Goal: Transaction & Acquisition: Purchase product/service

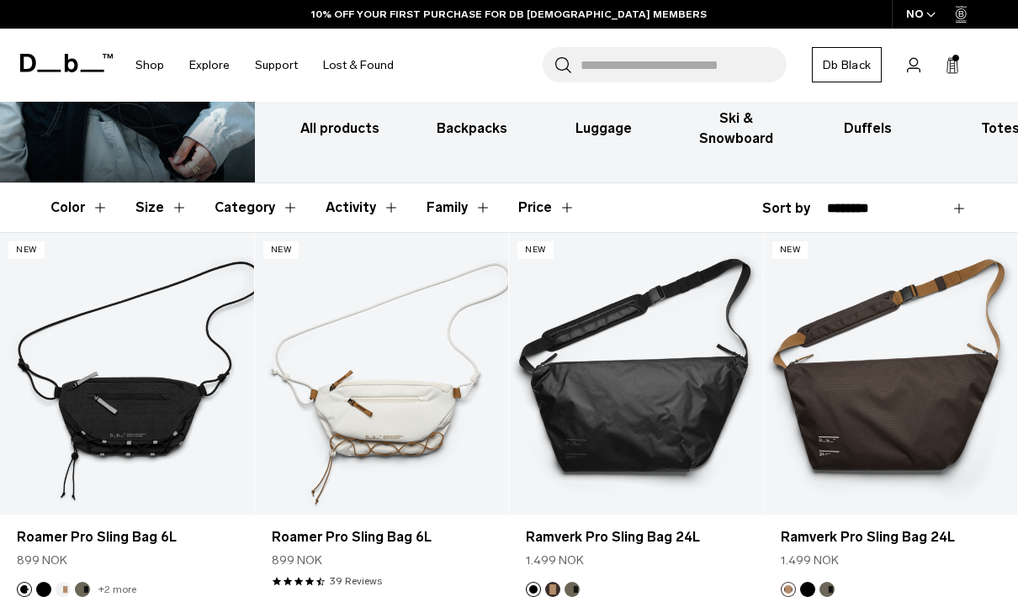
scroll to position [736, 0]
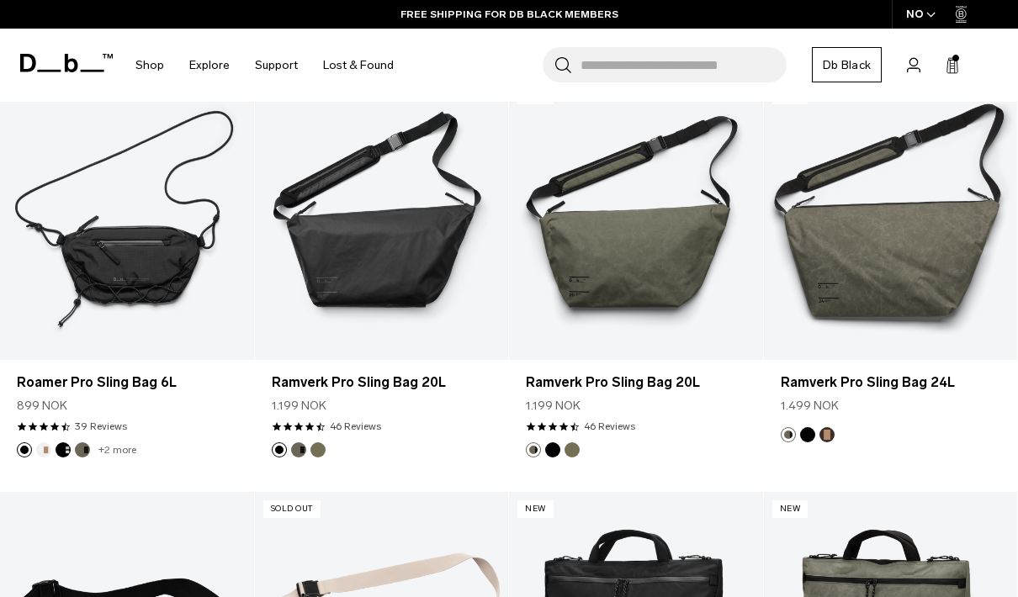
click at [956, 66] on icon at bounding box center [951, 65] width 13 height 17
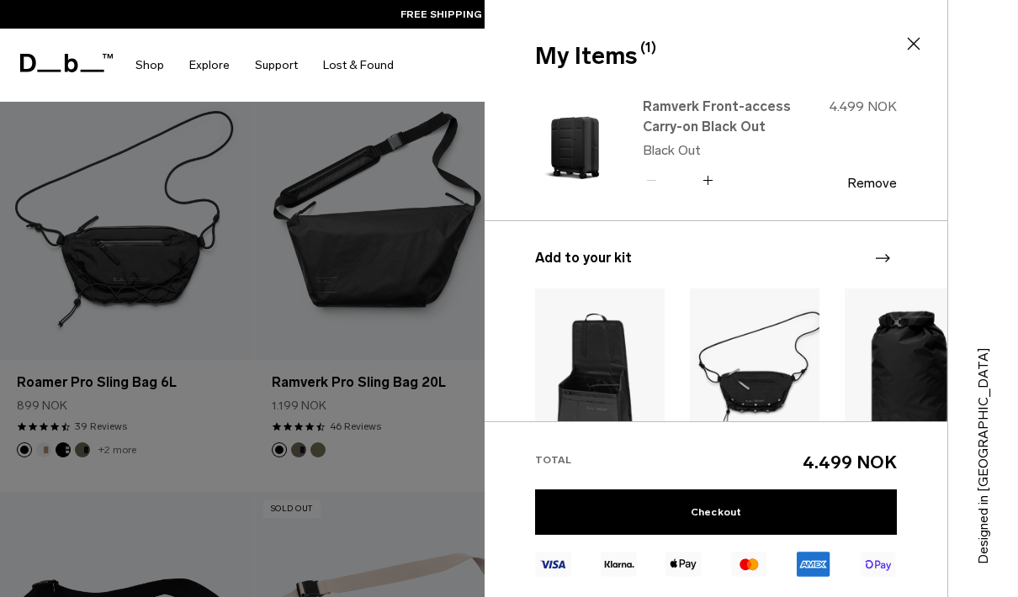
click at [685, 105] on link "Ramverk Front-access Carry-on Black Out" at bounding box center [716, 117] width 148 height 40
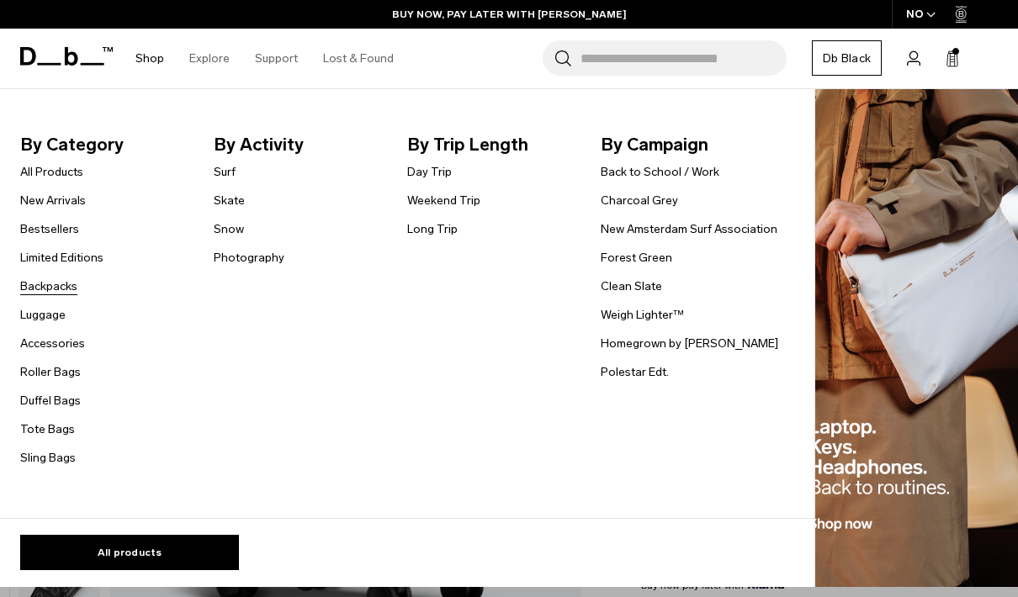
click at [41, 287] on link "Backpacks" at bounding box center [48, 287] width 57 height 18
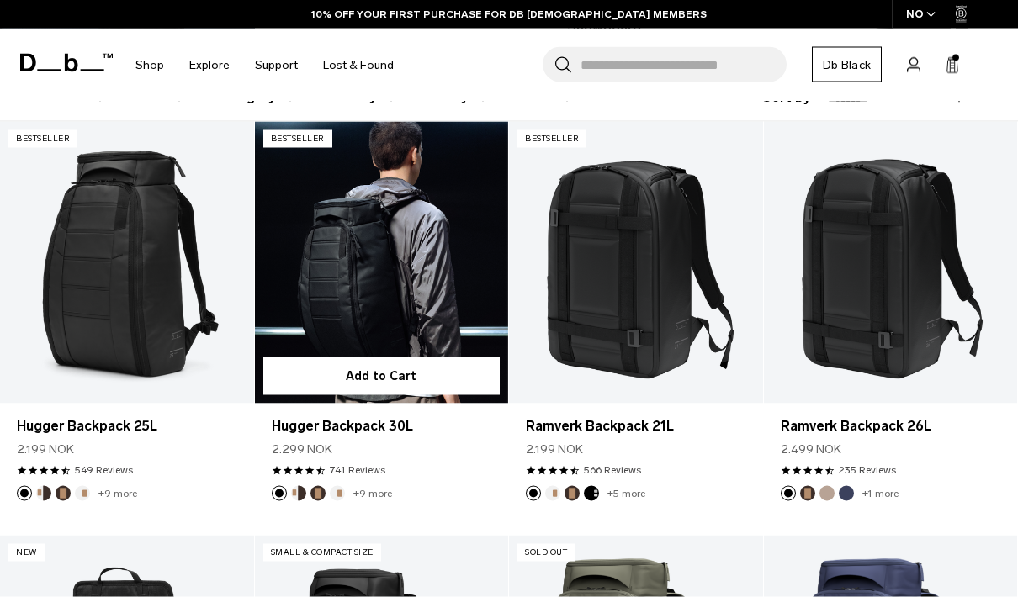
scroll to position [279, 0]
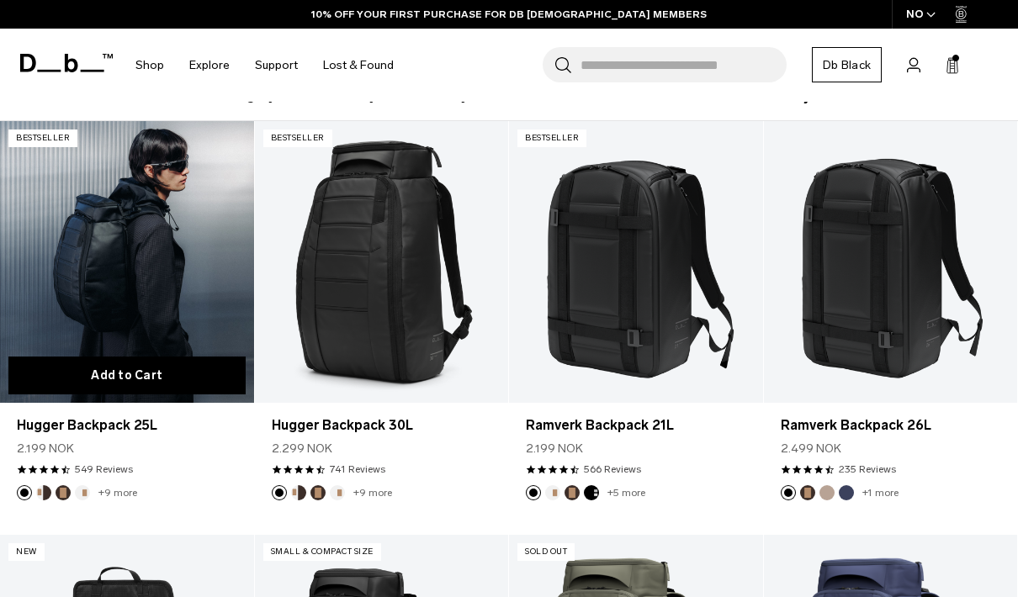
click at [167, 381] on button "Add to Cart" at bounding box center [126, 376] width 237 height 38
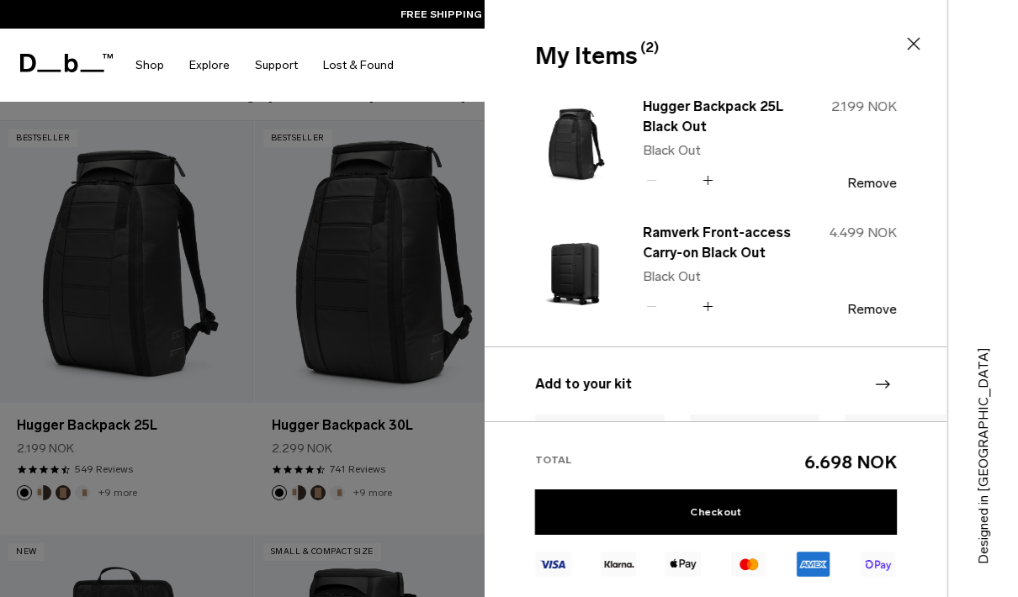
click at [914, 50] on icon at bounding box center [913, 44] width 20 height 20
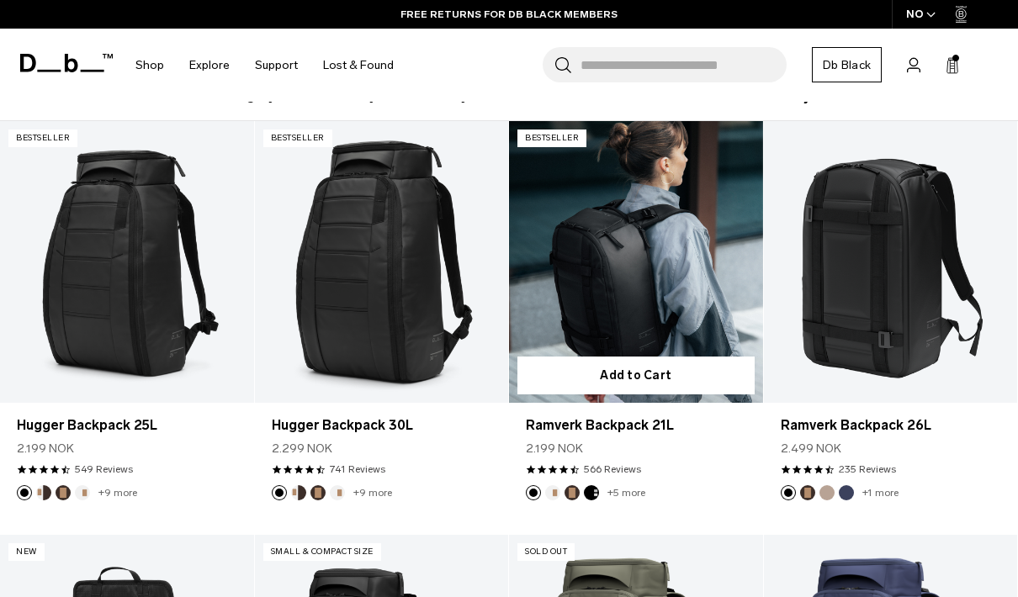
click at [670, 320] on link "Ramverk Backpack 21L" at bounding box center [636, 262] width 254 height 282
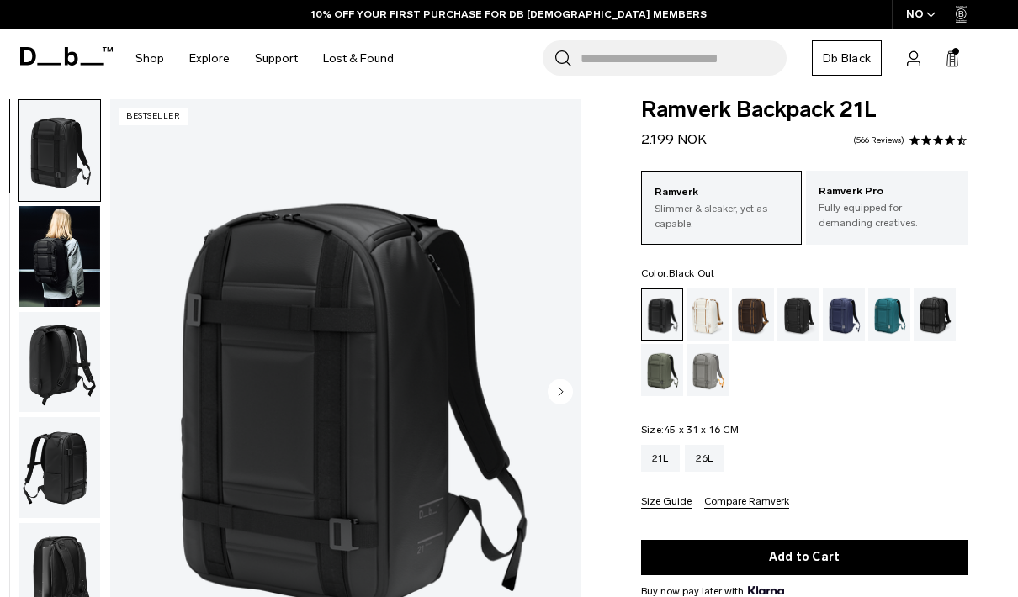
click at [559, 401] on circle "Next slide" at bounding box center [559, 390] width 25 height 25
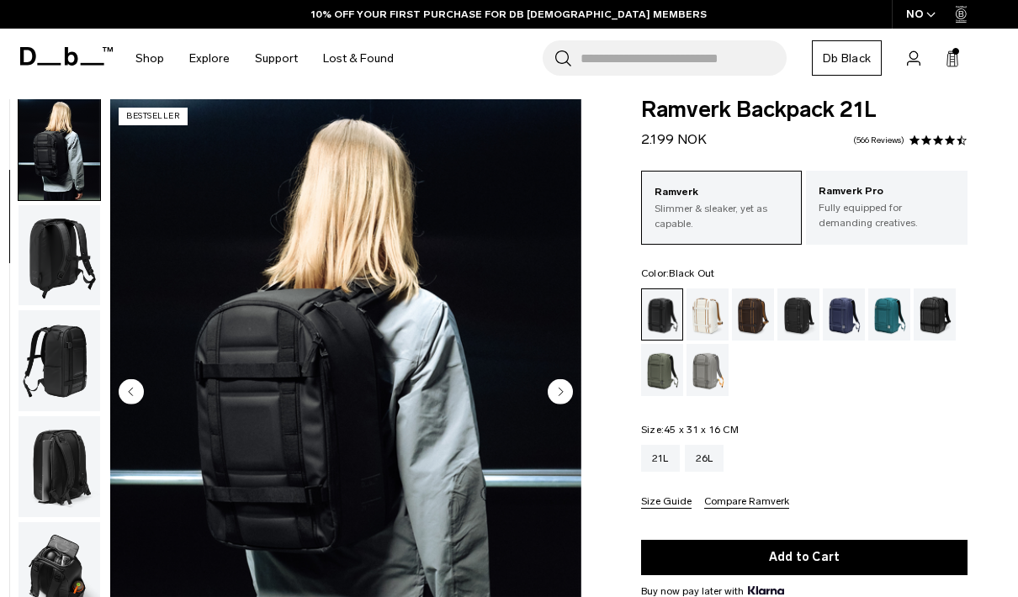
click at [559, 401] on circle "Next slide" at bounding box center [559, 390] width 25 height 25
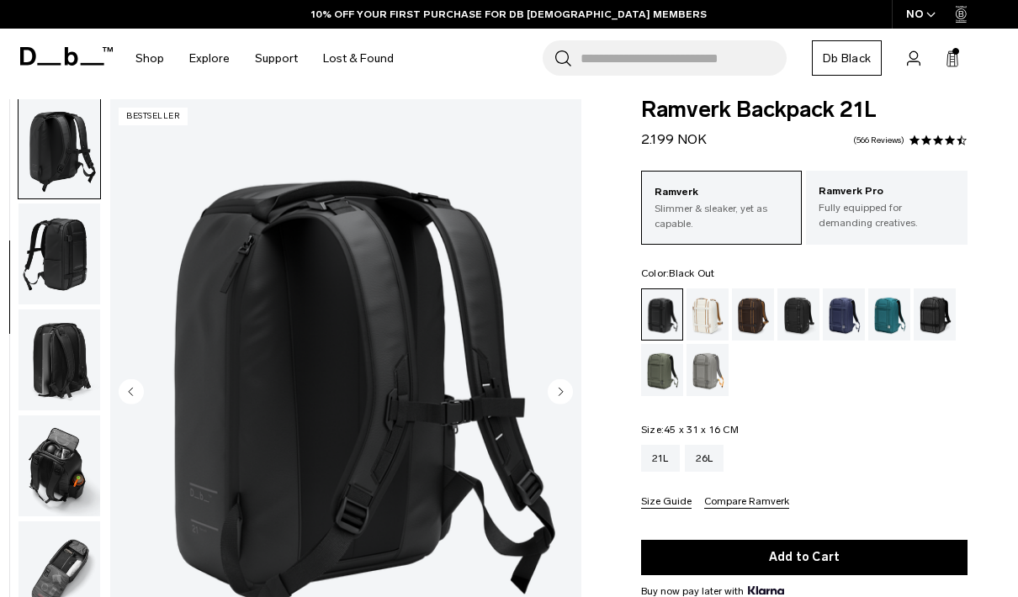
click at [559, 400] on circle "Next slide" at bounding box center [559, 390] width 25 height 25
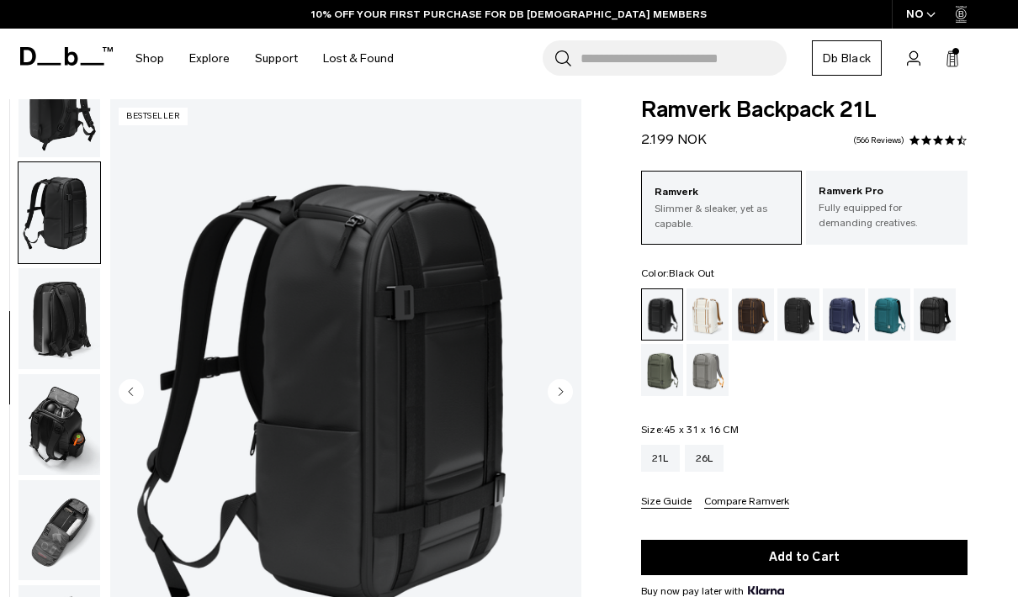
scroll to position [265, 0]
click at [559, 400] on circle "Next slide" at bounding box center [559, 390] width 25 height 25
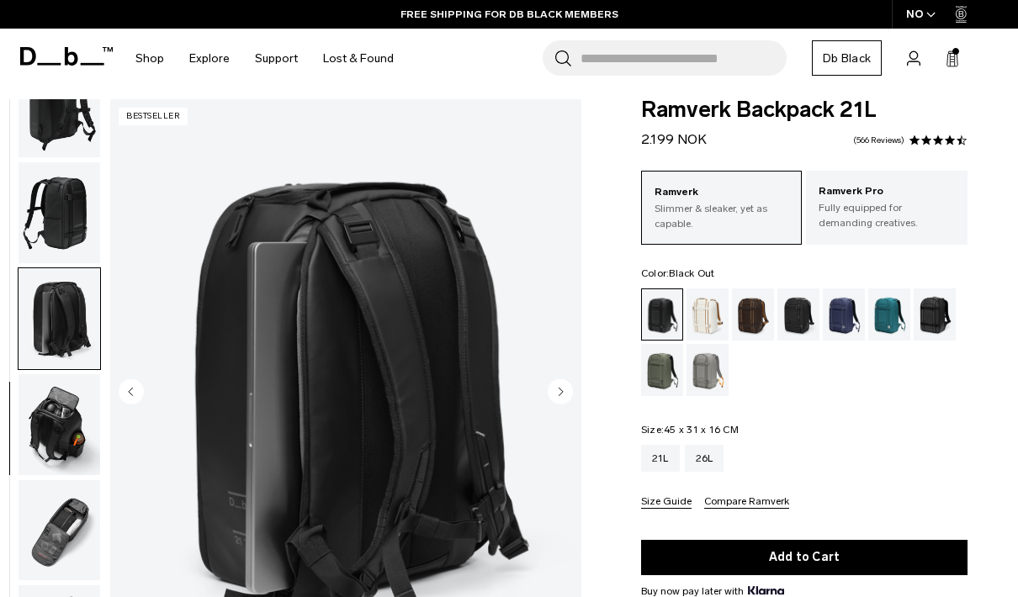
click at [559, 400] on circle "Next slide" at bounding box center [559, 390] width 25 height 25
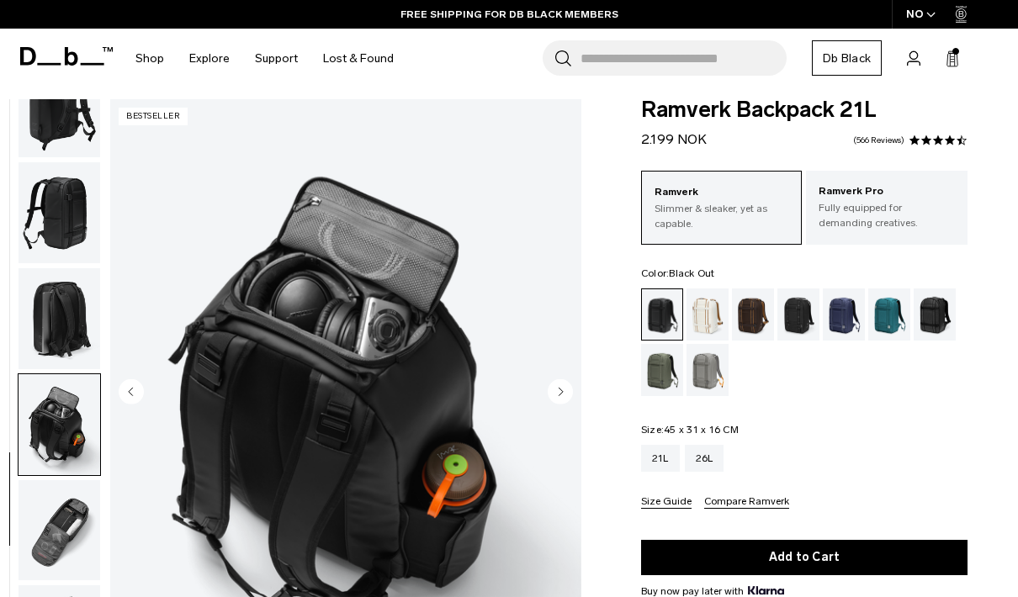
click at [559, 400] on circle "Next slide" at bounding box center [559, 390] width 25 height 25
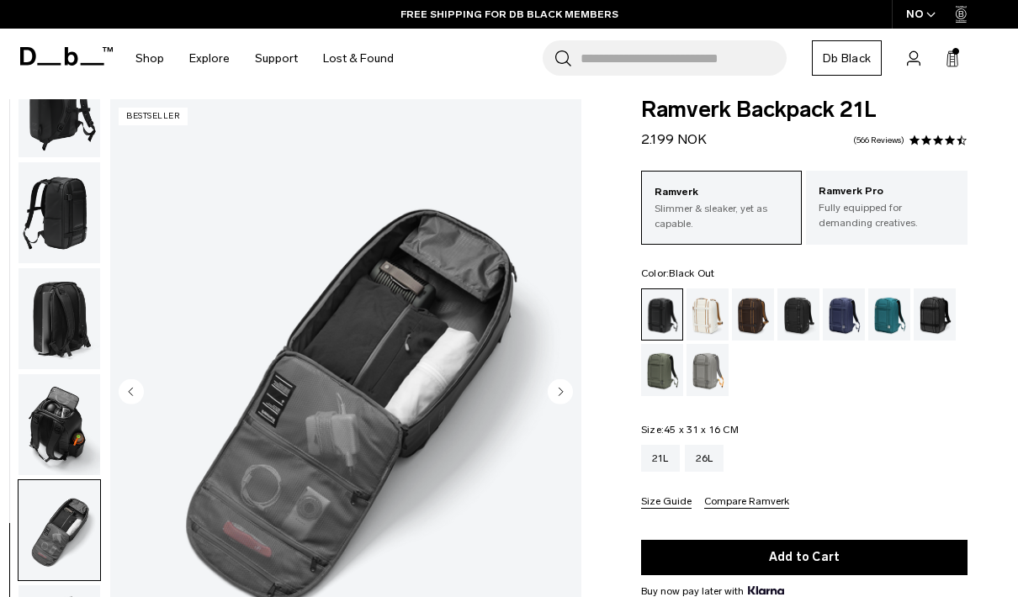
click at [559, 400] on circle "Next slide" at bounding box center [559, 390] width 25 height 25
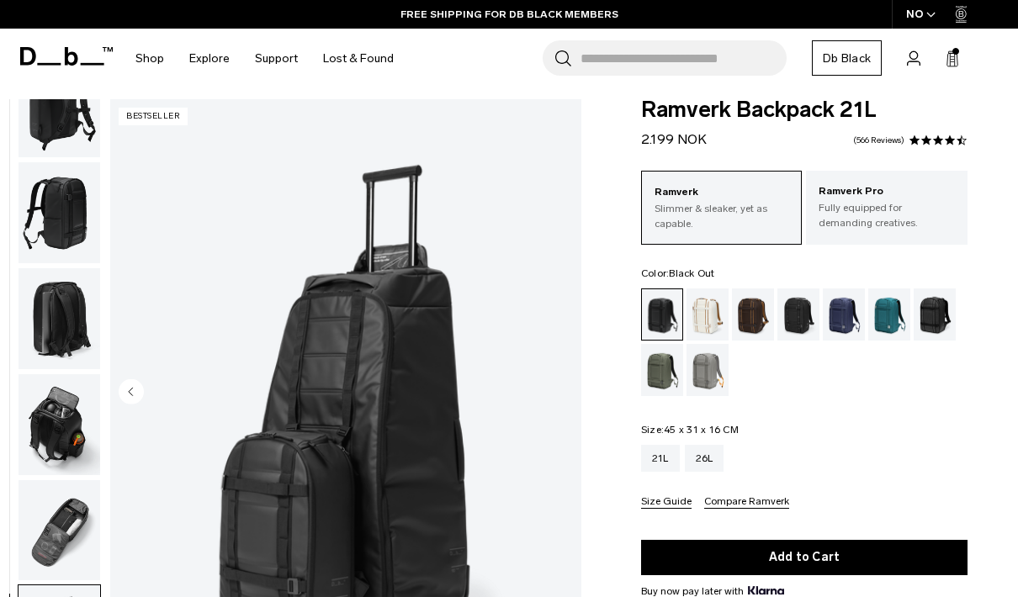
click at [559, 400] on img "8 / 8" at bounding box center [345, 393] width 471 height 588
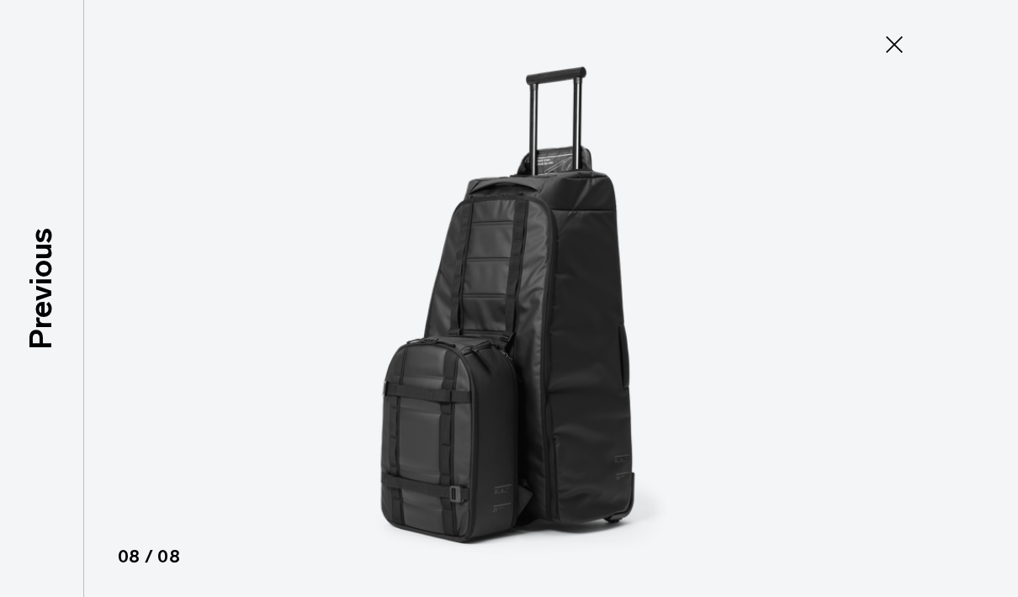
scroll to position [82, 0]
click at [890, 40] on icon at bounding box center [894, 44] width 17 height 17
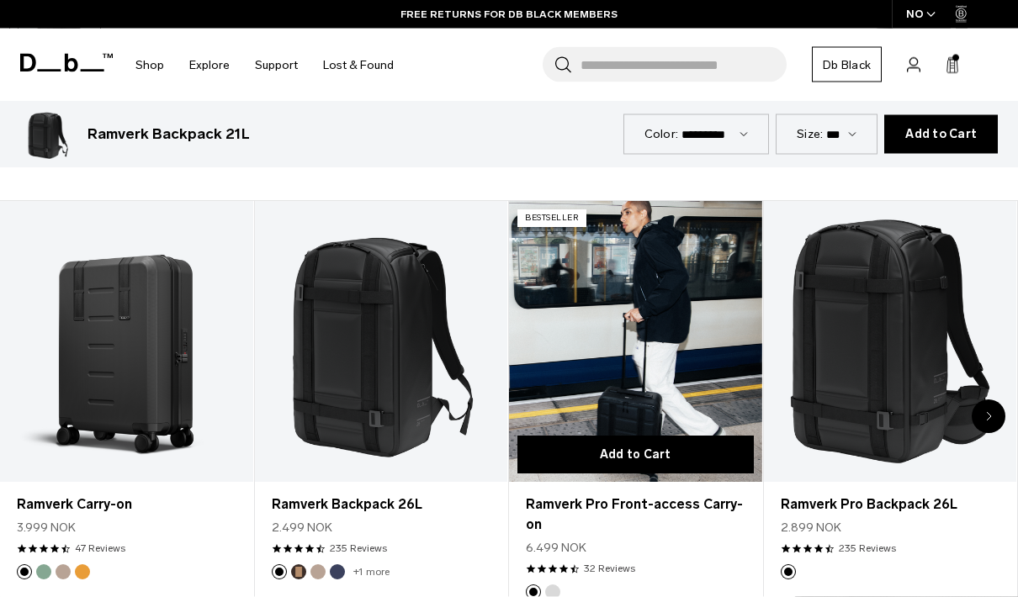
scroll to position [824, 0]
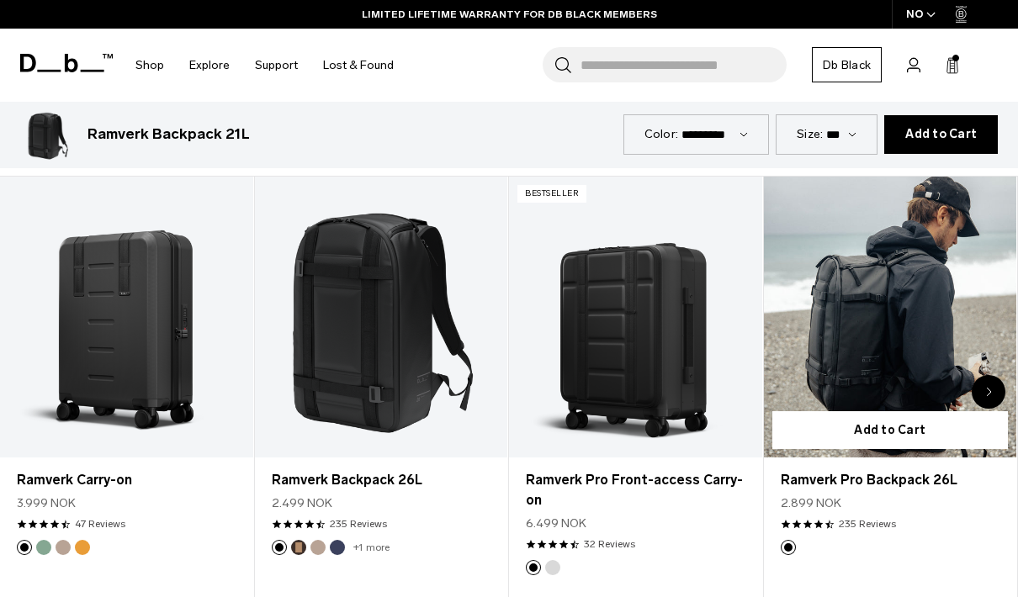
click at [897, 322] on link "Ramverk Pro Backpack 26L" at bounding box center [890, 317] width 253 height 281
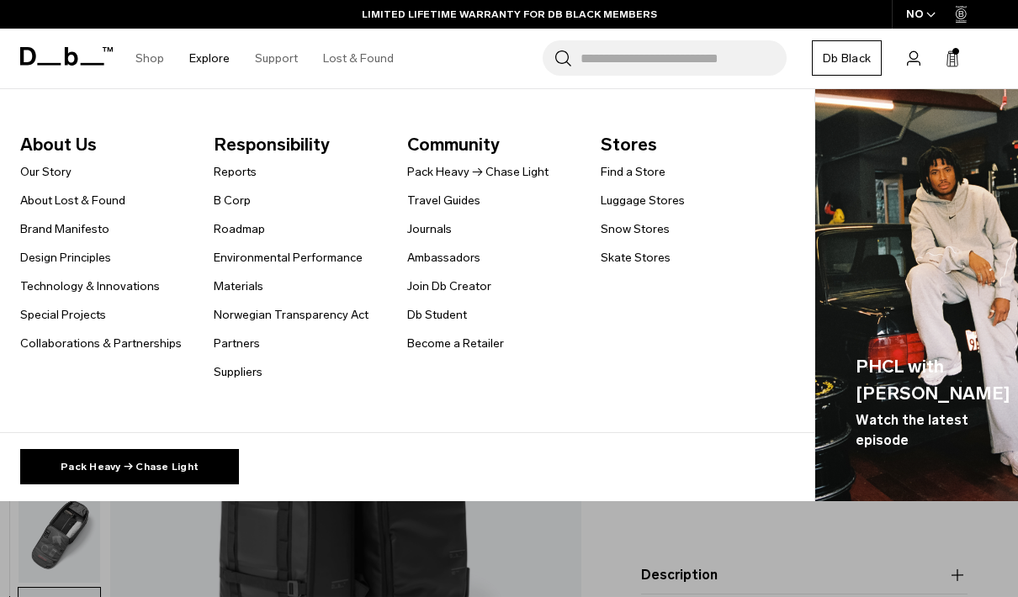
scroll to position [0, 0]
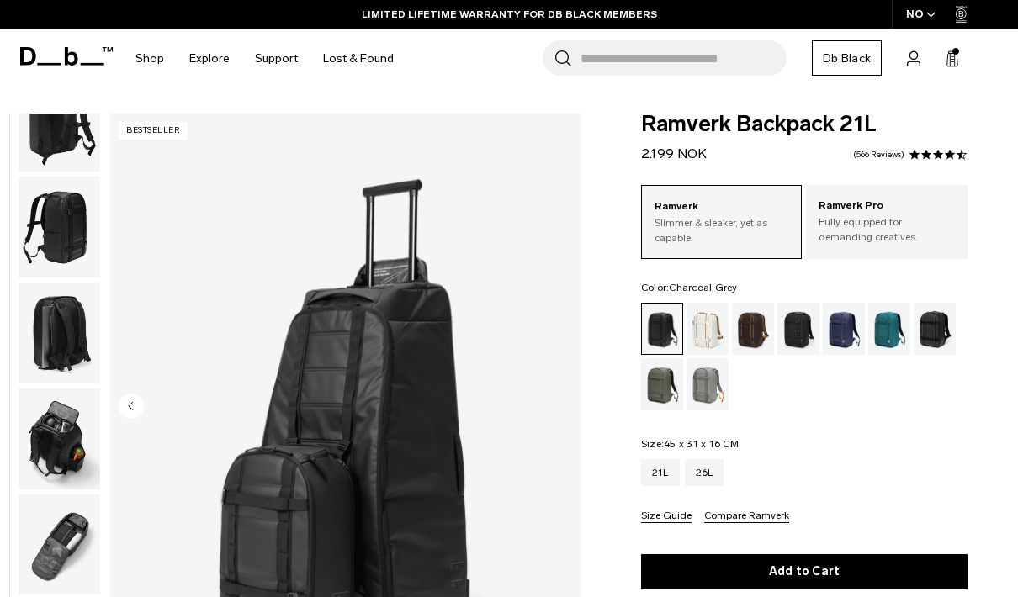
click at [802, 331] on div "Charcoal Grey" at bounding box center [798, 329] width 43 height 52
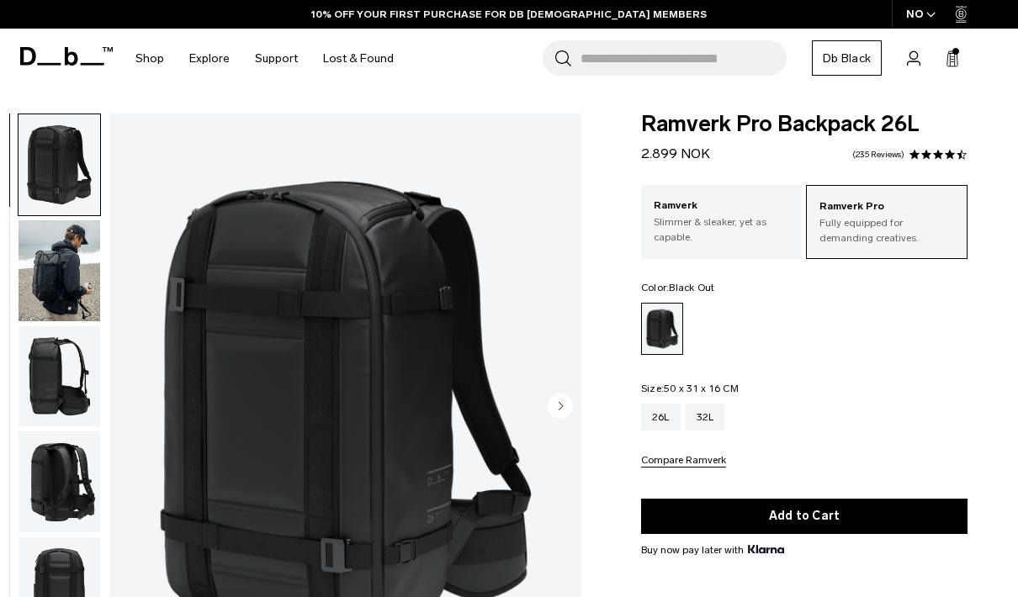
click at [562, 410] on circle "Next slide" at bounding box center [559, 405] width 25 height 25
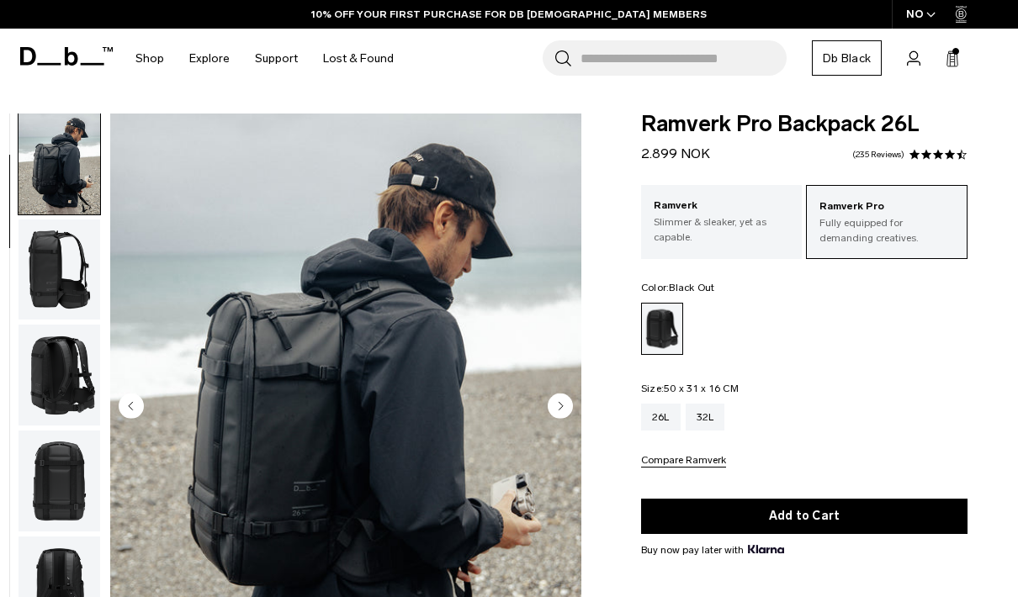
click at [562, 410] on circle "Next slide" at bounding box center [559, 405] width 25 height 25
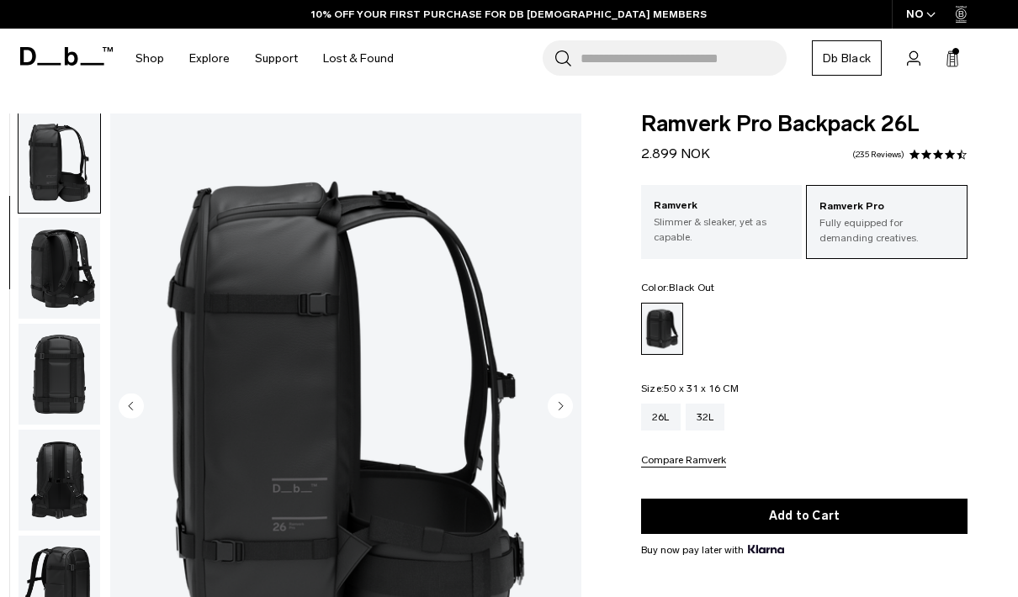
scroll to position [214, 0]
click at [562, 410] on circle "Next slide" at bounding box center [559, 405] width 25 height 25
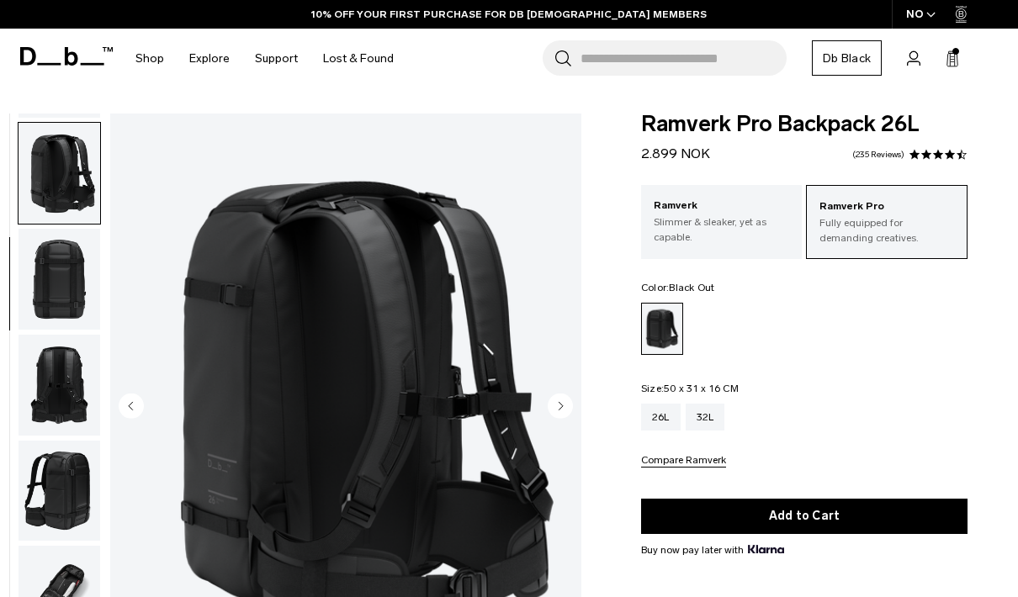
scroll to position [321, 0]
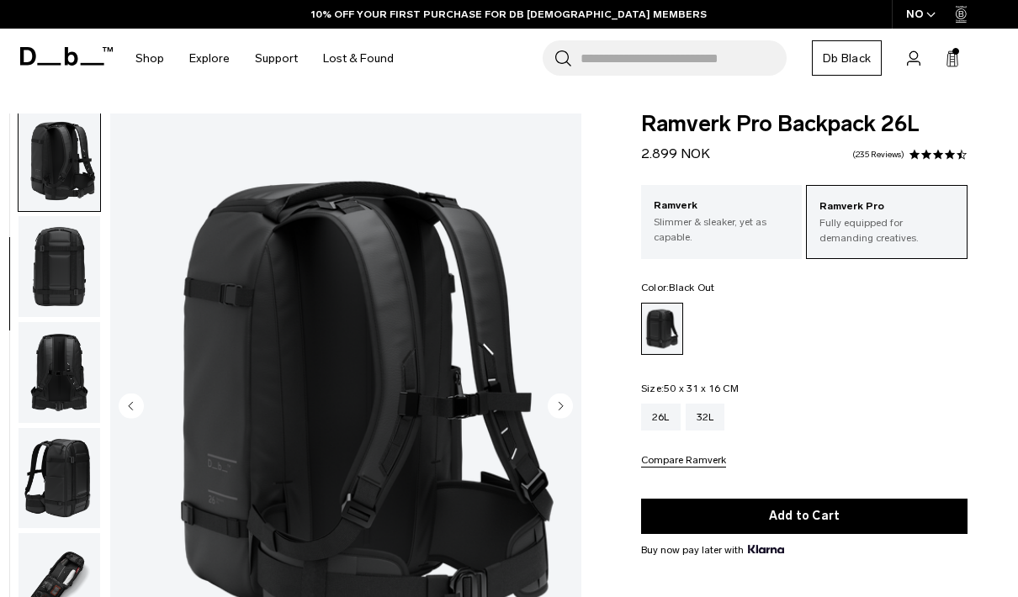
click at [561, 410] on circle "Next slide" at bounding box center [559, 405] width 25 height 25
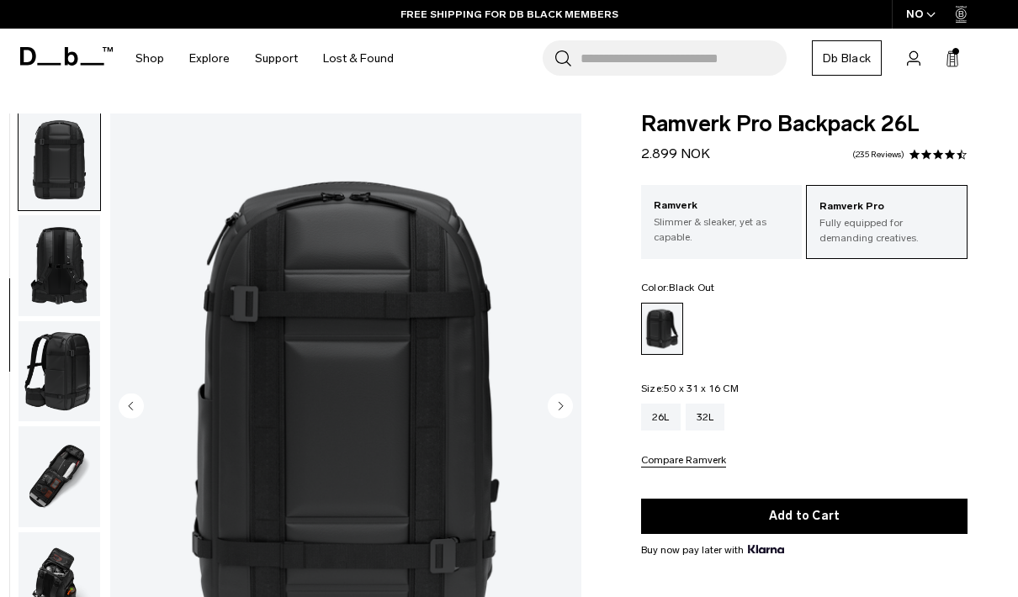
click at [561, 410] on circle "Next slide" at bounding box center [559, 405] width 25 height 25
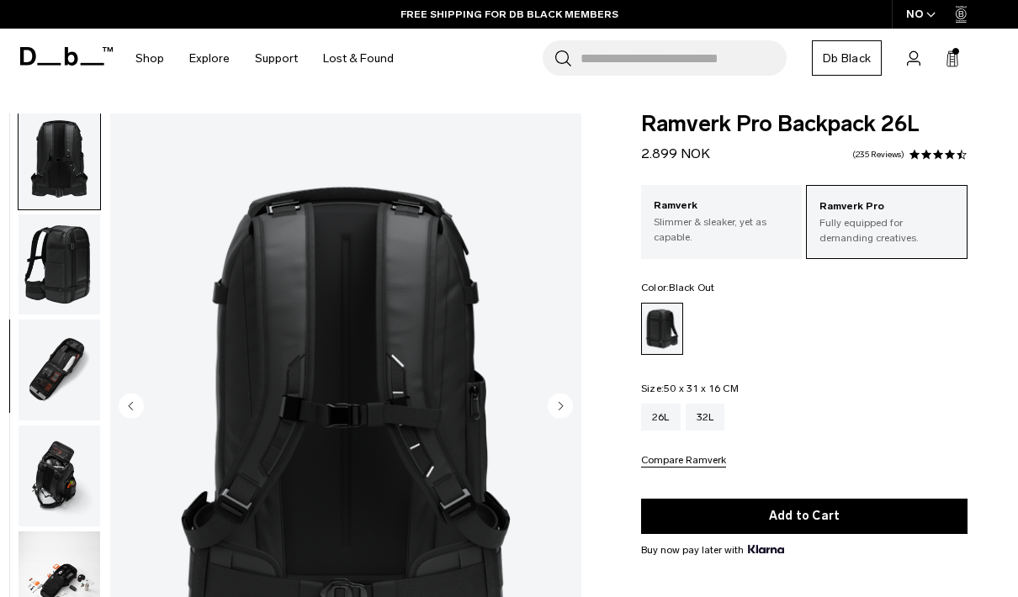
click at [561, 410] on circle "Next slide" at bounding box center [559, 405] width 25 height 25
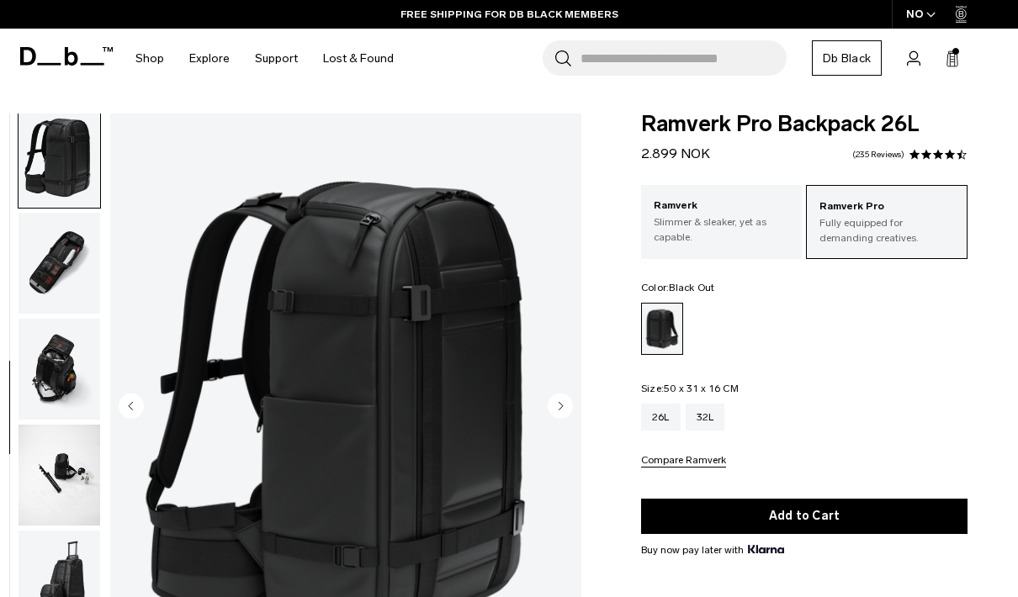
click at [561, 410] on circle "Next slide" at bounding box center [559, 405] width 25 height 25
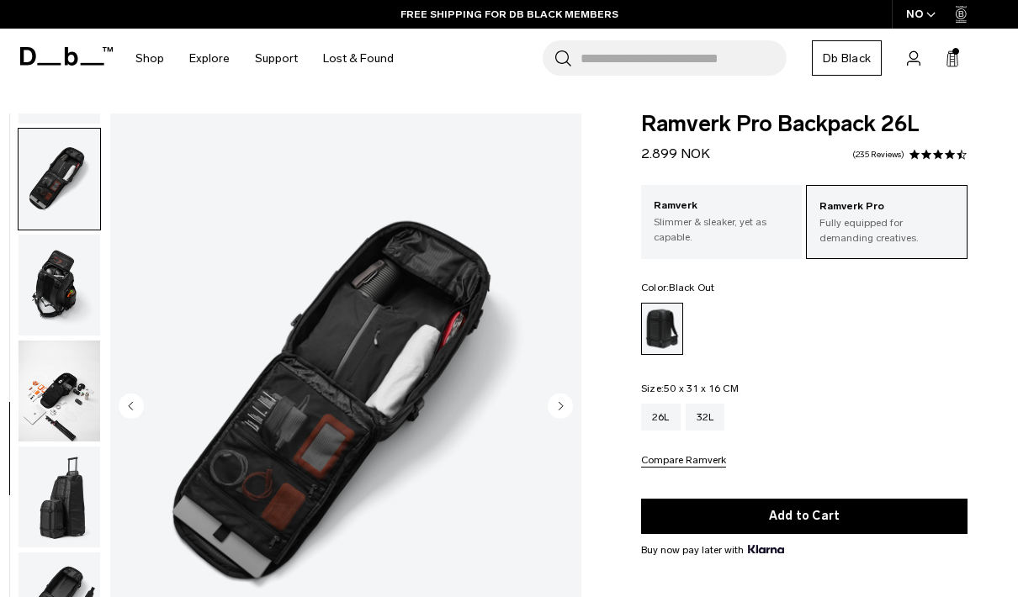
scroll to position [749, 0]
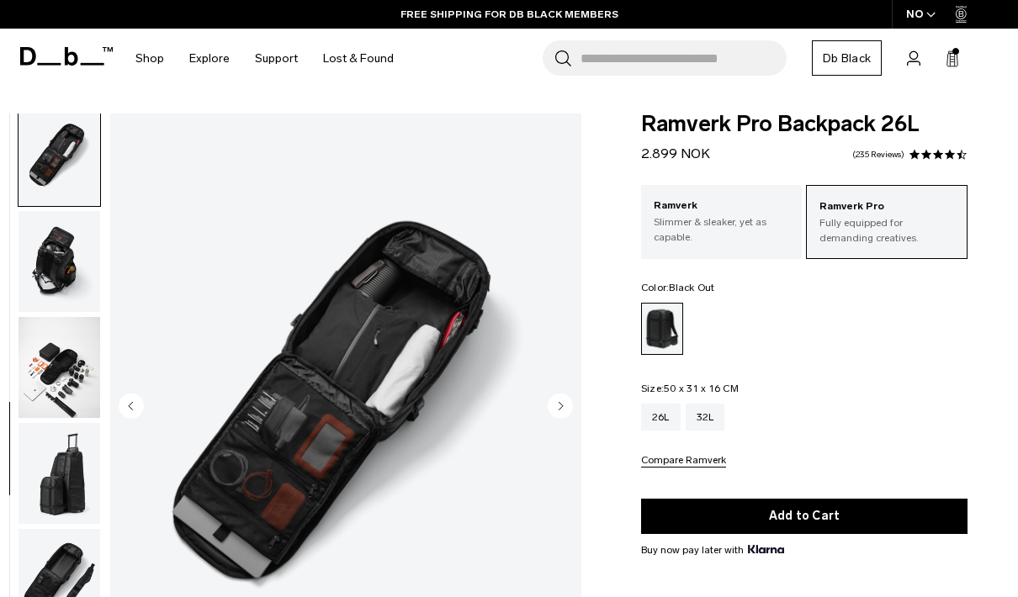
click at [561, 410] on circle "Next slide" at bounding box center [559, 405] width 25 height 25
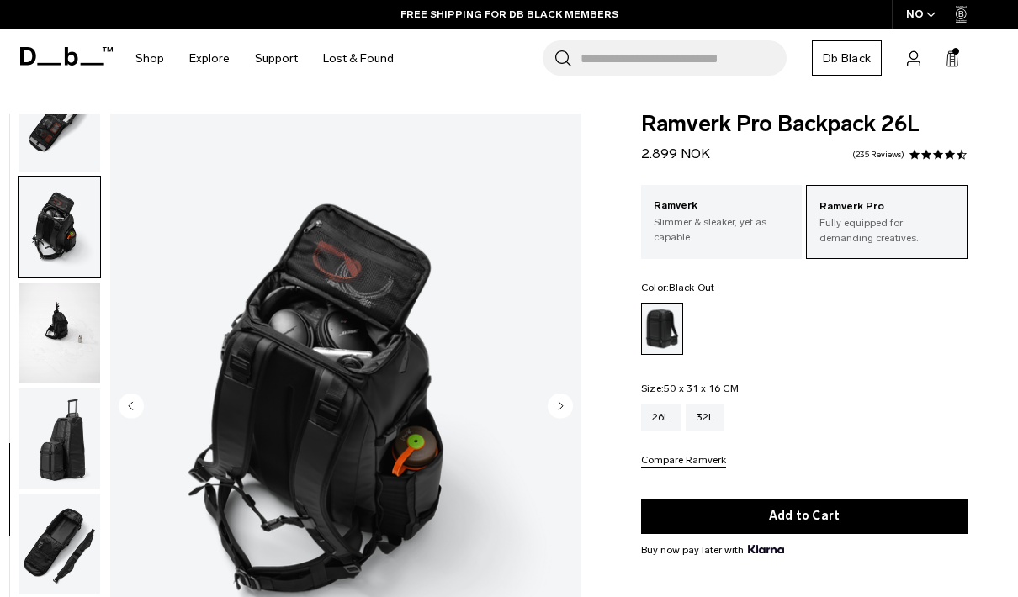
scroll to position [800, 0]
click at [561, 410] on circle "Next slide" at bounding box center [559, 405] width 25 height 25
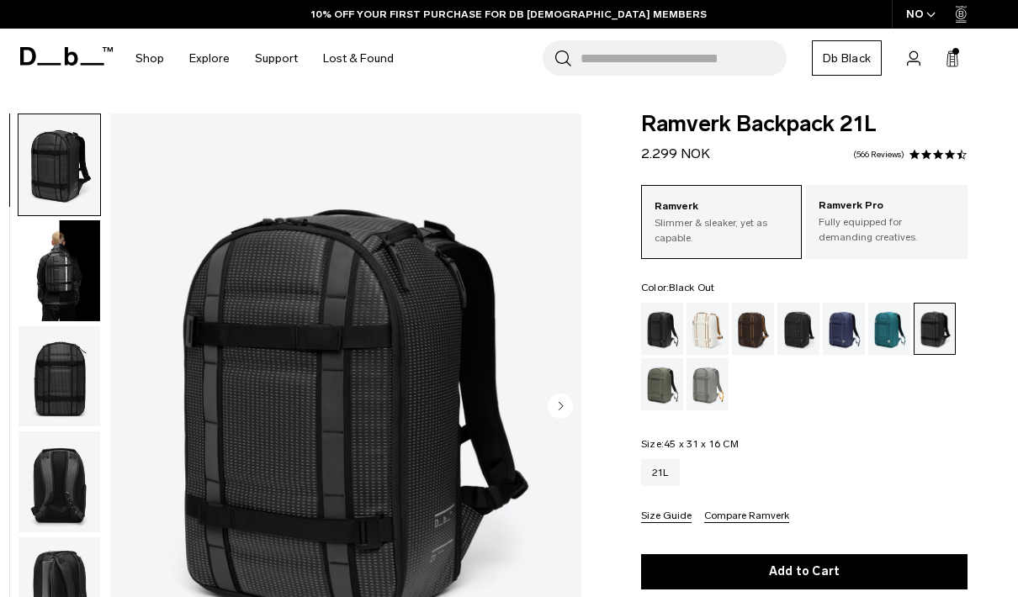
click at [664, 345] on div "Black Out" at bounding box center [662, 329] width 43 height 52
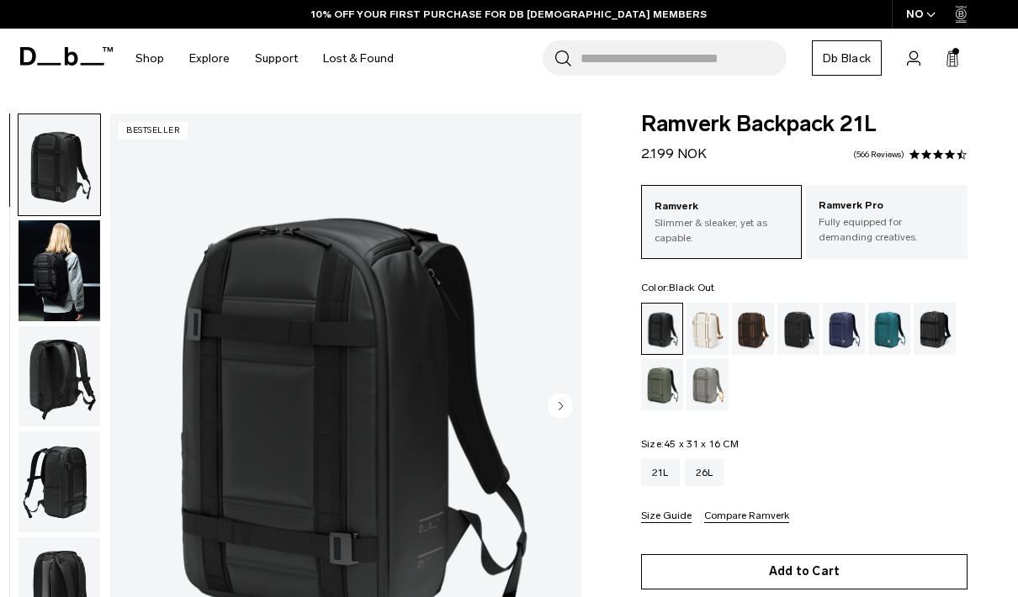
click at [732, 568] on button "Add to Cart" at bounding box center [804, 571] width 326 height 35
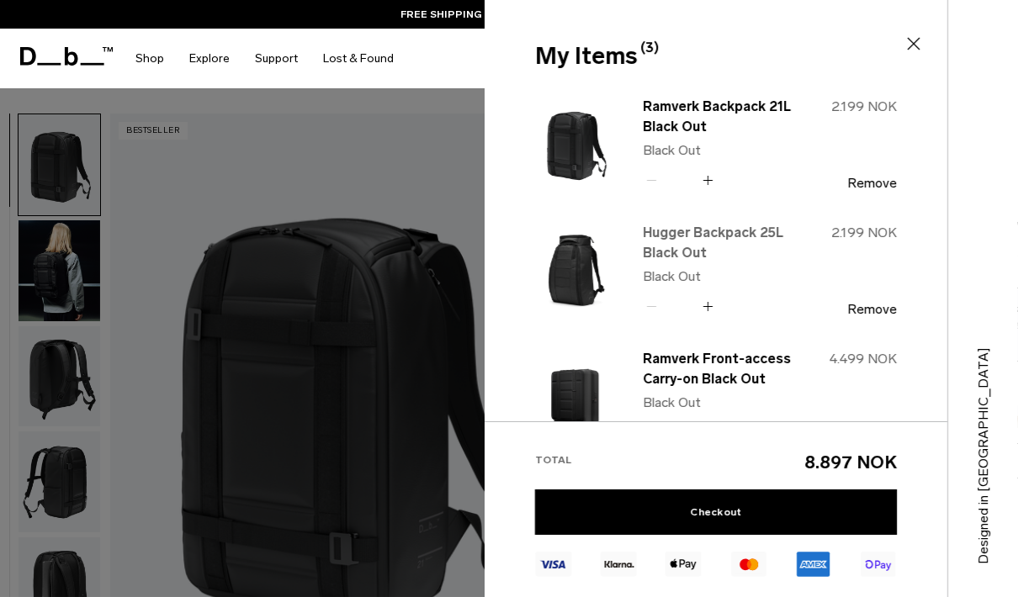
click at [722, 232] on link "Hugger Backpack 25L Black Out" at bounding box center [716, 243] width 148 height 40
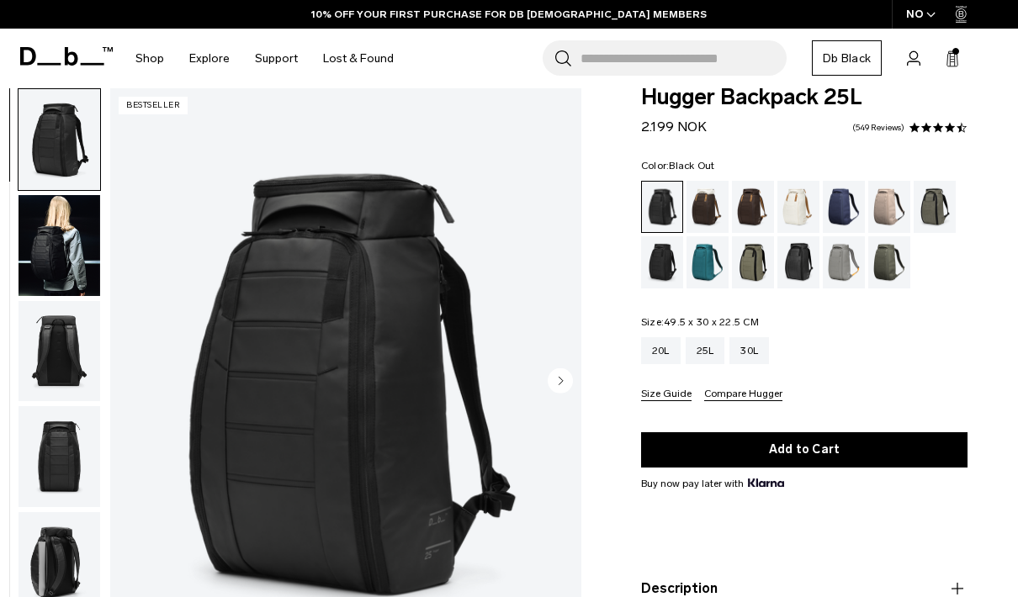
scroll to position [29, 0]
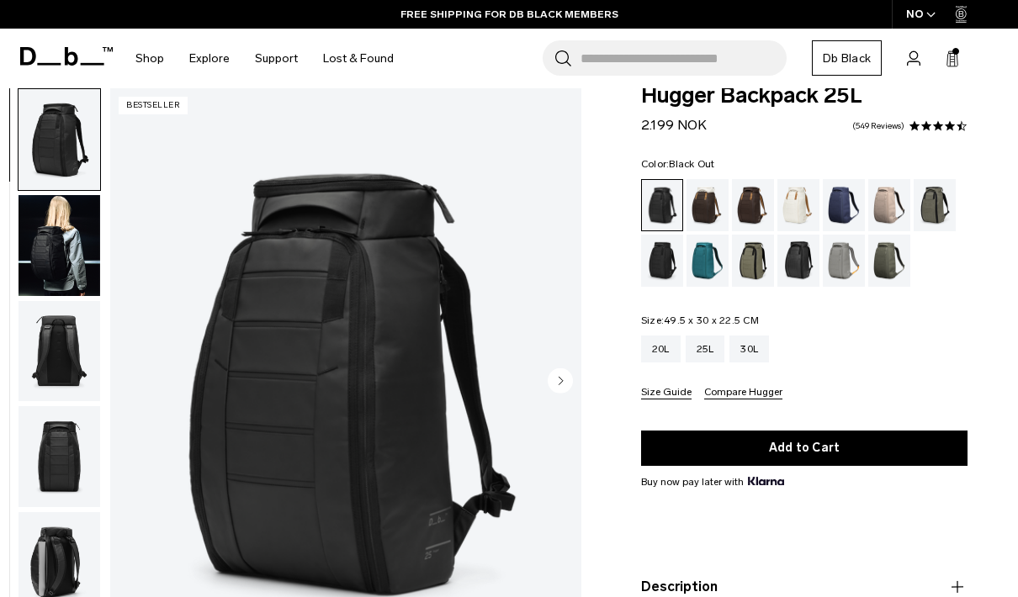
click at [561, 381] on icon "Next slide" at bounding box center [560, 381] width 4 height 8
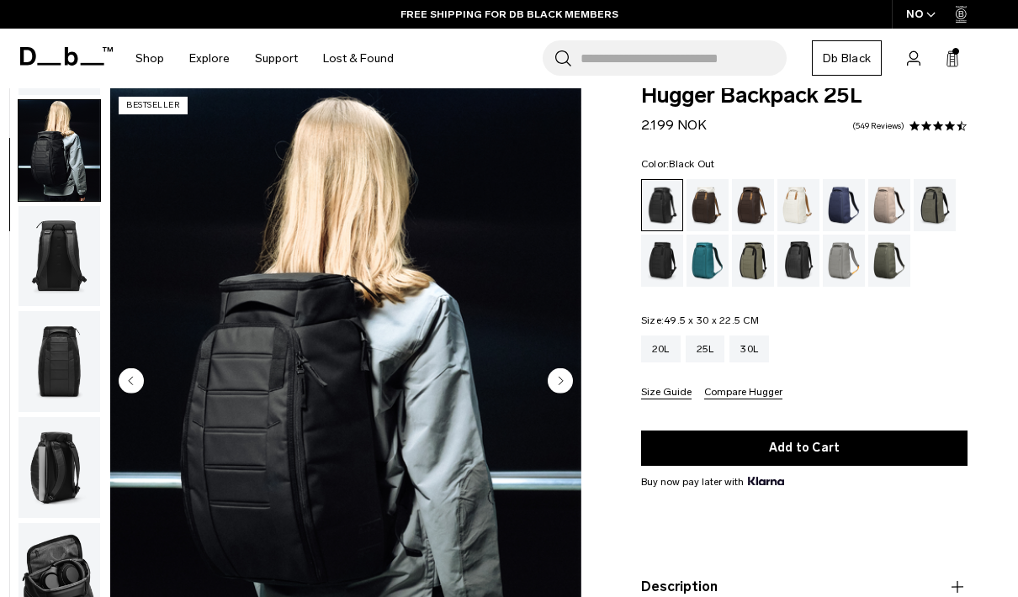
scroll to position [107, 0]
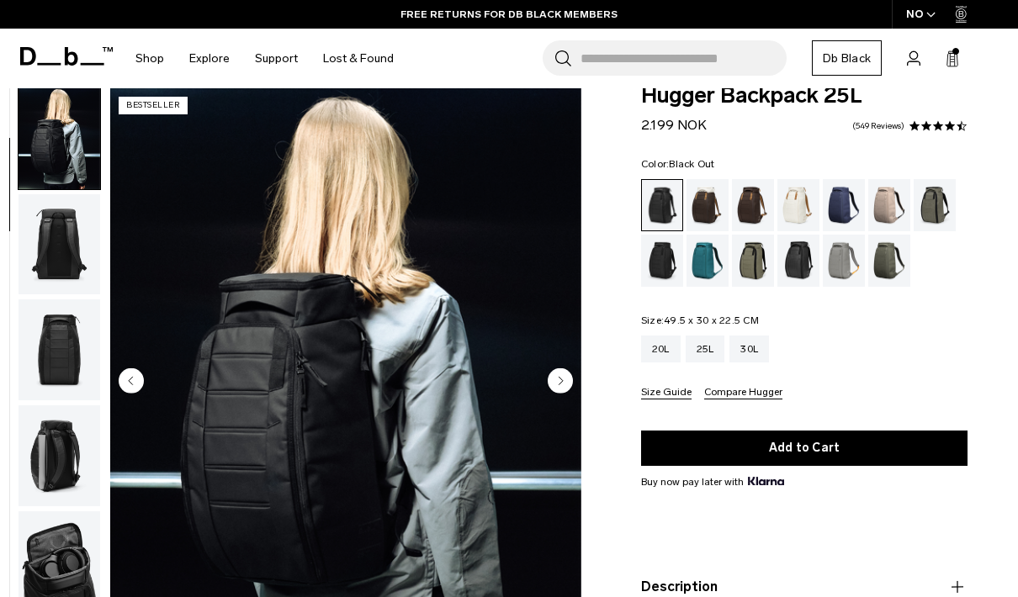
click at [561, 380] on icon "Next slide" at bounding box center [560, 381] width 4 height 8
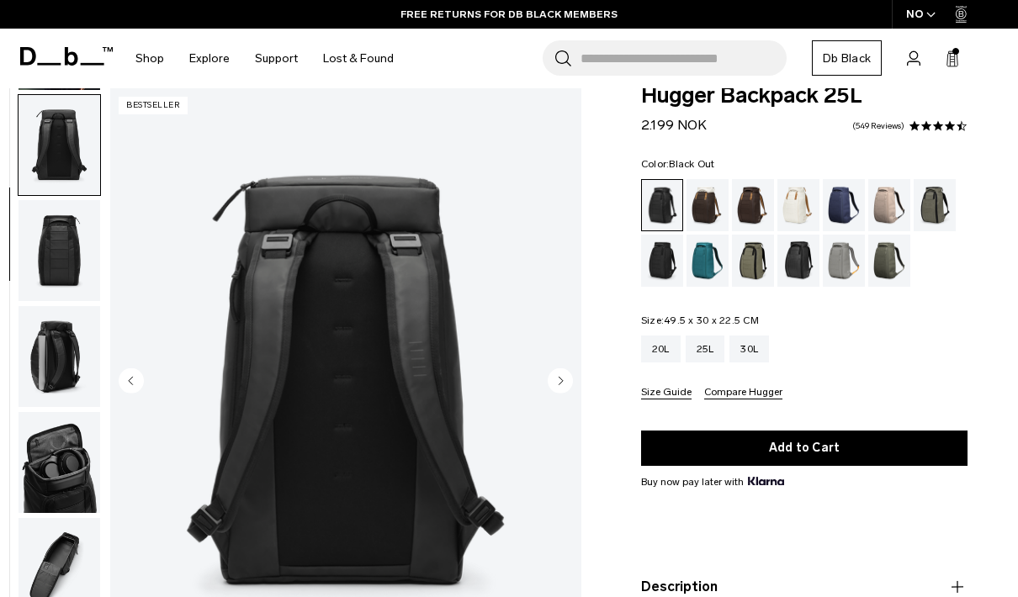
scroll to position [214, 0]
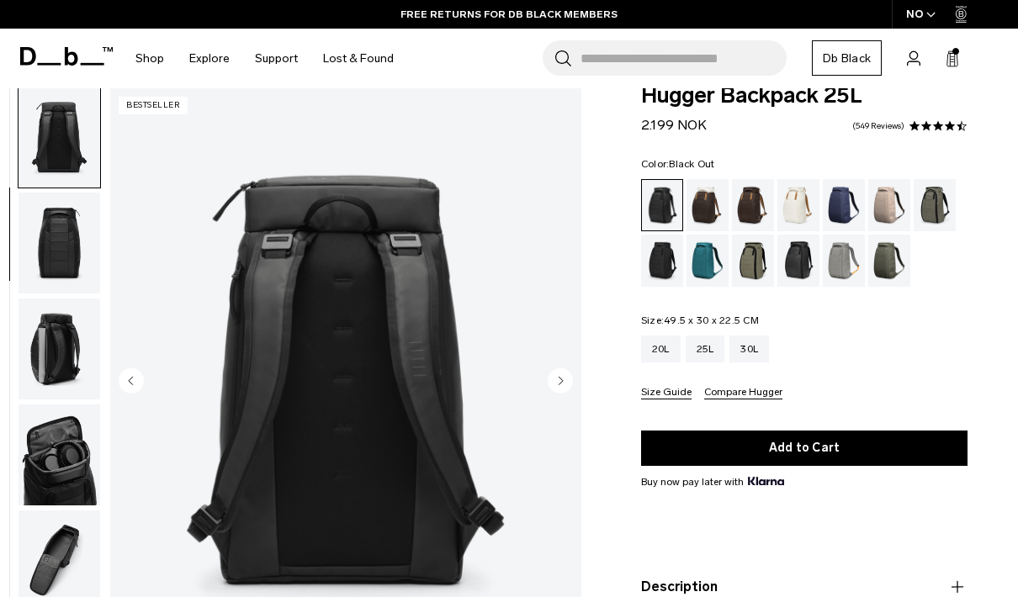
click at [561, 380] on icon "Next slide" at bounding box center [560, 381] width 4 height 8
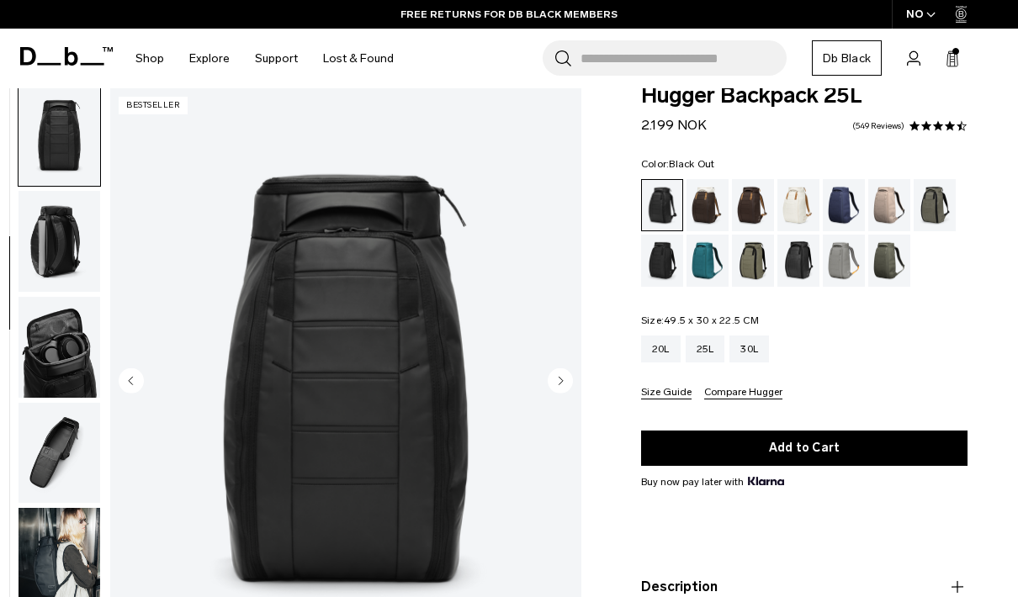
click at [561, 380] on icon "Next slide" at bounding box center [560, 381] width 4 height 8
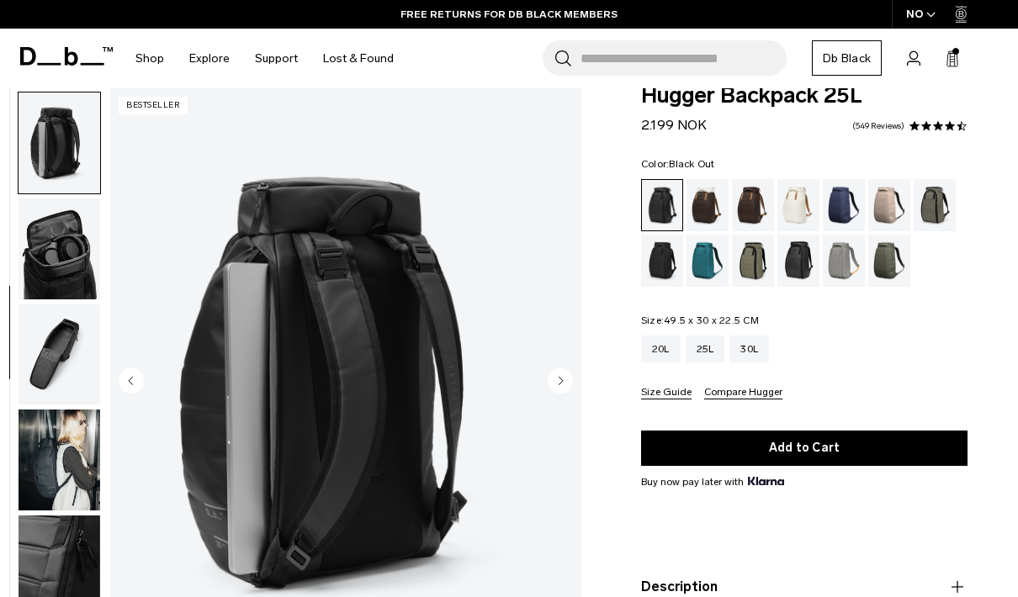
scroll to position [428, 0]
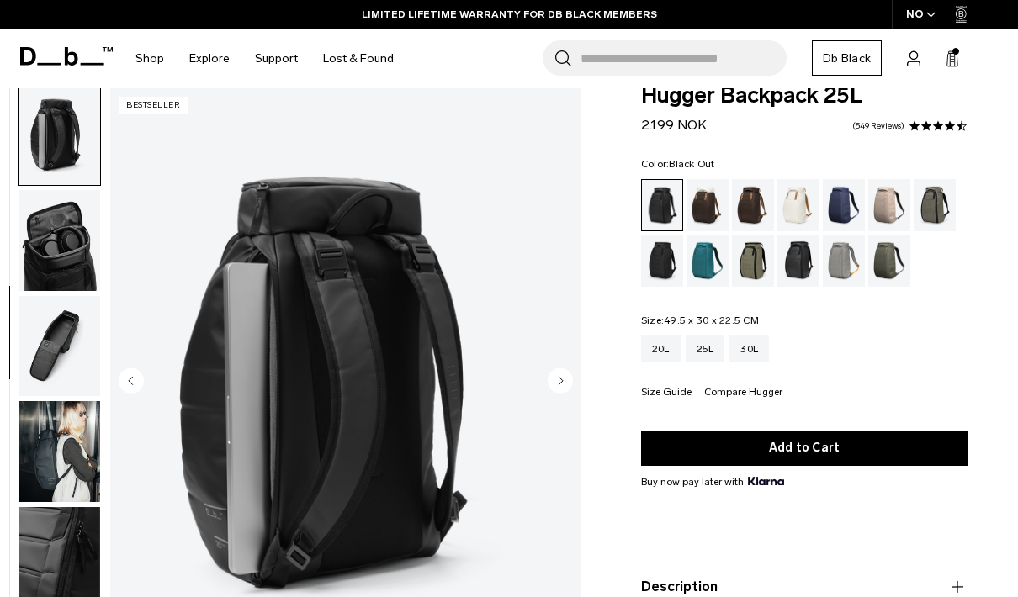
click at [561, 380] on icon "Next slide" at bounding box center [560, 381] width 4 height 8
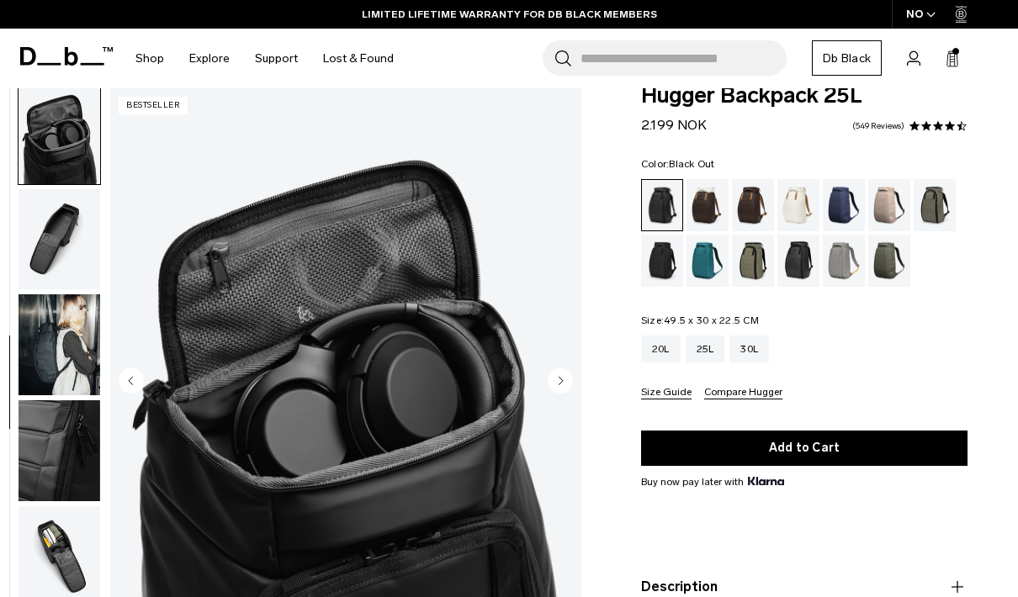
click at [561, 380] on icon "Next slide" at bounding box center [560, 381] width 4 height 8
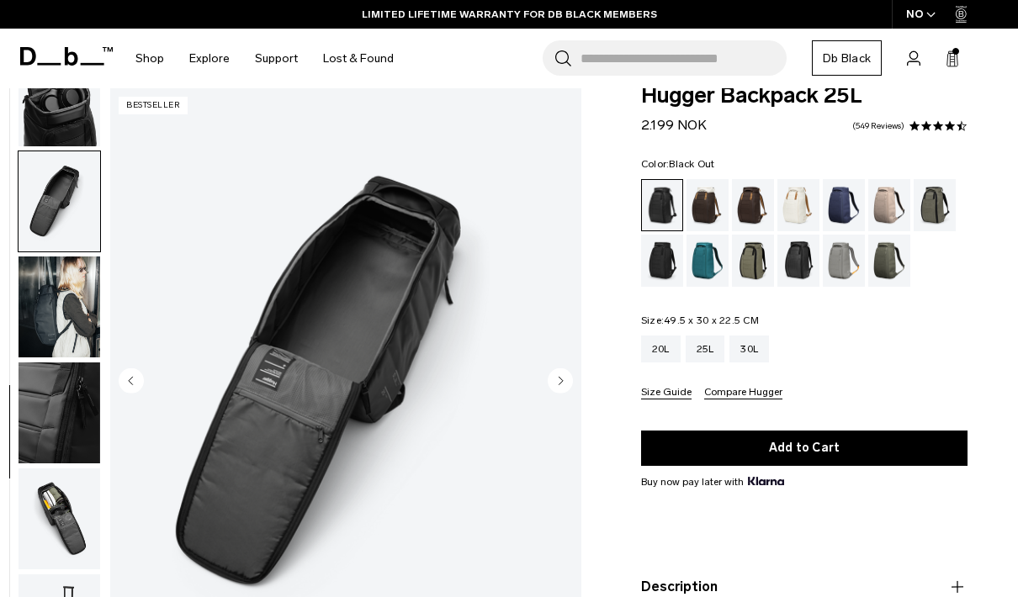
scroll to position [586, 0]
click at [561, 380] on icon "Next slide" at bounding box center [560, 381] width 4 height 8
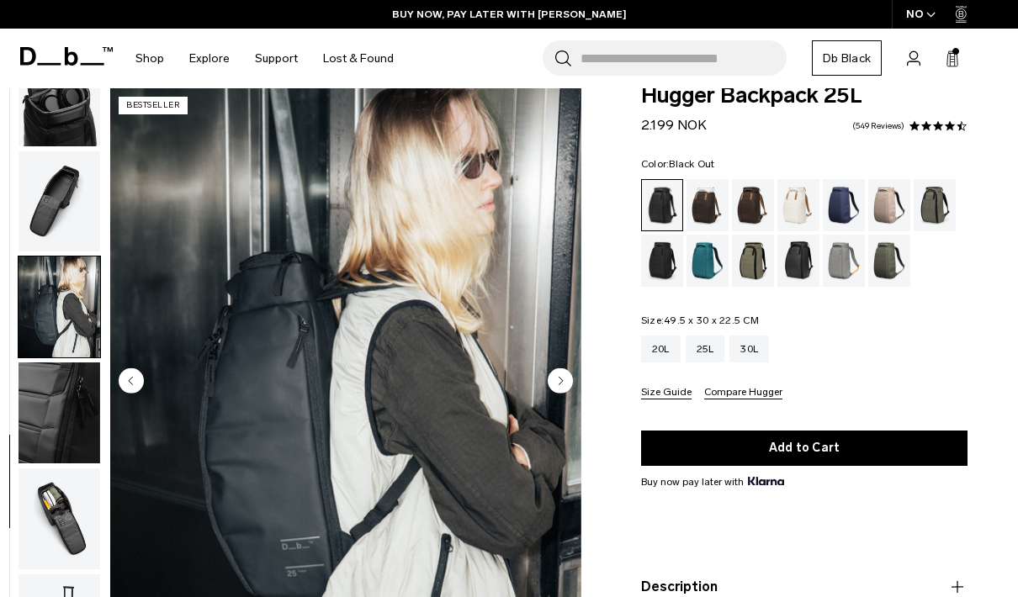
click at [561, 380] on icon "Next slide" at bounding box center [560, 381] width 4 height 8
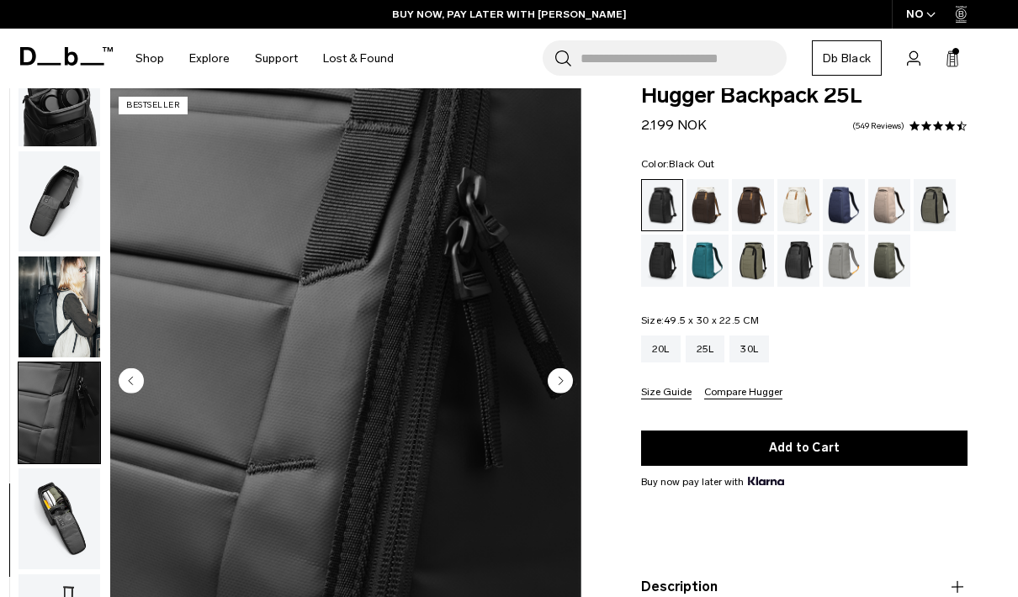
click at [561, 380] on icon "Next slide" at bounding box center [560, 381] width 4 height 8
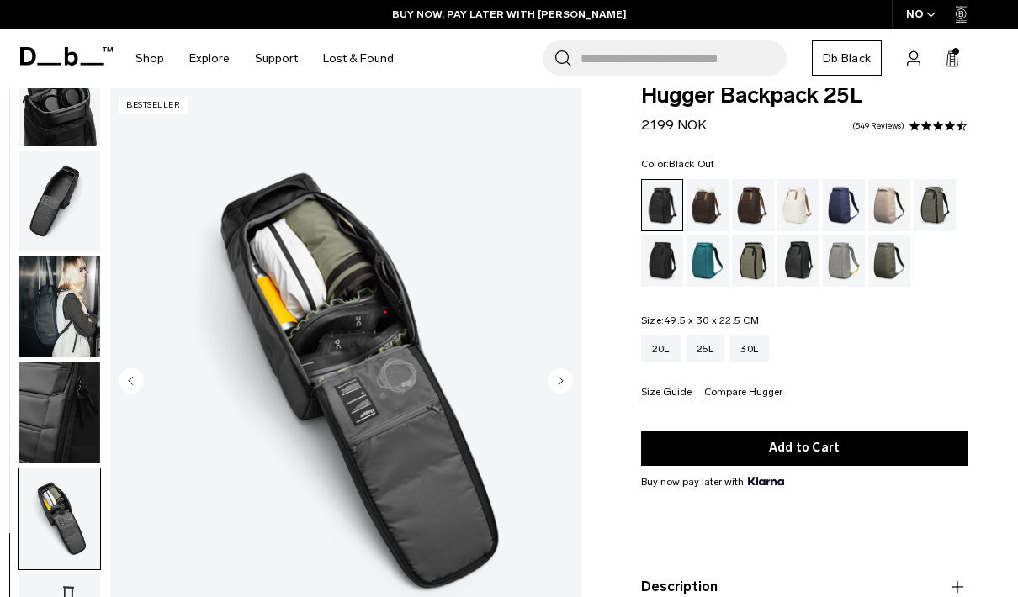
click at [561, 380] on icon "Next slide" at bounding box center [560, 381] width 4 height 8
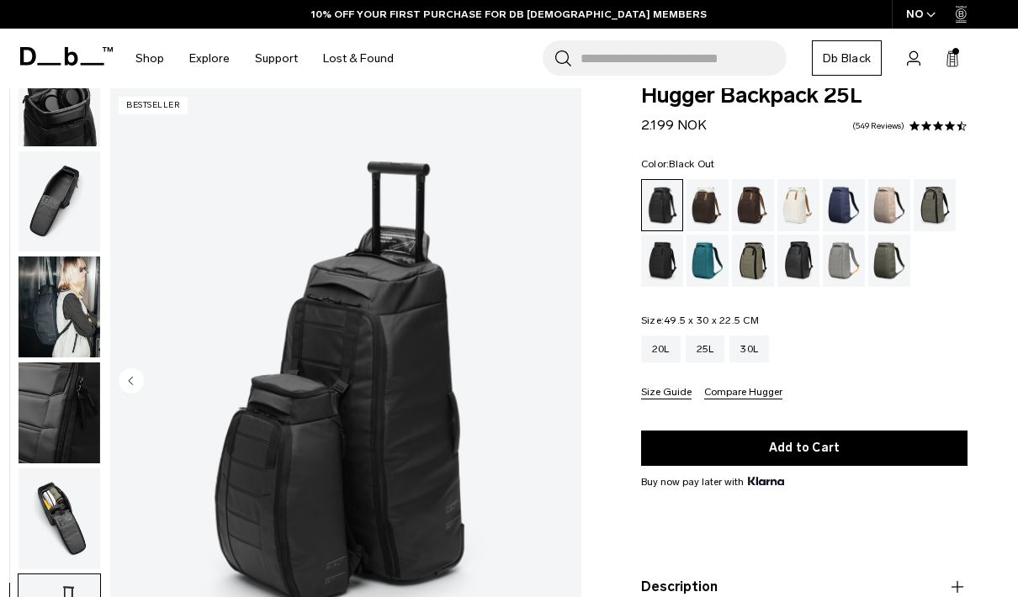
click at [561, 380] on img "11 / 11" at bounding box center [345, 382] width 471 height 588
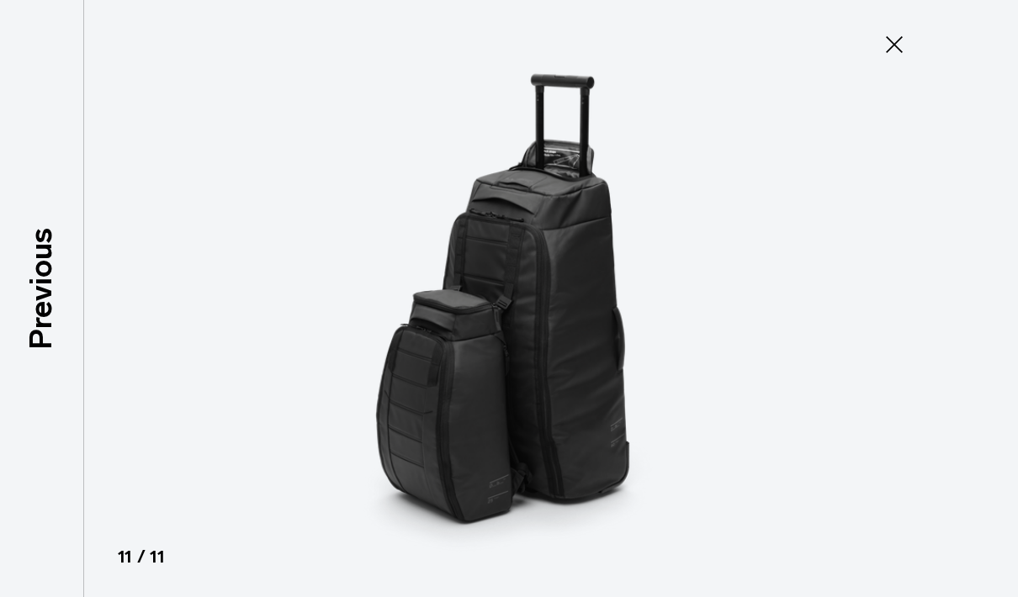
click at [889, 44] on icon at bounding box center [893, 44] width 27 height 27
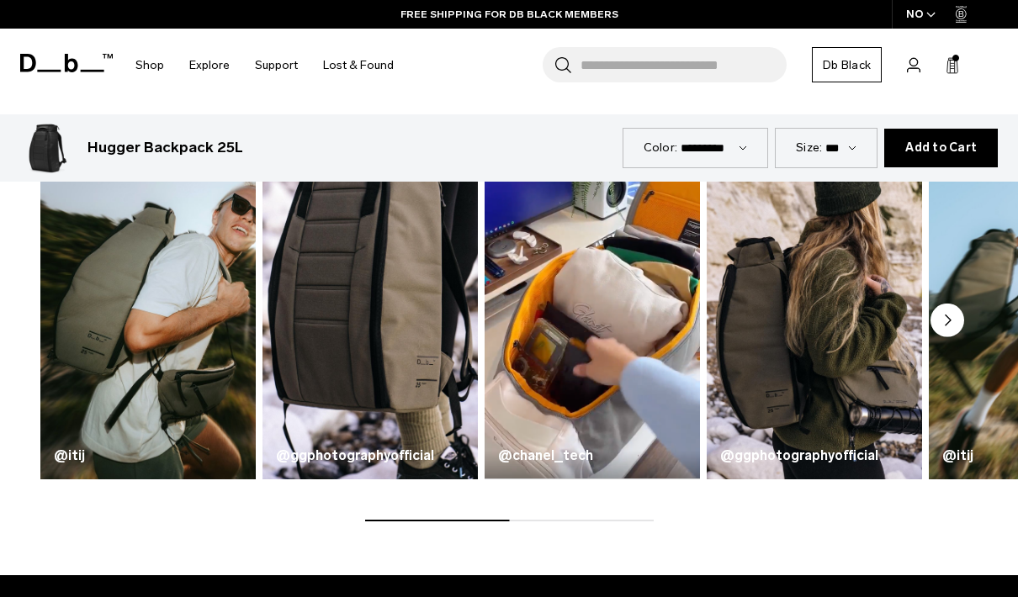
scroll to position [781, 0]
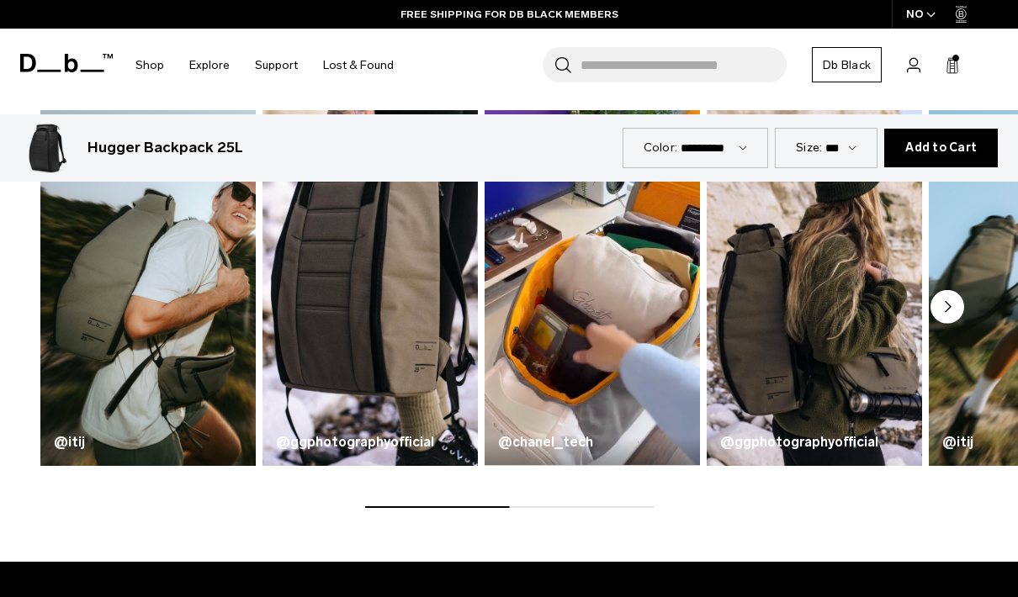
click at [944, 304] on circle "Next slide" at bounding box center [947, 307] width 34 height 34
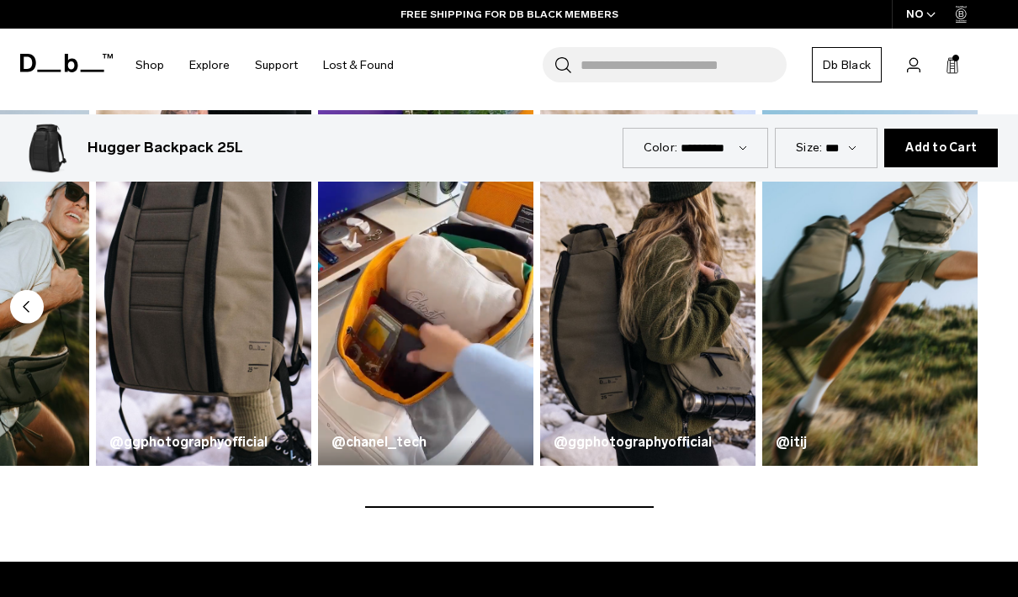
click at [28, 309] on icon "Previous slide" at bounding box center [26, 307] width 5 height 10
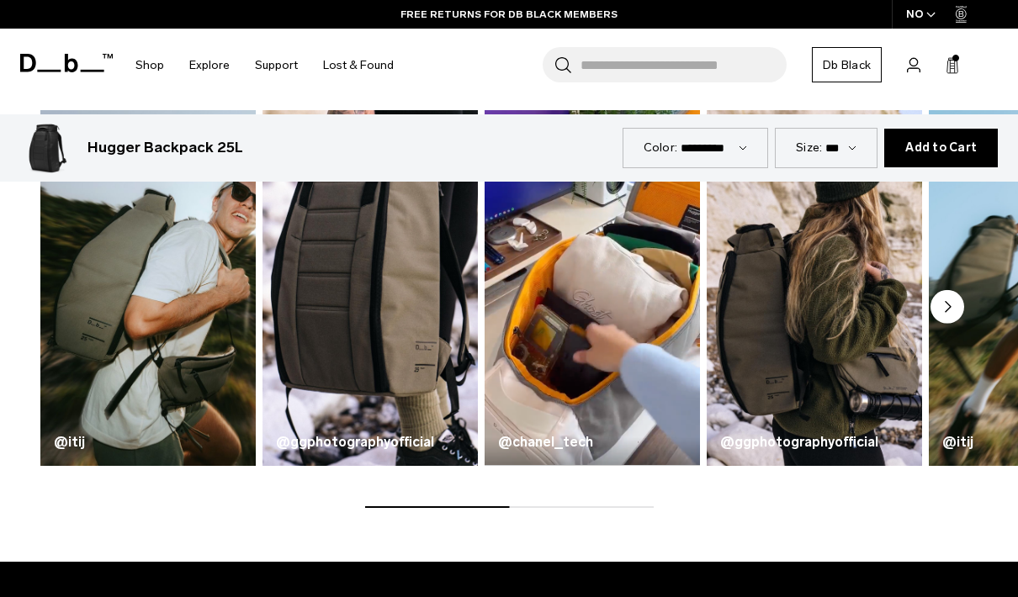
click at [28, 309] on div "@itij @ggphotographyofficial @chanel_tech @ggphotographyofficial @itij" at bounding box center [509, 308] width 1018 height 397
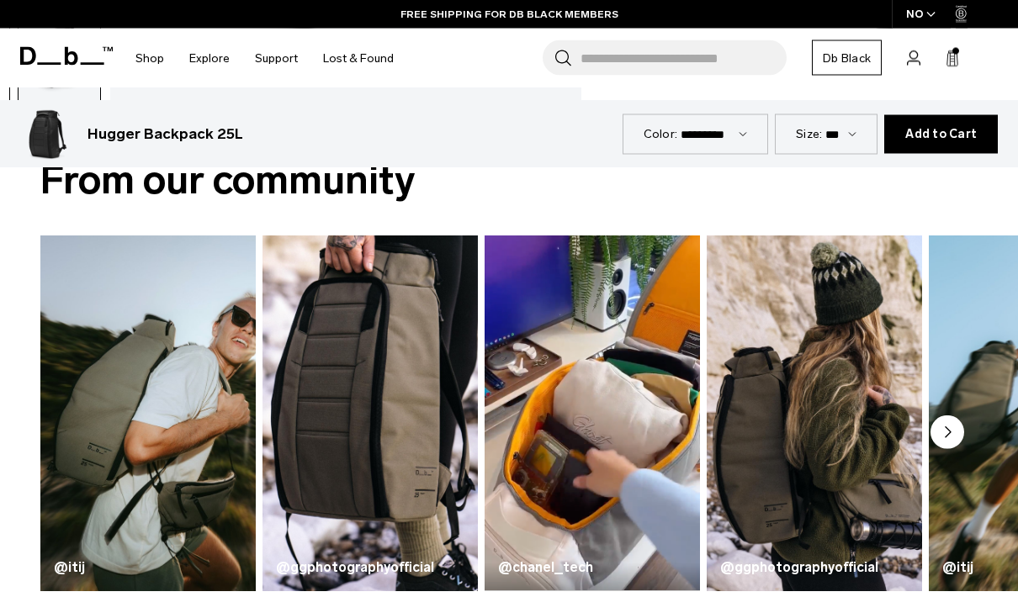
scroll to position [299, 0]
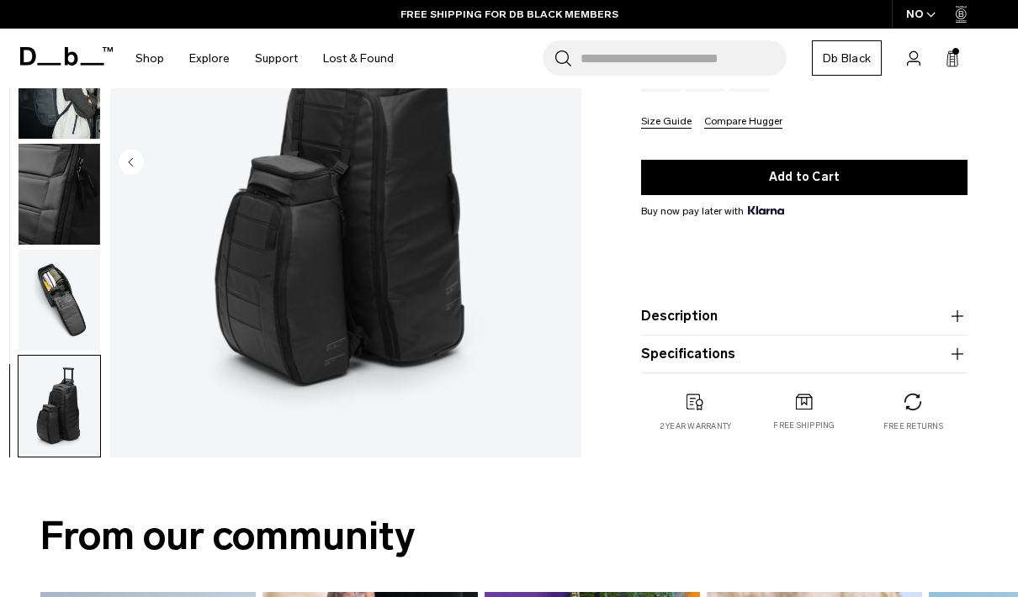
click at [954, 65] on icon at bounding box center [951, 58] width 13 height 17
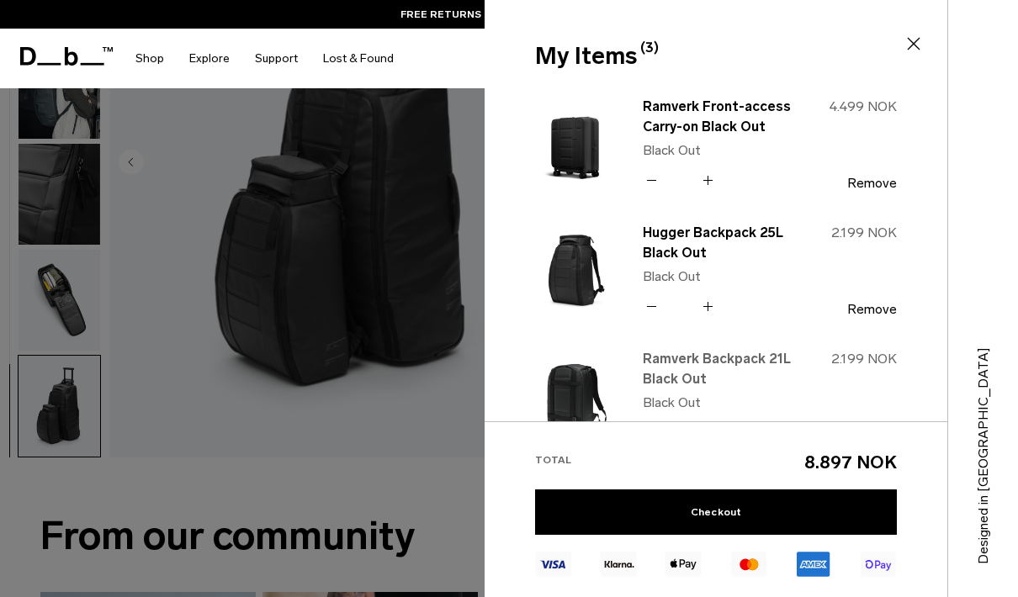
scroll to position [5, 0]
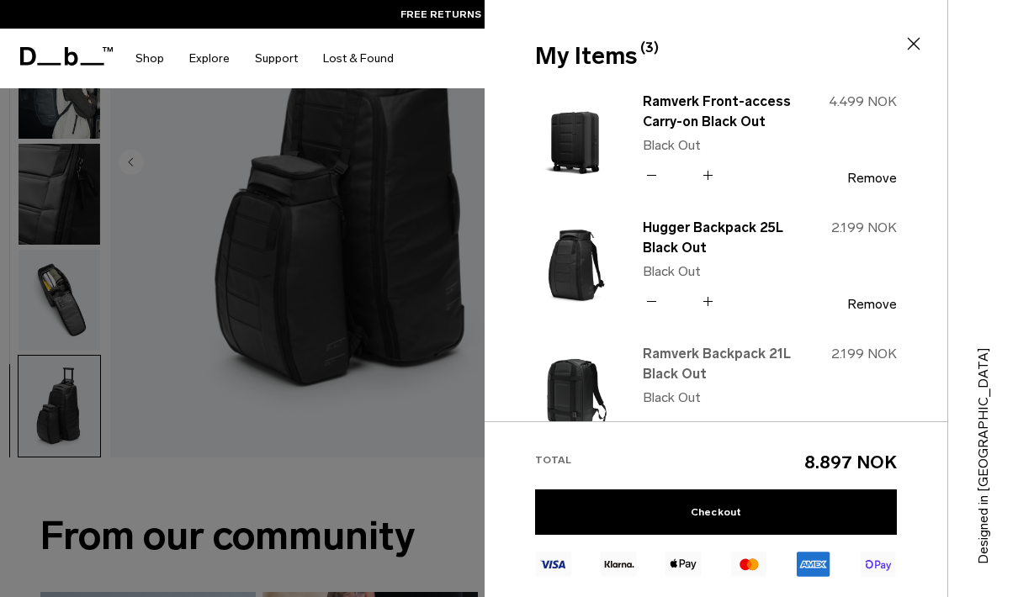
click at [690, 353] on link "Ramverk Backpack 21L Black Out" at bounding box center [716, 364] width 148 height 40
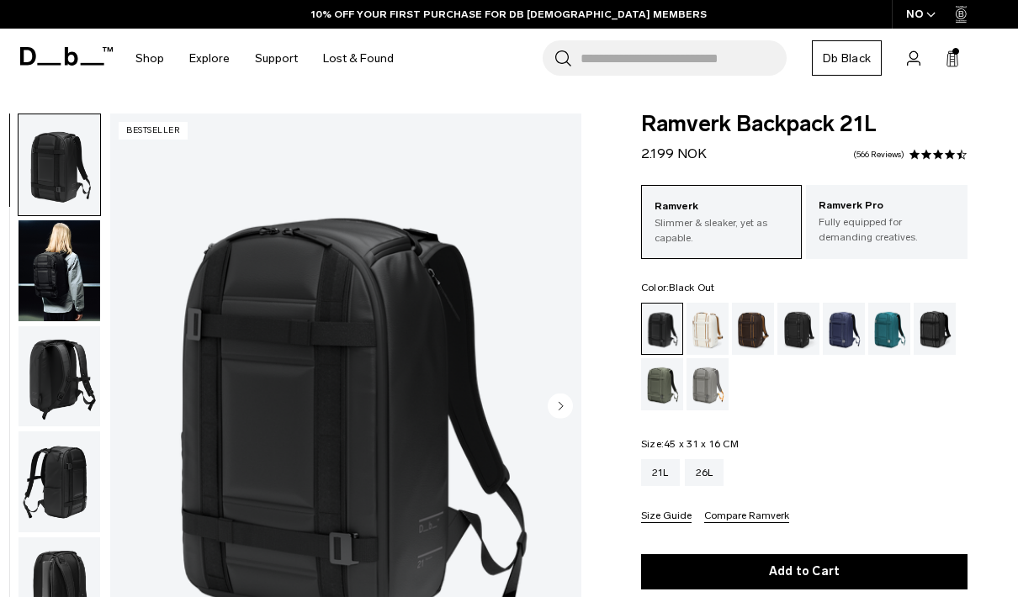
click at [69, 275] on img "button" at bounding box center [60, 270] width 82 height 101
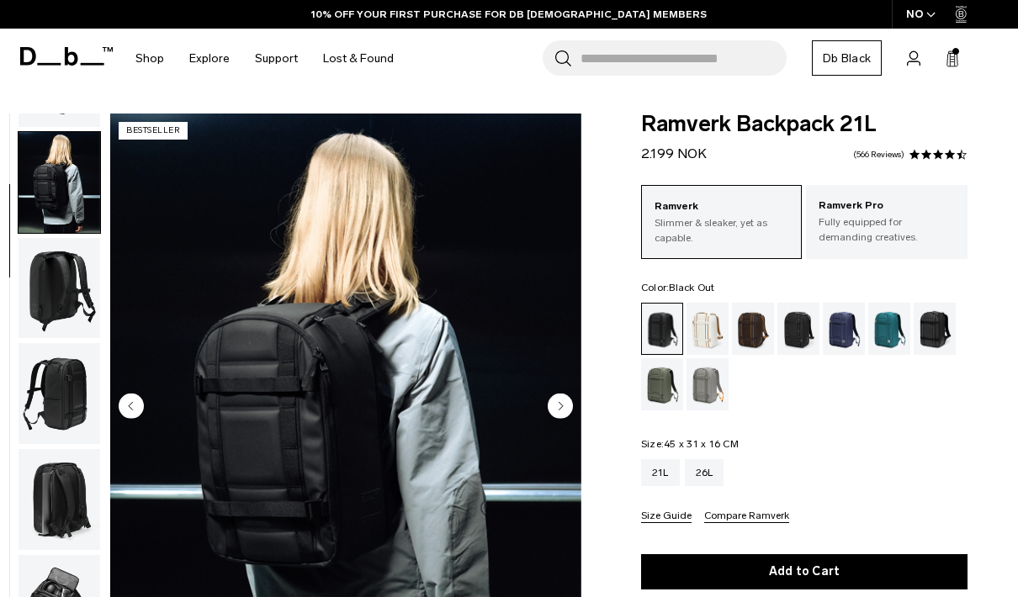
scroll to position [107, 0]
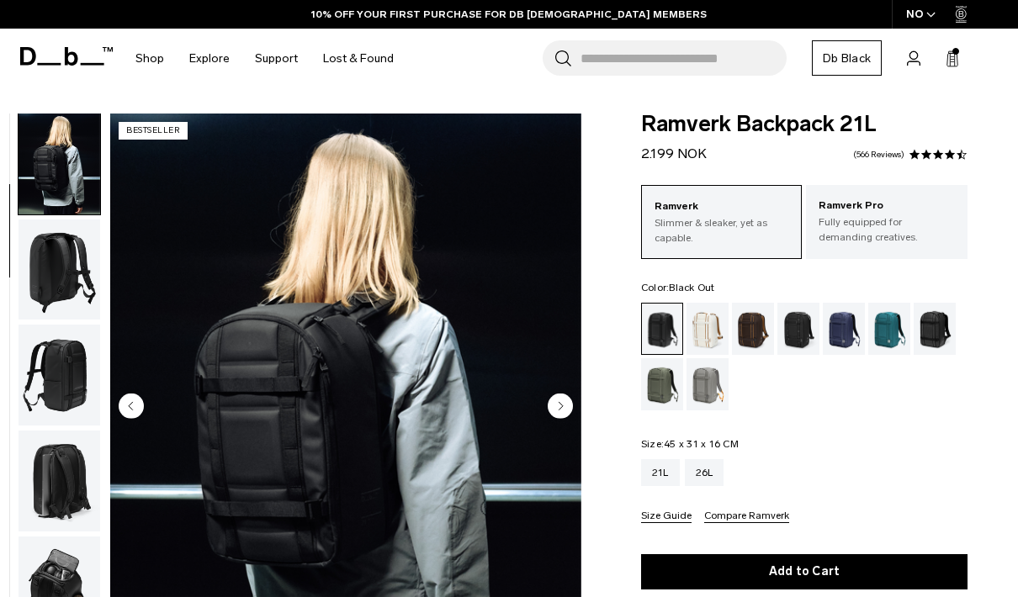
click at [56, 371] on img "button" at bounding box center [60, 375] width 82 height 101
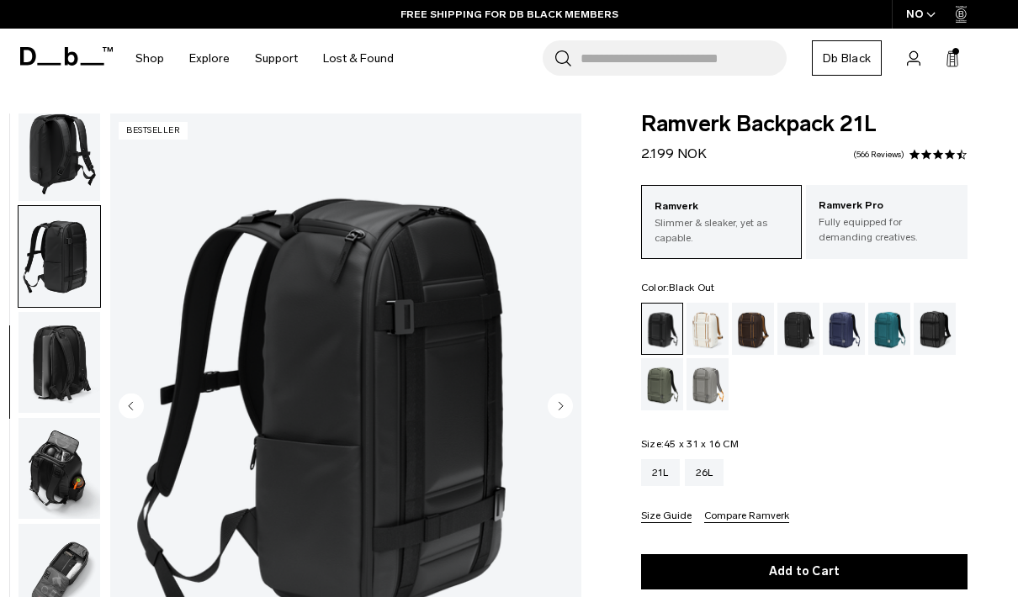
scroll to position [265, 0]
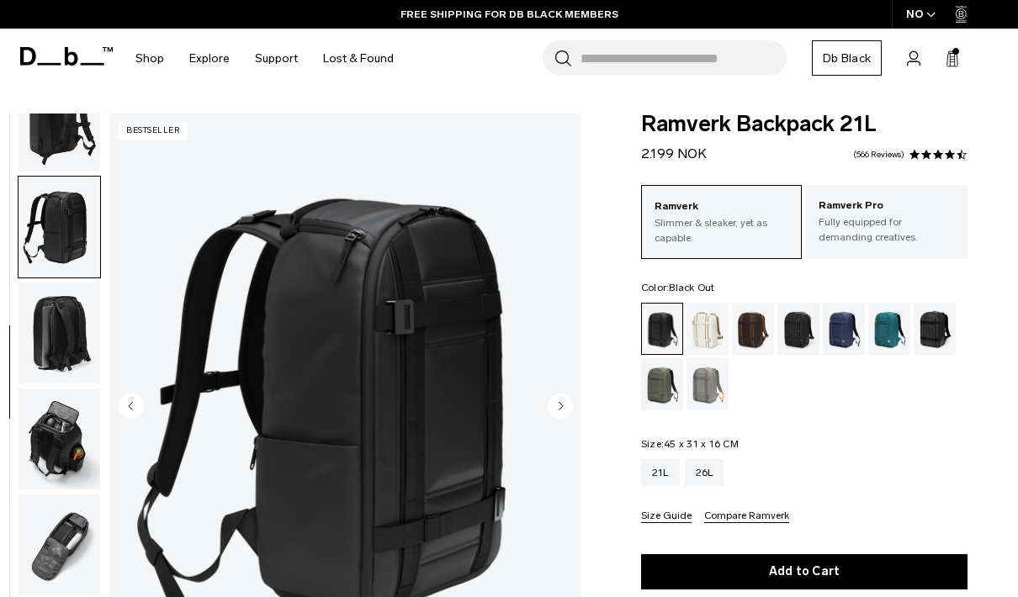
click at [69, 424] on img "button" at bounding box center [60, 439] width 82 height 101
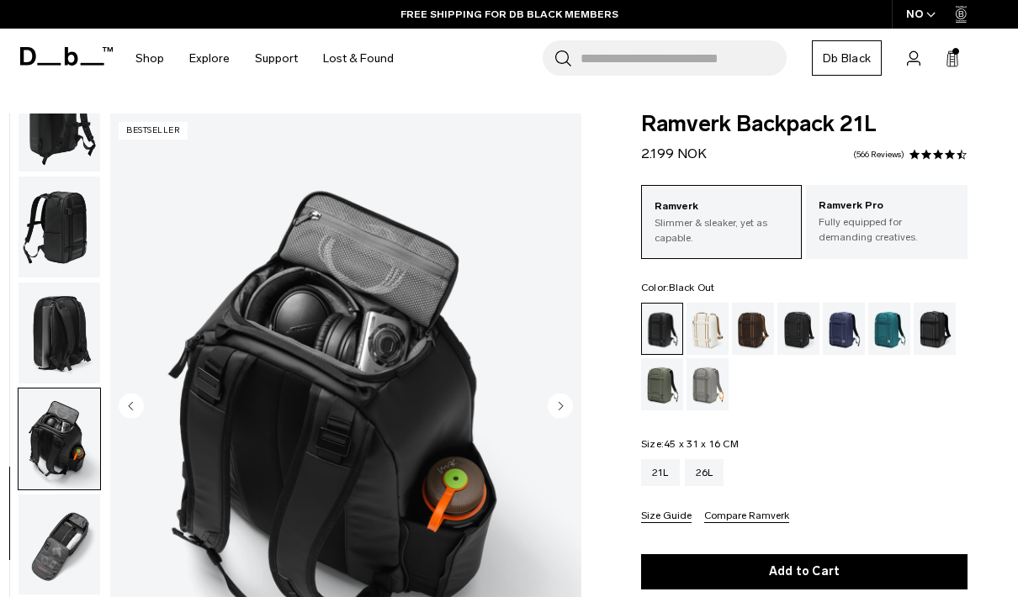
click at [66, 469] on img "button" at bounding box center [60, 439] width 82 height 101
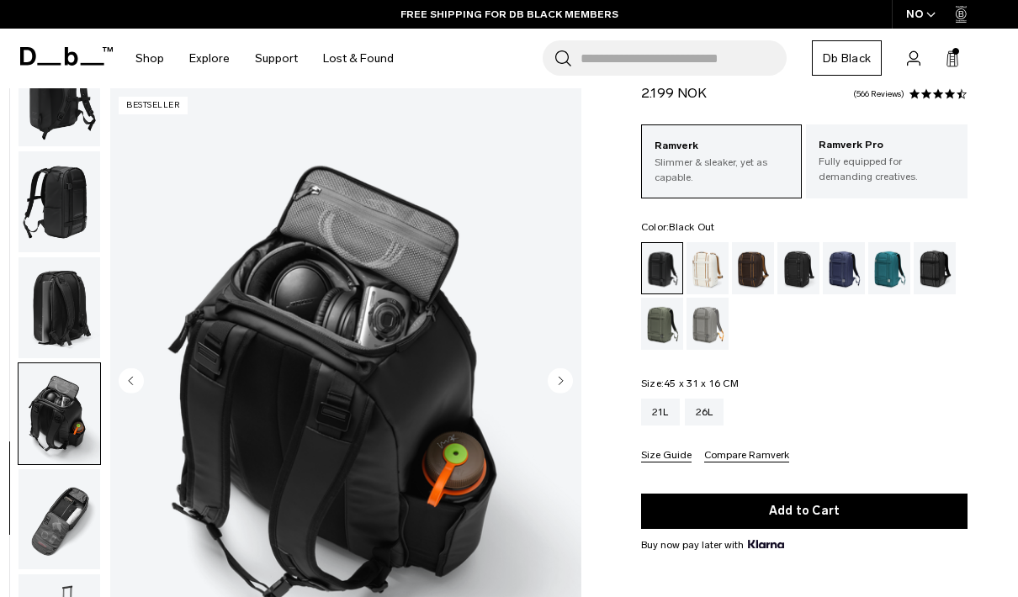
scroll to position [69, 0]
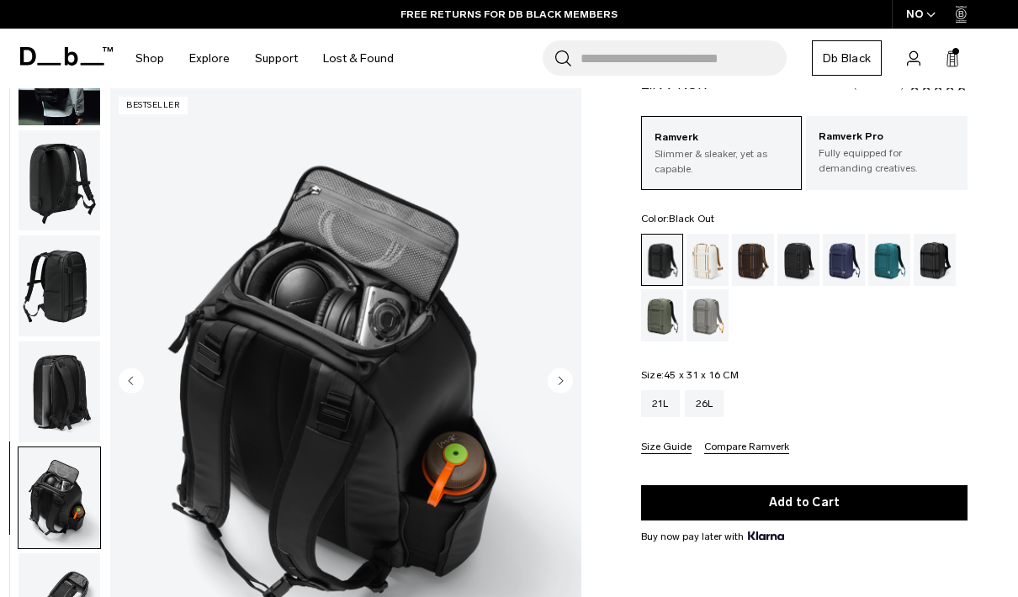
click at [50, 308] on img "button" at bounding box center [60, 285] width 82 height 101
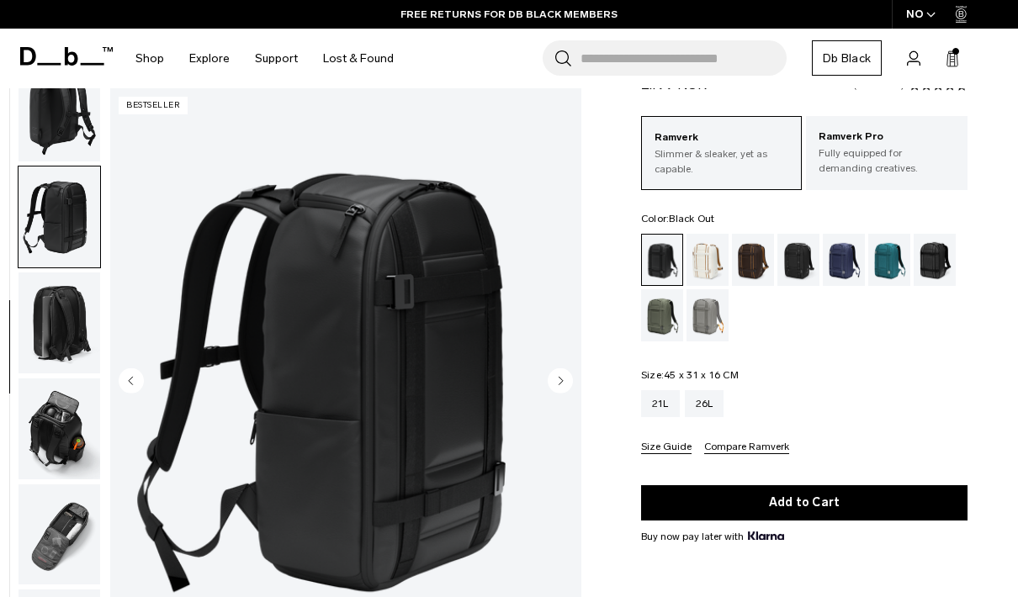
scroll to position [265, 0]
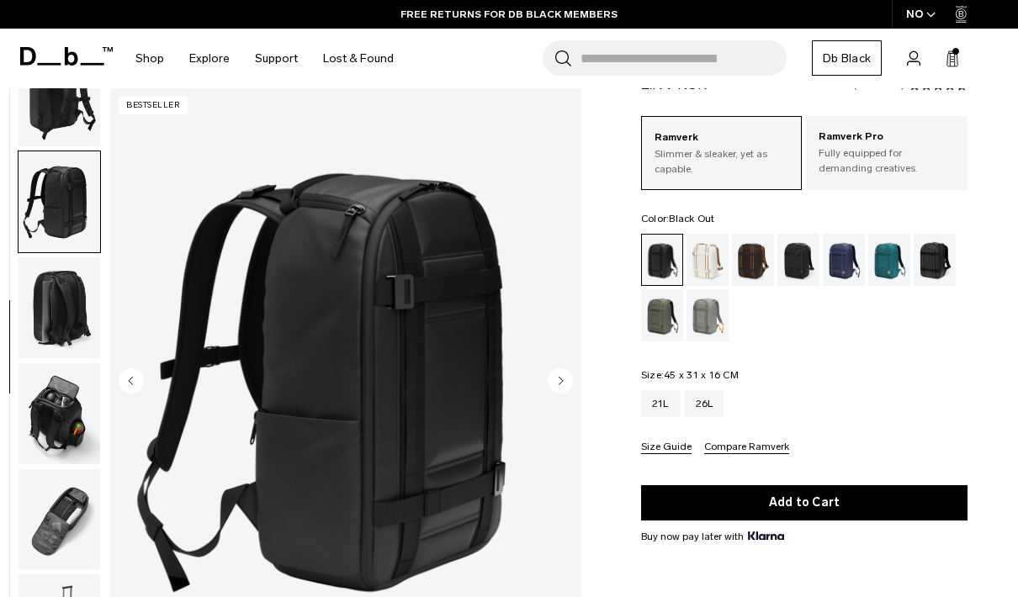
click at [50, 420] on img "button" at bounding box center [60, 413] width 82 height 101
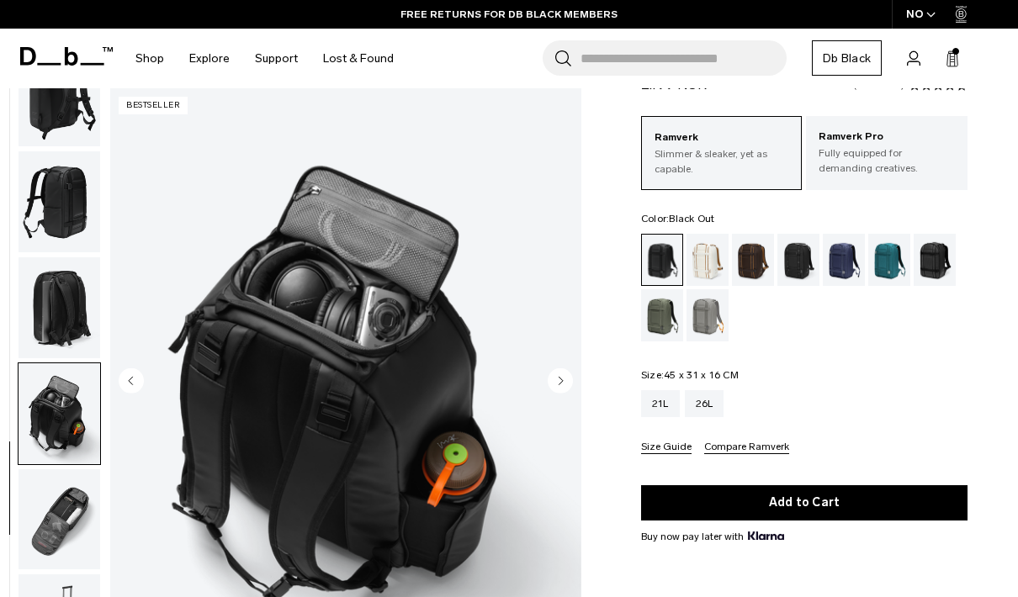
click at [66, 505] on img "button" at bounding box center [60, 519] width 82 height 101
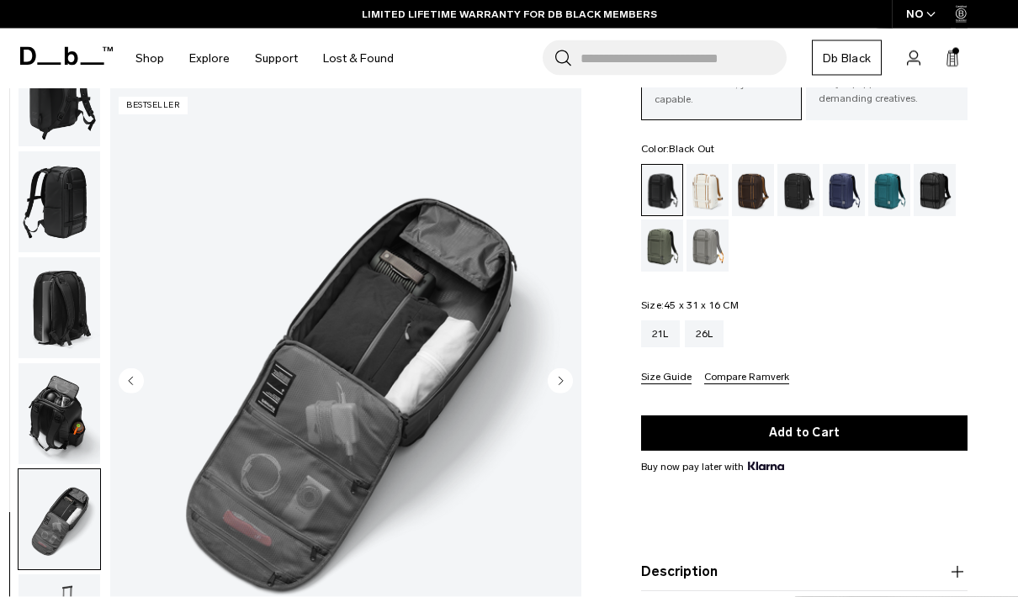
scroll to position [236, 0]
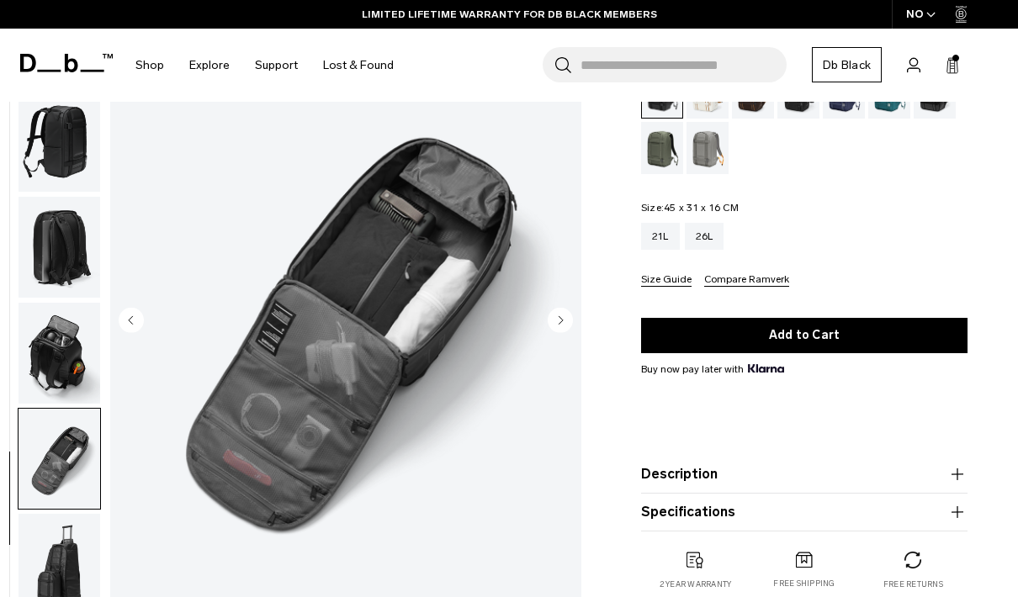
click at [71, 568] on img "button" at bounding box center [60, 564] width 82 height 101
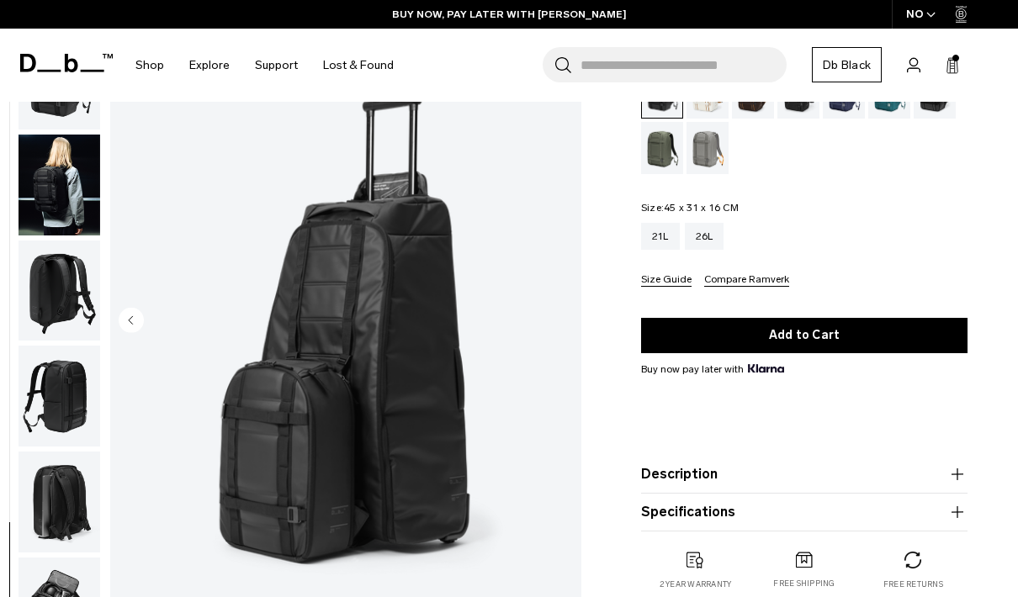
scroll to position [0, 0]
click at [48, 300] on img "button" at bounding box center [60, 290] width 82 height 101
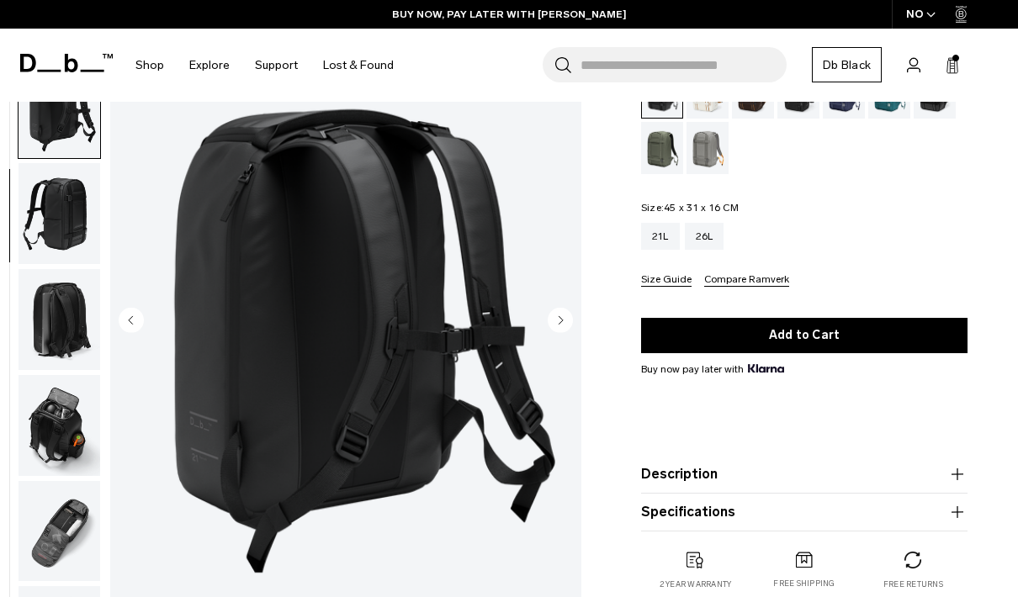
scroll to position [214, 0]
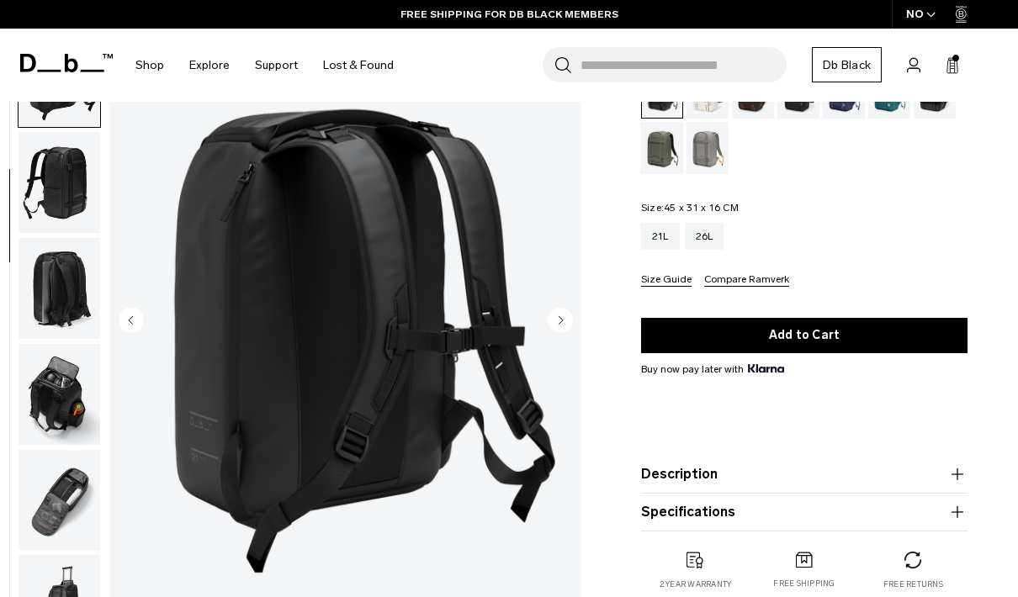
click at [695, 466] on button "Description" at bounding box center [804, 474] width 326 height 20
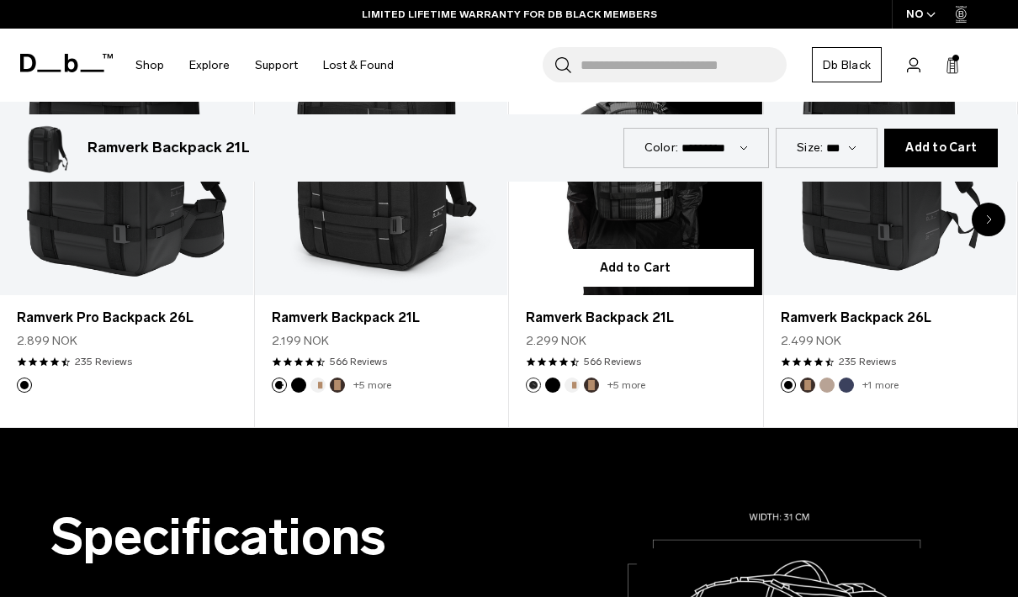
scroll to position [0, 0]
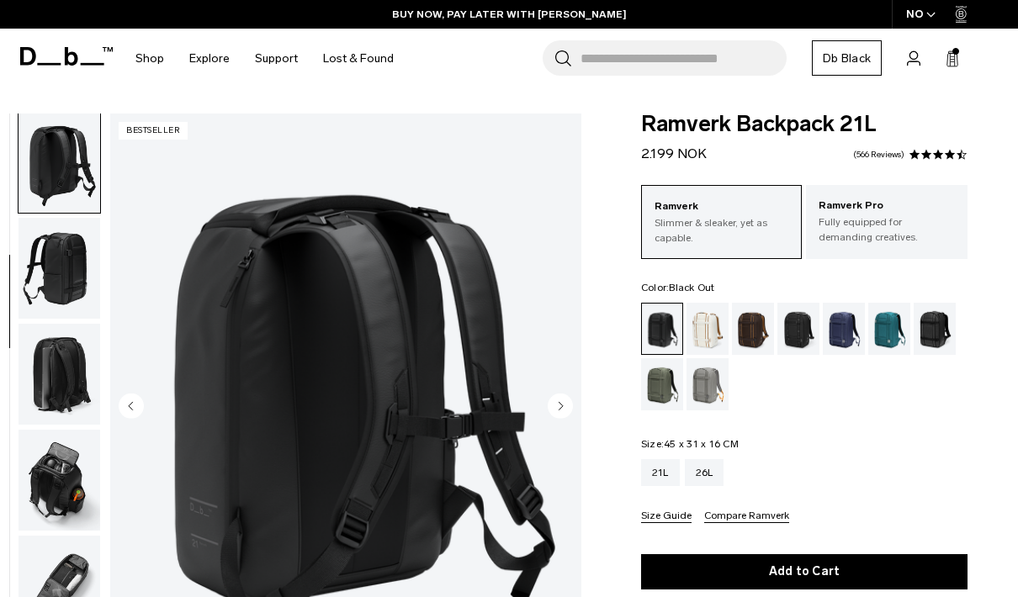
click at [954, 64] on icon at bounding box center [951, 58] width 13 height 17
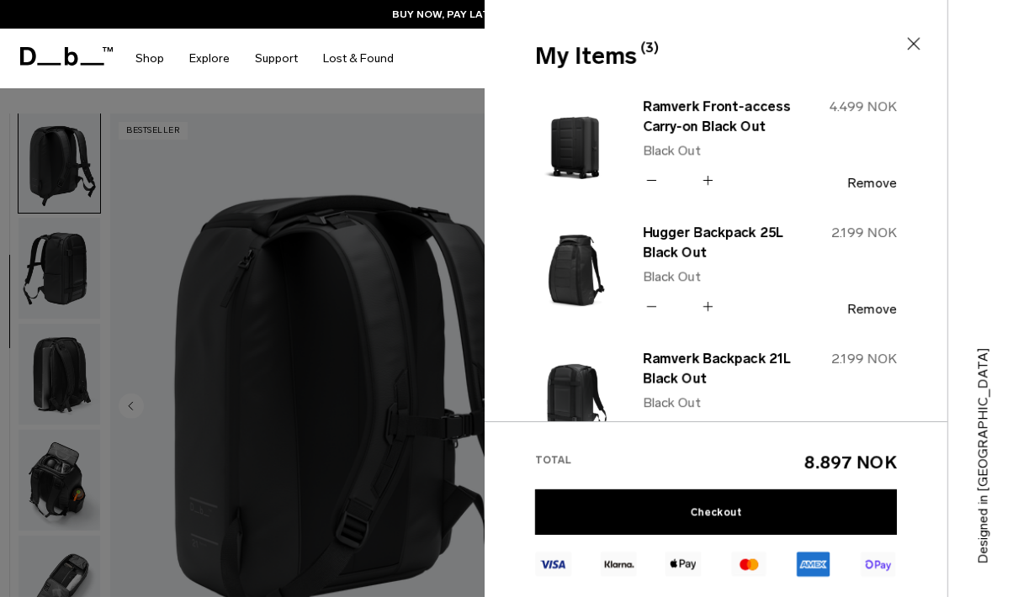
click at [873, 188] on button "Remove" at bounding box center [872, 183] width 50 height 15
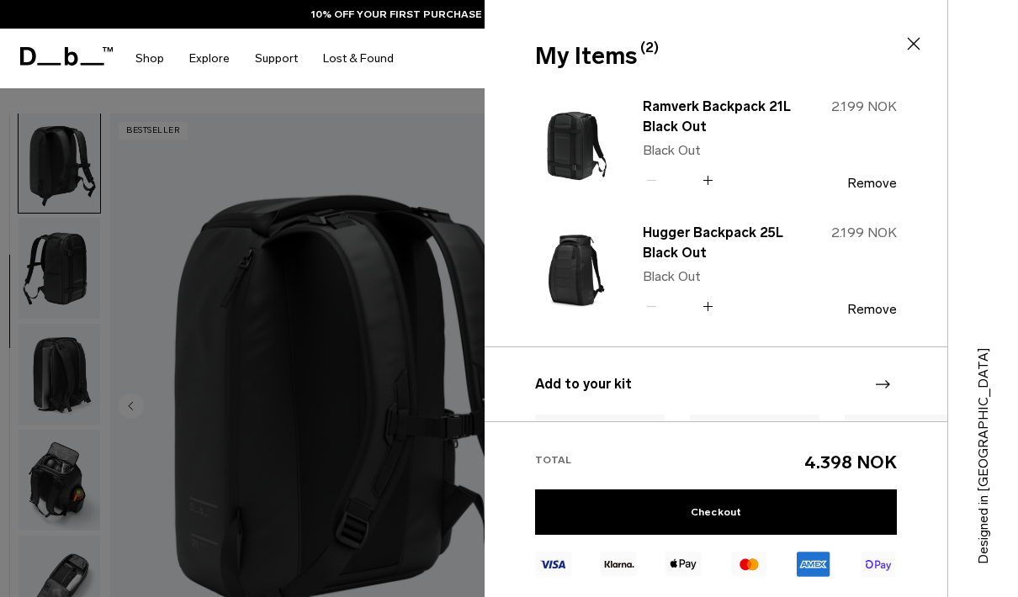
click at [867, 184] on button "Remove" at bounding box center [872, 183] width 50 height 15
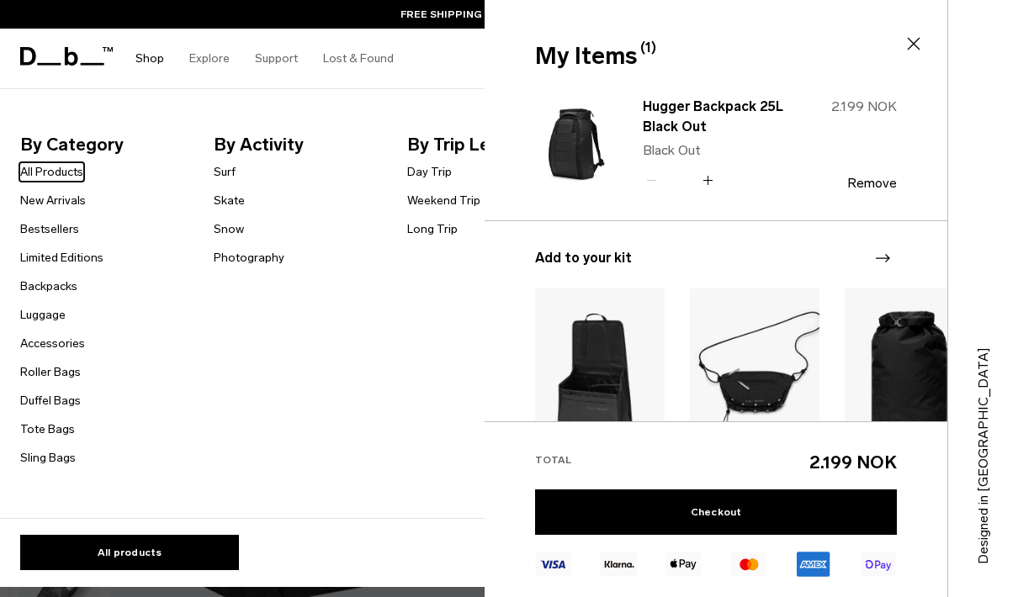
click at [151, 60] on link "Shop" at bounding box center [149, 59] width 29 height 60
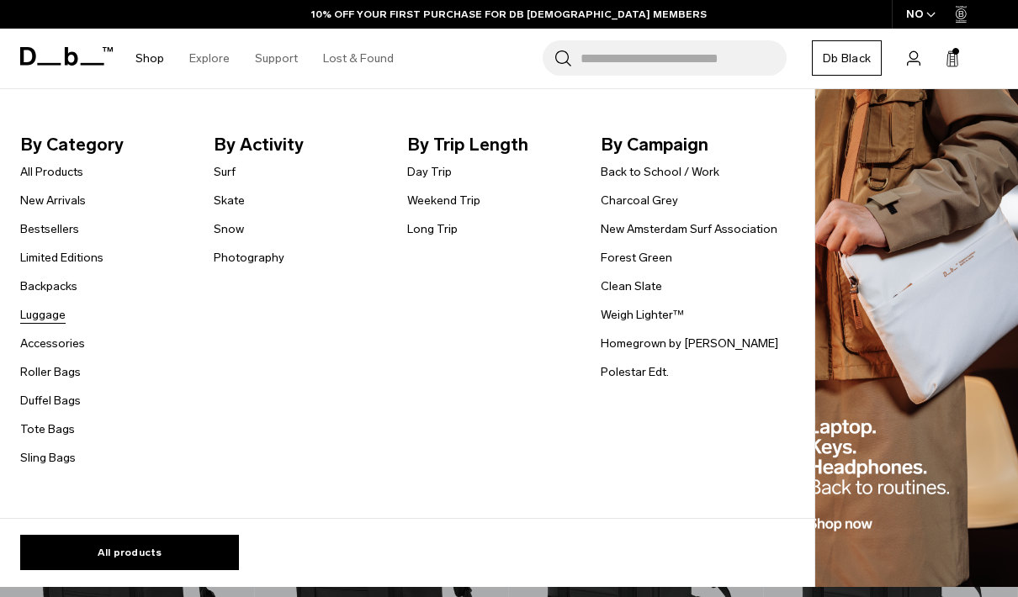
click at [50, 322] on link "Luggage" at bounding box center [42, 315] width 45 height 18
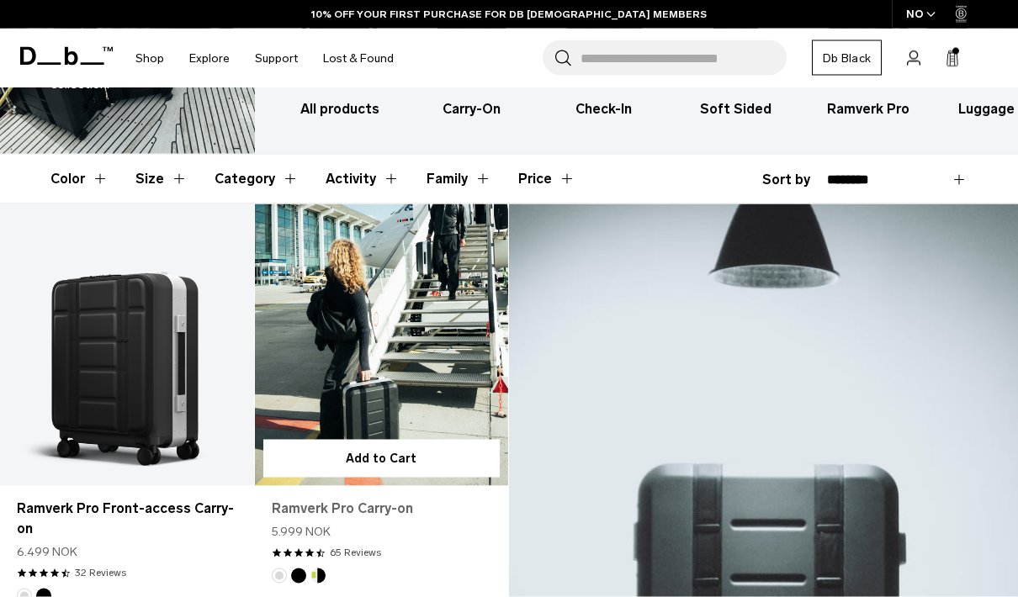
scroll to position [176, 0]
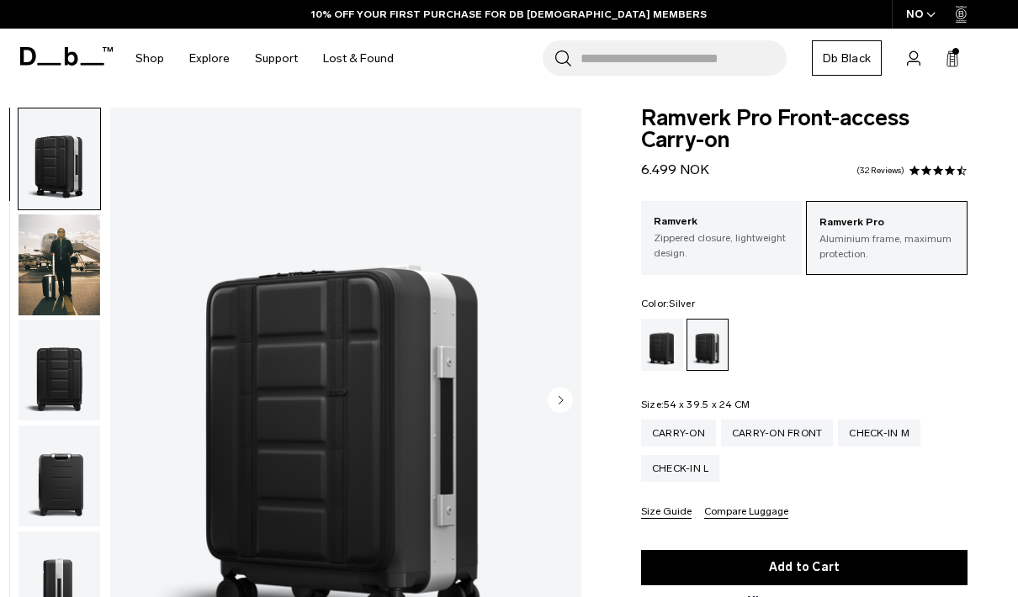
click at [563, 403] on circle "Next slide" at bounding box center [559, 399] width 25 height 25
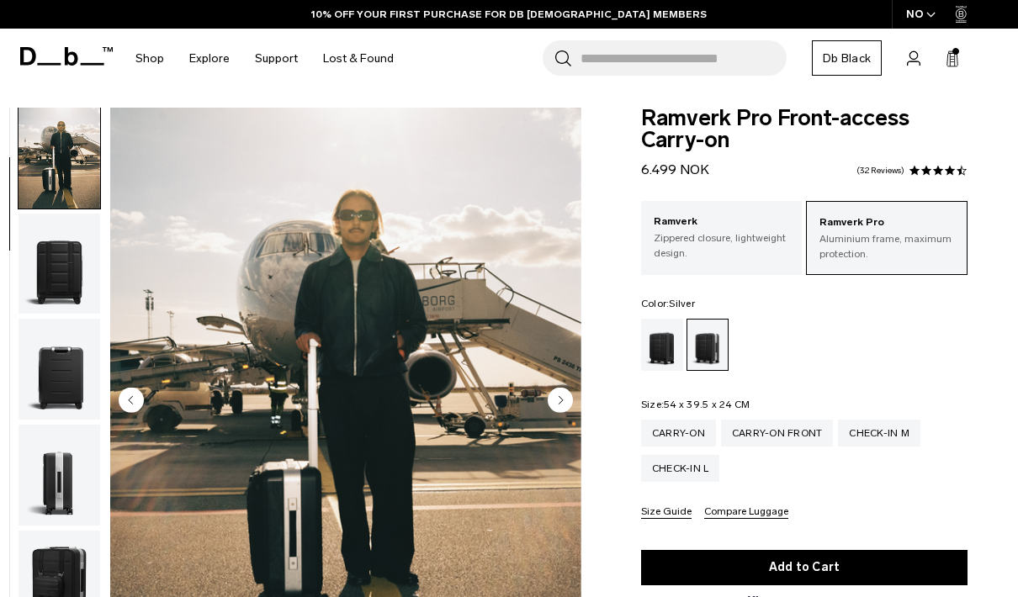
click at [563, 403] on circle "Next slide" at bounding box center [559, 399] width 25 height 25
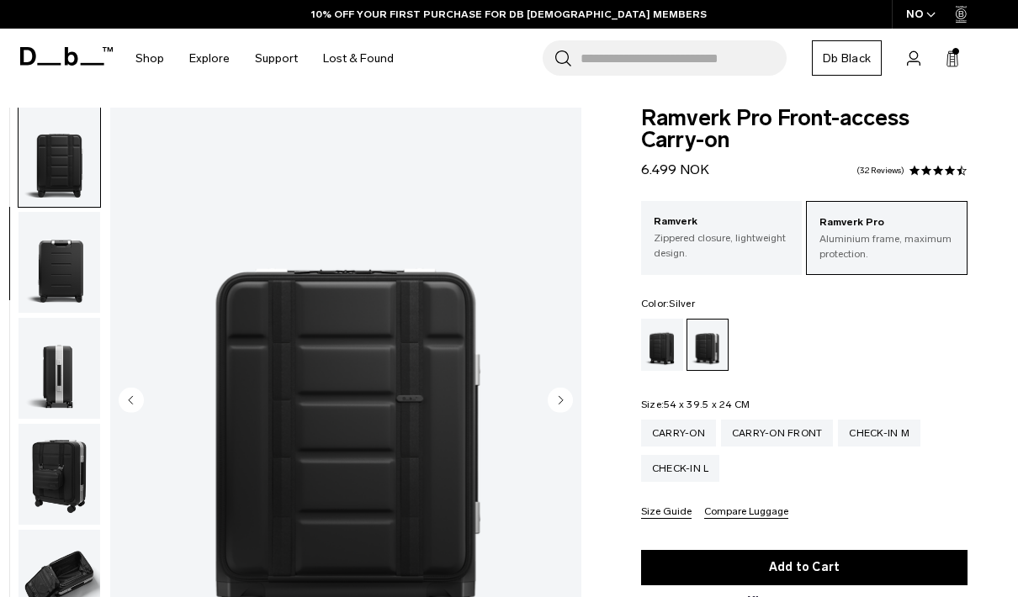
click at [563, 403] on circle "Next slide" at bounding box center [559, 399] width 25 height 25
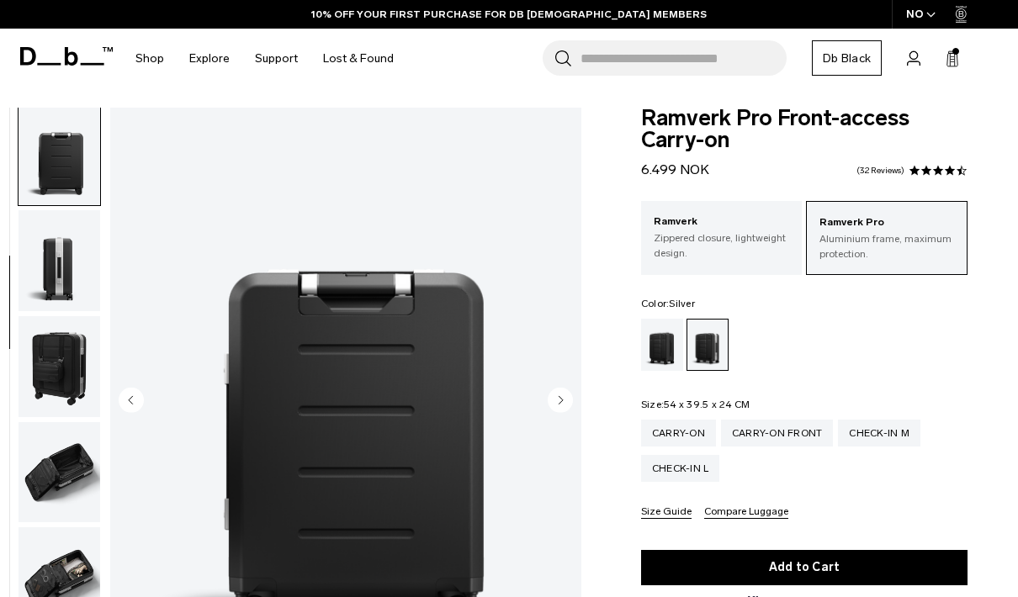
click at [563, 403] on circle "Next slide" at bounding box center [559, 399] width 25 height 25
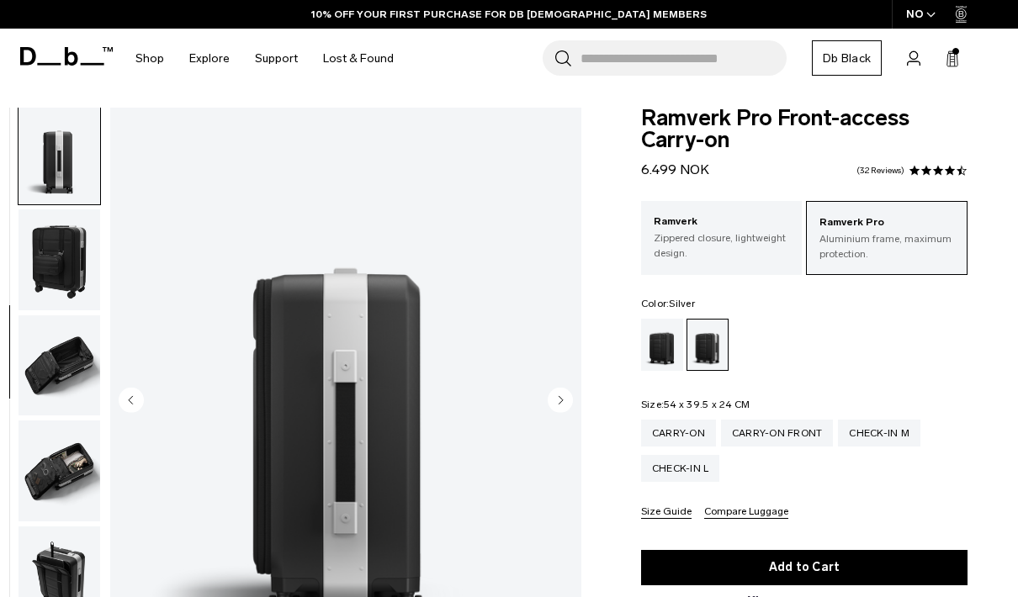
click at [563, 403] on circle "Next slide" at bounding box center [559, 399] width 25 height 25
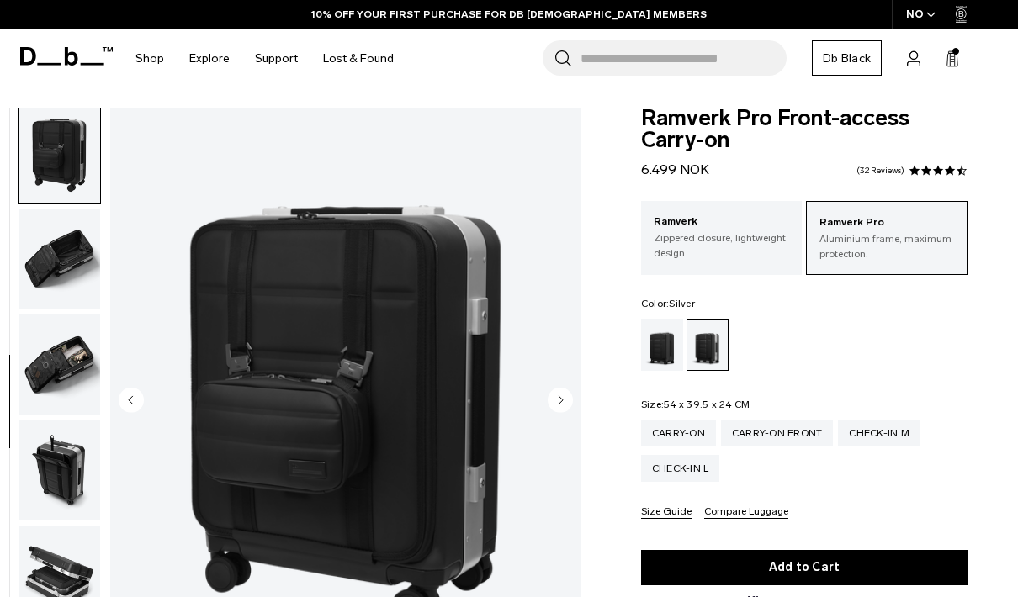
click at [563, 403] on circle "Next slide" at bounding box center [559, 399] width 25 height 25
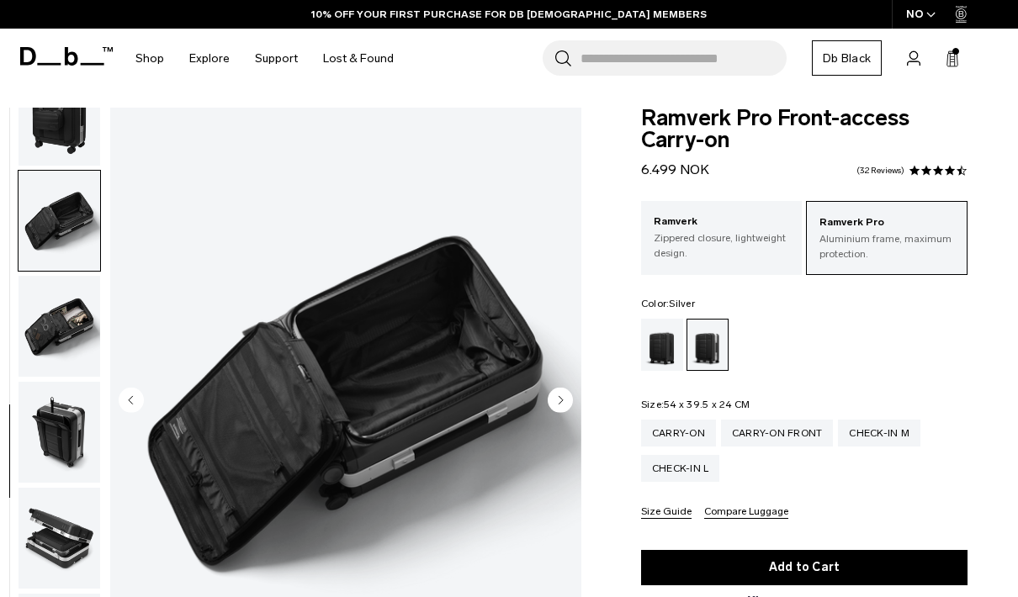
scroll to position [586, 0]
click at [668, 362] on div "Black Out" at bounding box center [662, 345] width 43 height 52
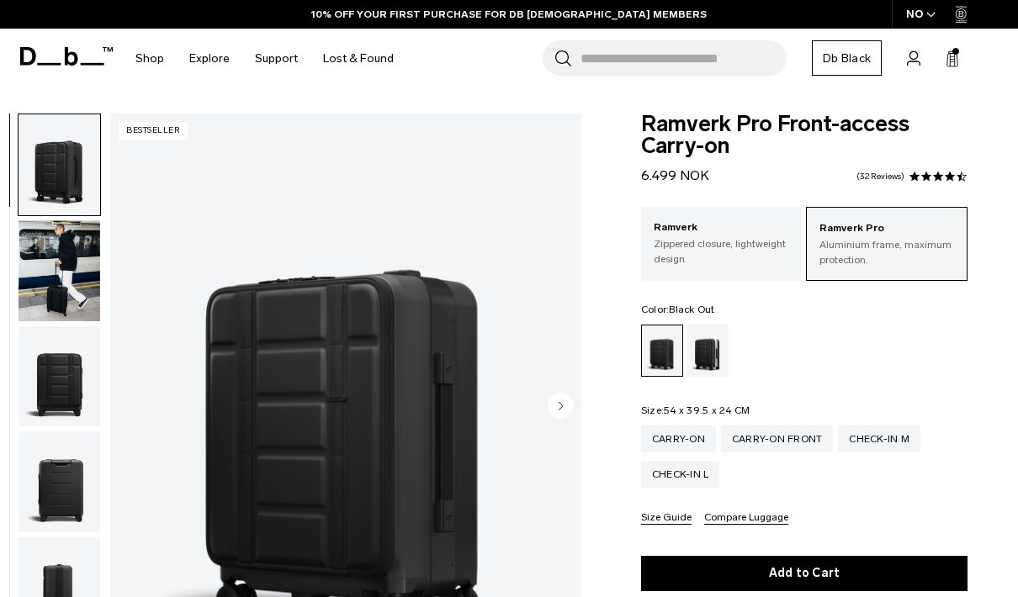
drag, startPoint x: 0, startPoint y: 0, endPoint x: 558, endPoint y: 405, distance: 690.0
click at [558, 405] on circle "Next slide" at bounding box center [559, 405] width 25 height 25
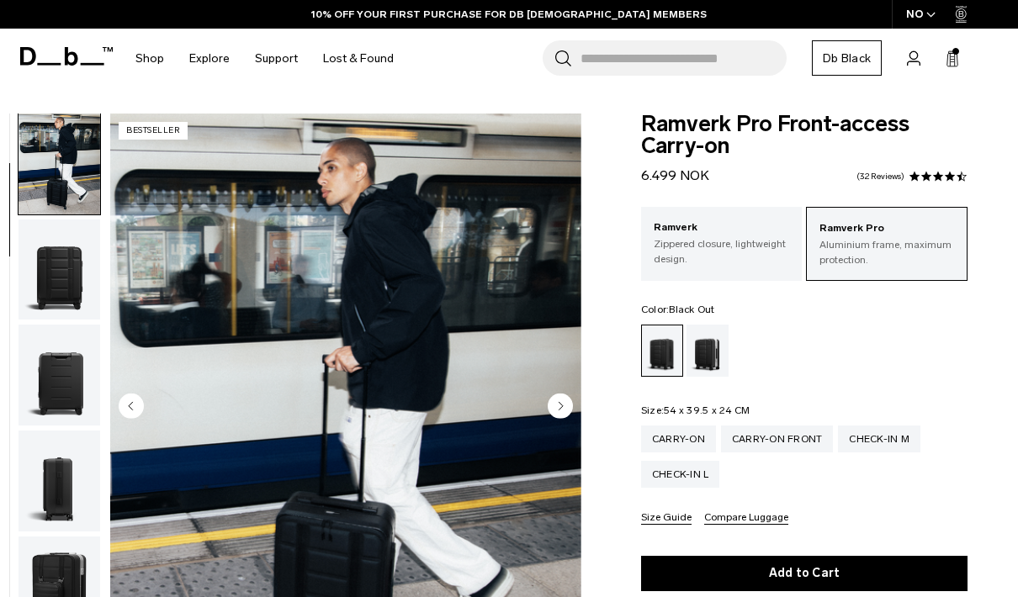
click at [558, 405] on circle "Next slide" at bounding box center [559, 405] width 25 height 25
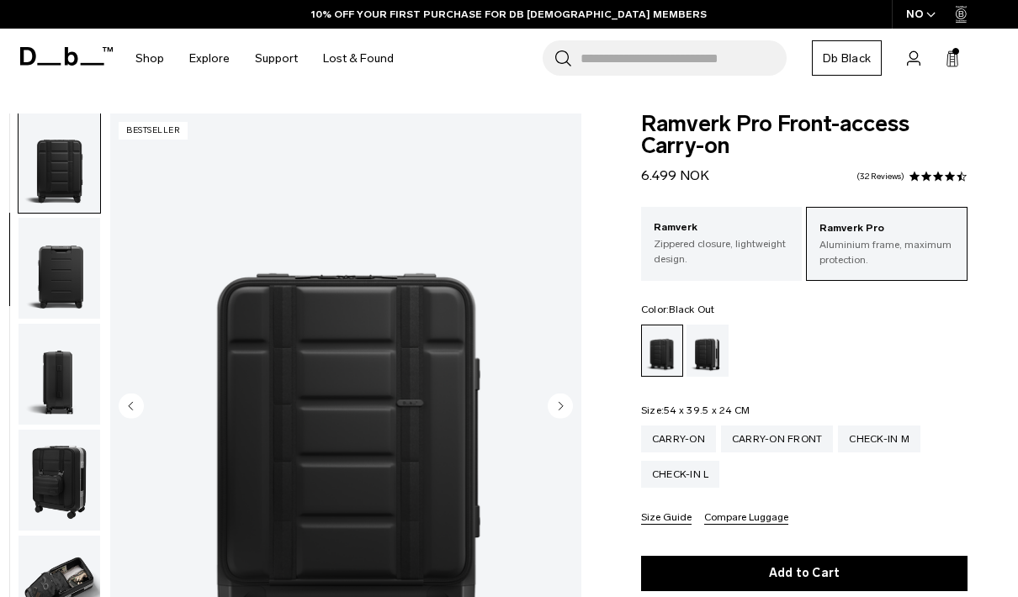
click at [558, 405] on circle "Next slide" at bounding box center [559, 405] width 25 height 25
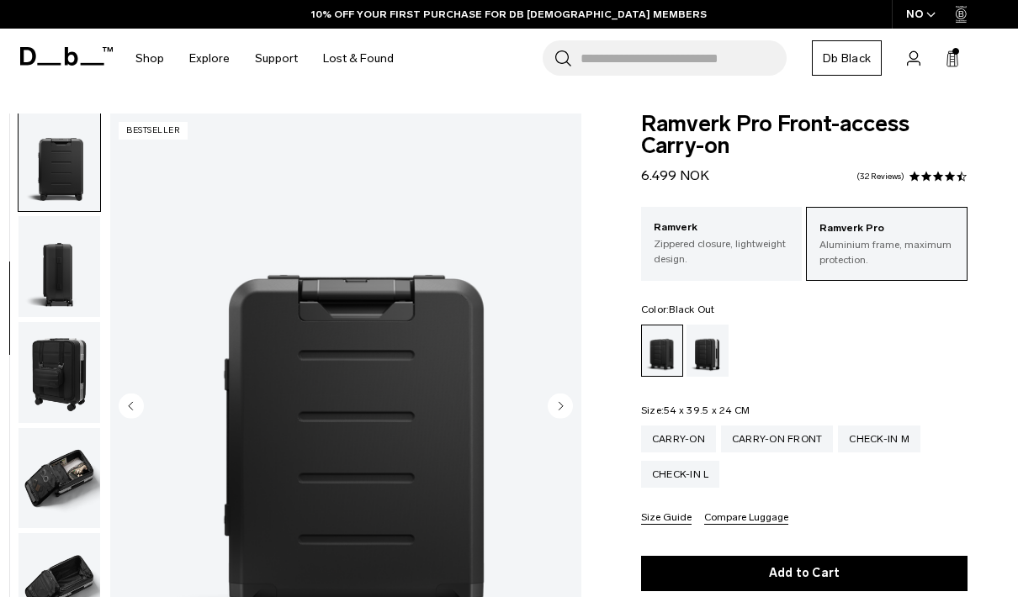
click at [558, 405] on circle "Next slide" at bounding box center [559, 405] width 25 height 25
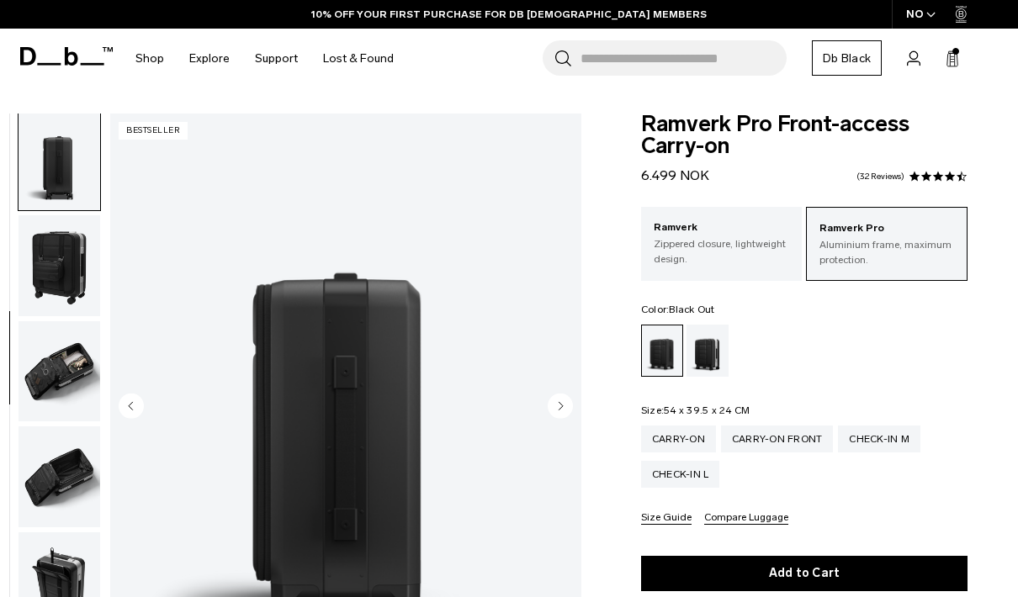
click at [558, 405] on circle "Next slide" at bounding box center [559, 405] width 25 height 25
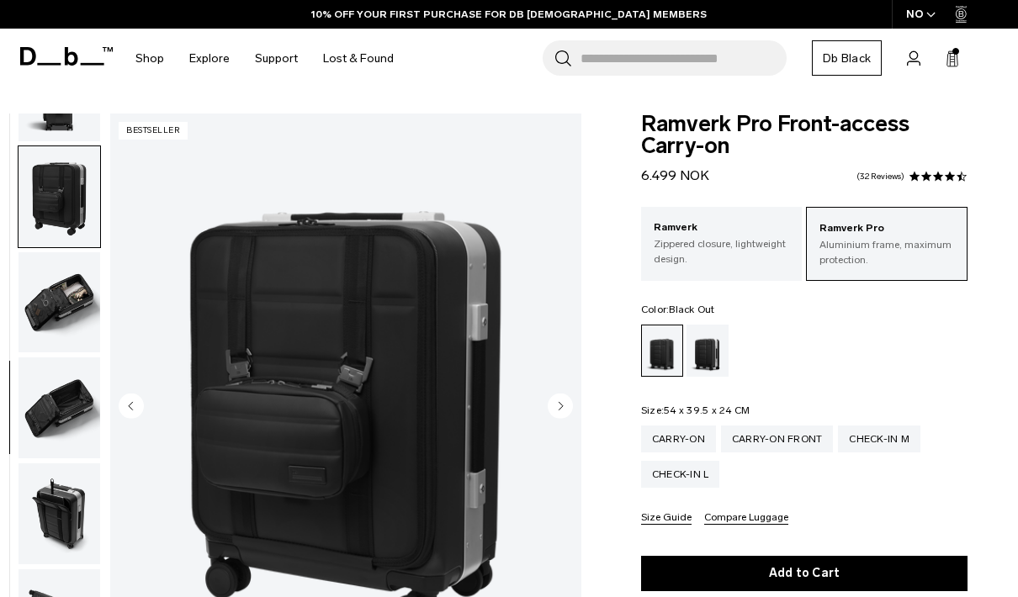
scroll to position [535, 0]
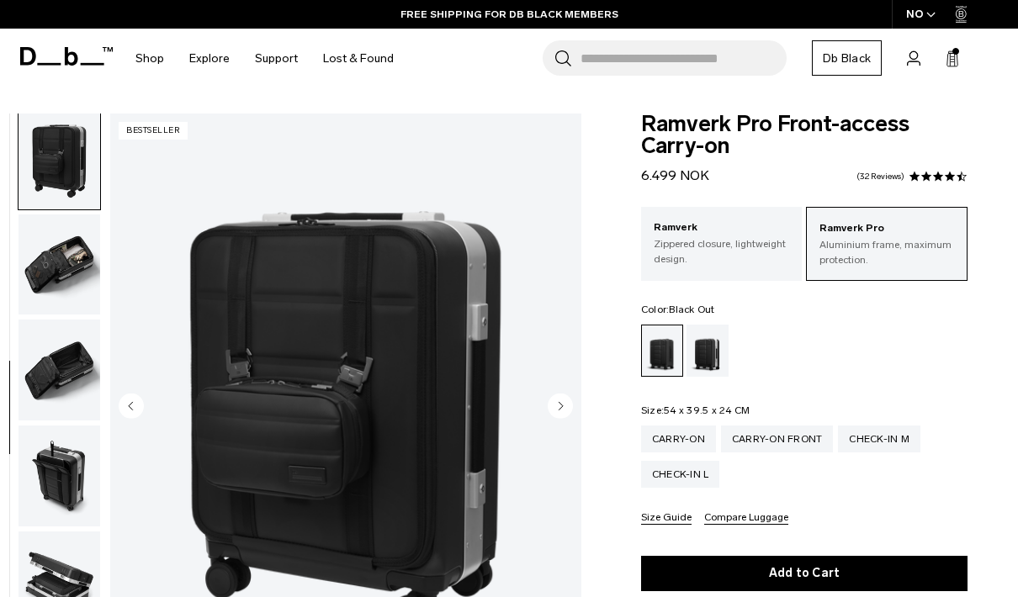
click at [558, 405] on circle "Next slide" at bounding box center [559, 405] width 25 height 25
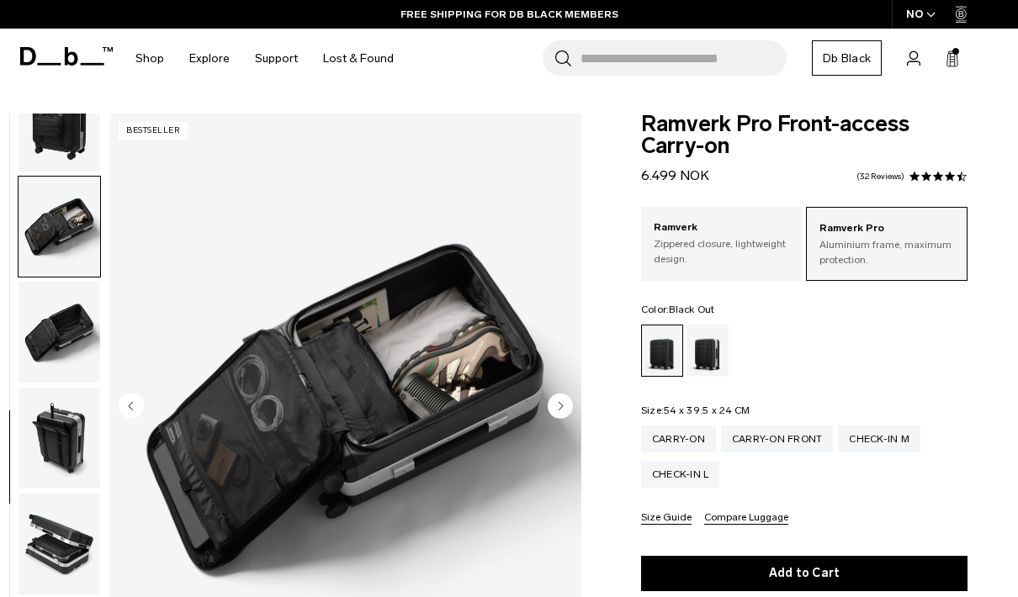
scroll to position [586, 0]
click at [558, 405] on circle "Next slide" at bounding box center [559, 405] width 25 height 25
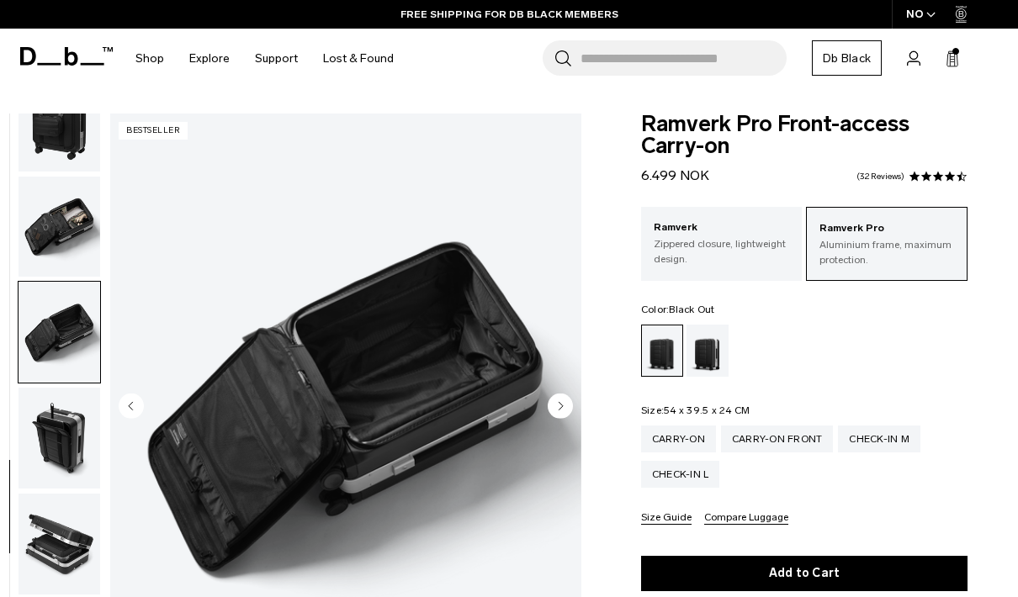
click at [558, 404] on circle "Next slide" at bounding box center [559, 405] width 25 height 25
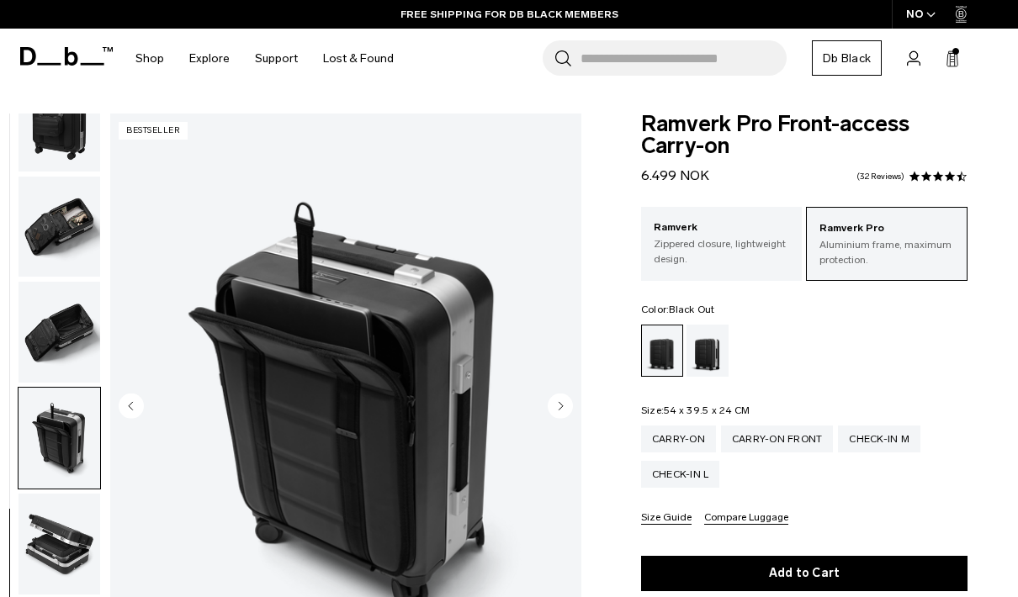
click at [558, 404] on circle "Next slide" at bounding box center [559, 405] width 25 height 25
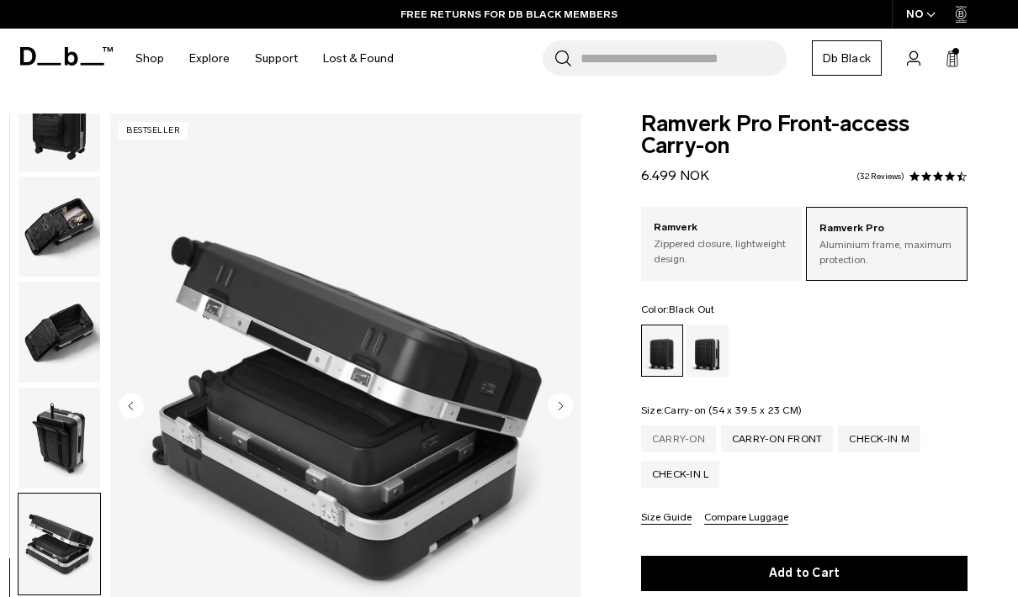
click at [682, 438] on div "Carry-on" at bounding box center [678, 439] width 75 height 27
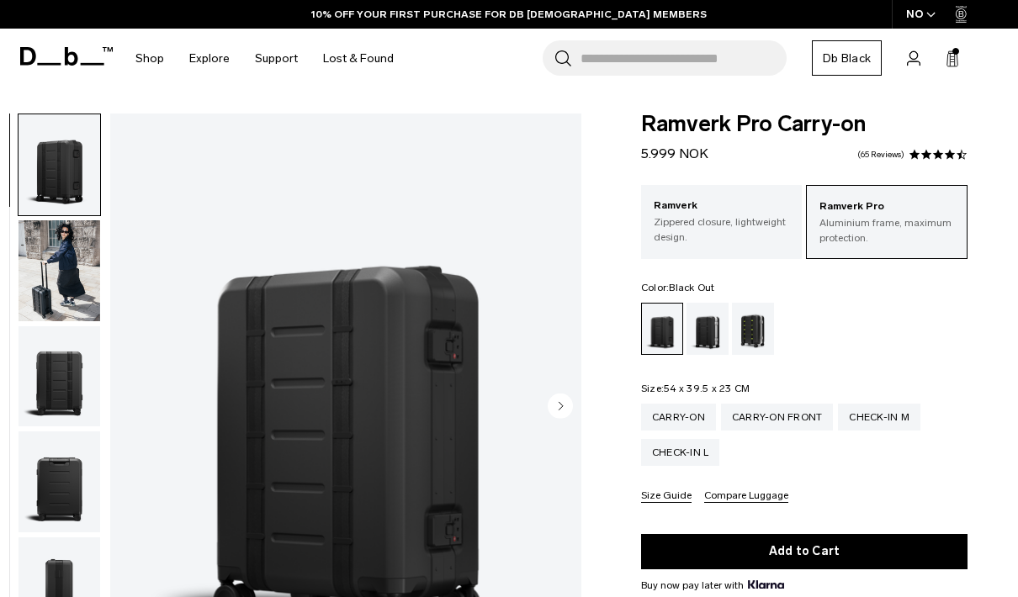
scroll to position [3, 0]
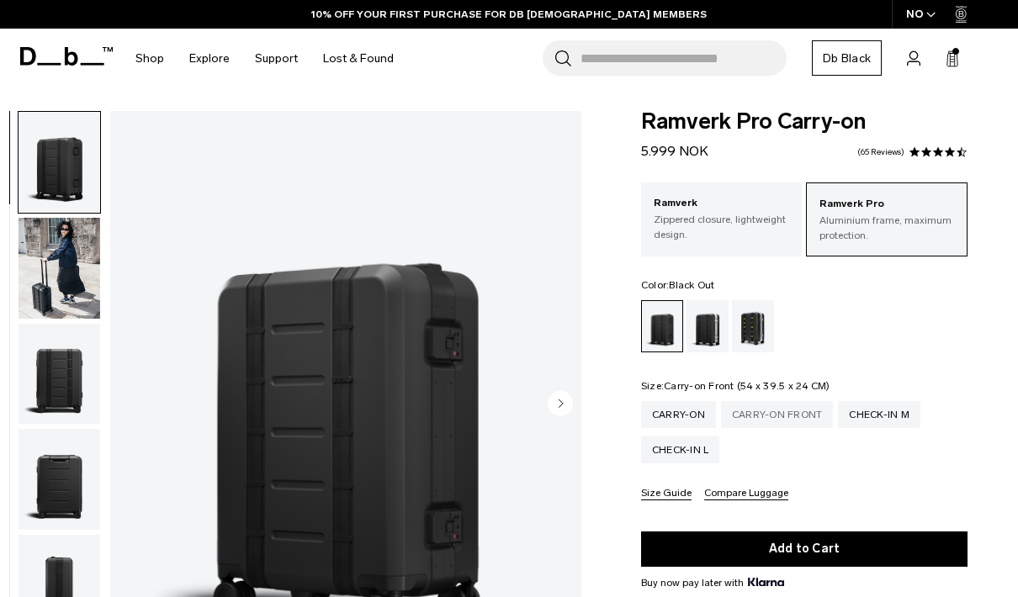
click at [765, 415] on div "Carry-on Front" at bounding box center [777, 414] width 113 height 27
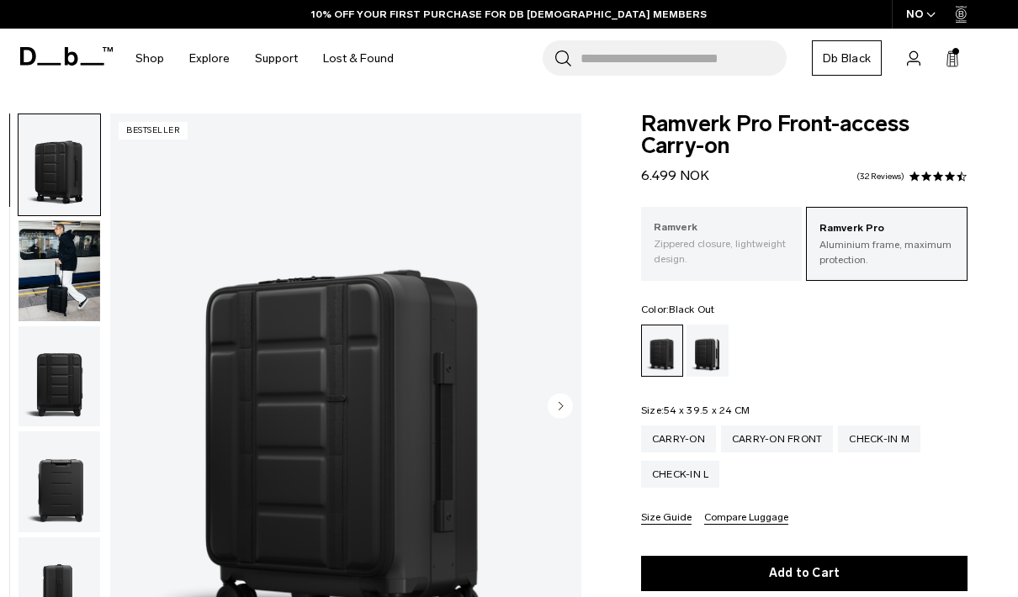
click at [722, 273] on div "Ramverk Zippered closure, lightweight design." at bounding box center [721, 243] width 161 height 72
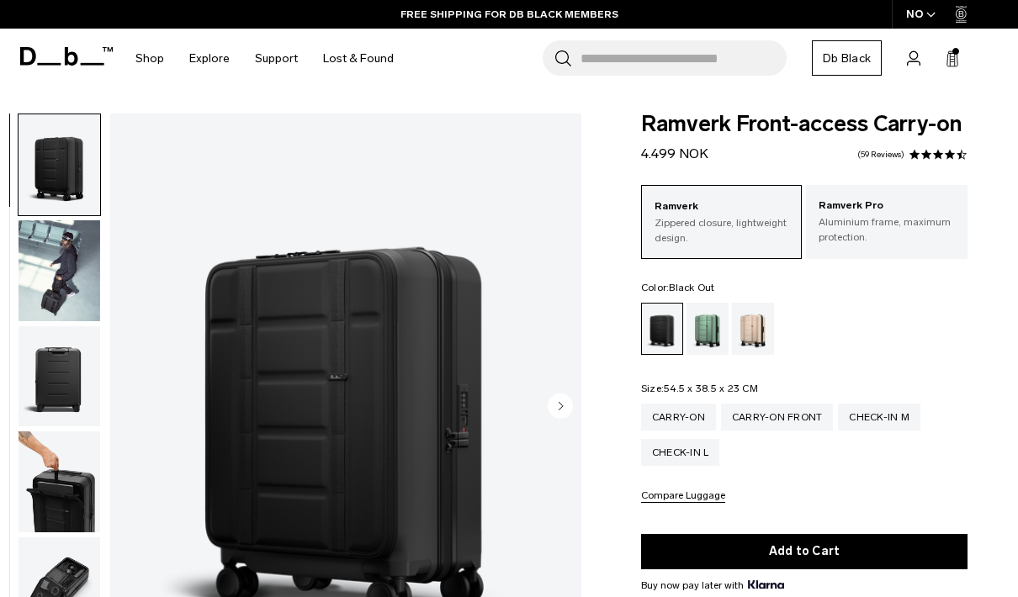
click at [556, 408] on circle "Next slide" at bounding box center [559, 406] width 25 height 25
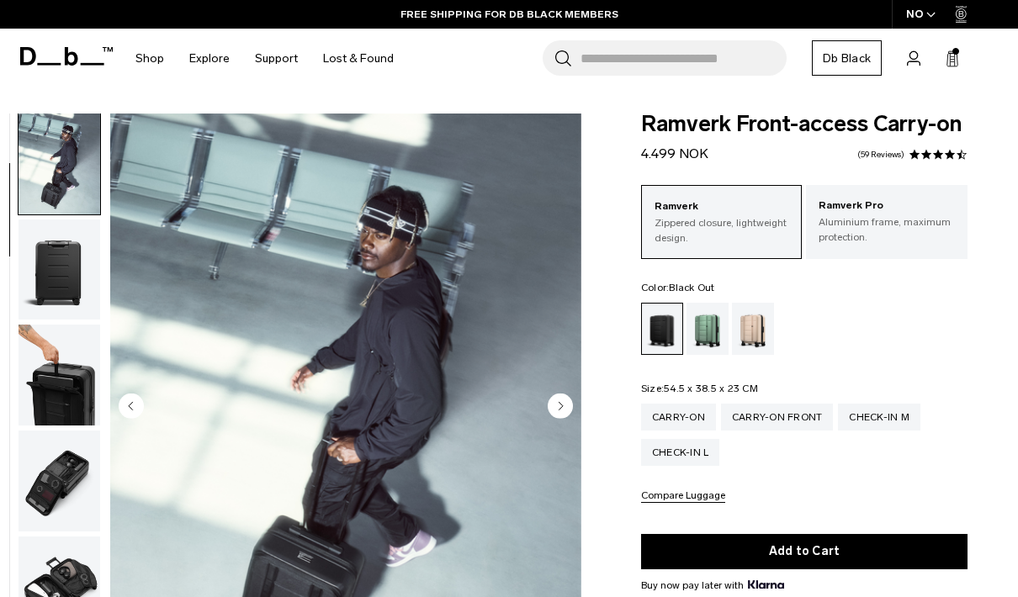
click at [556, 407] on circle "Next slide" at bounding box center [559, 405] width 25 height 25
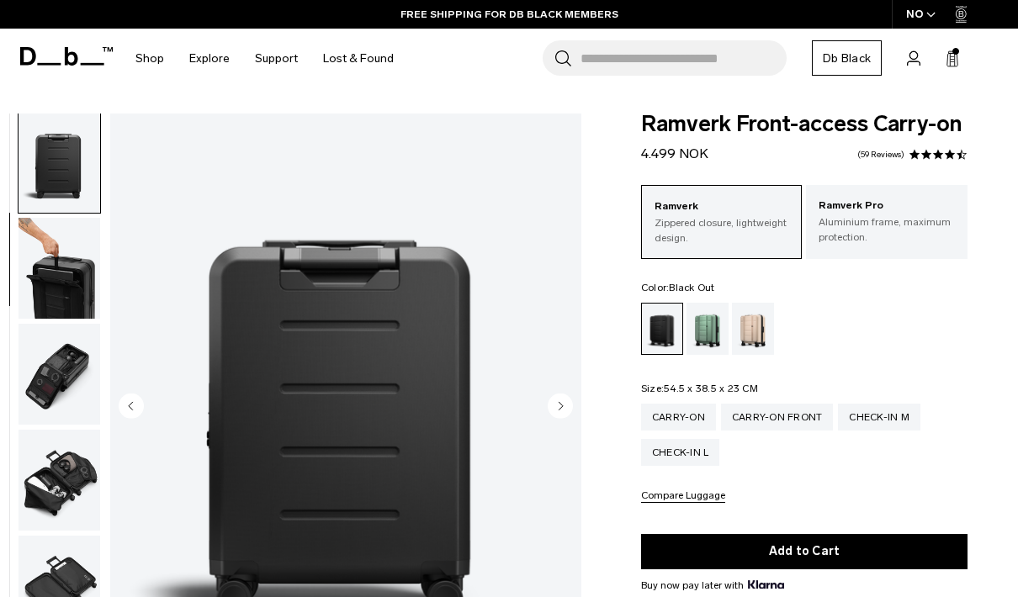
click at [556, 407] on circle "Next slide" at bounding box center [559, 405] width 25 height 25
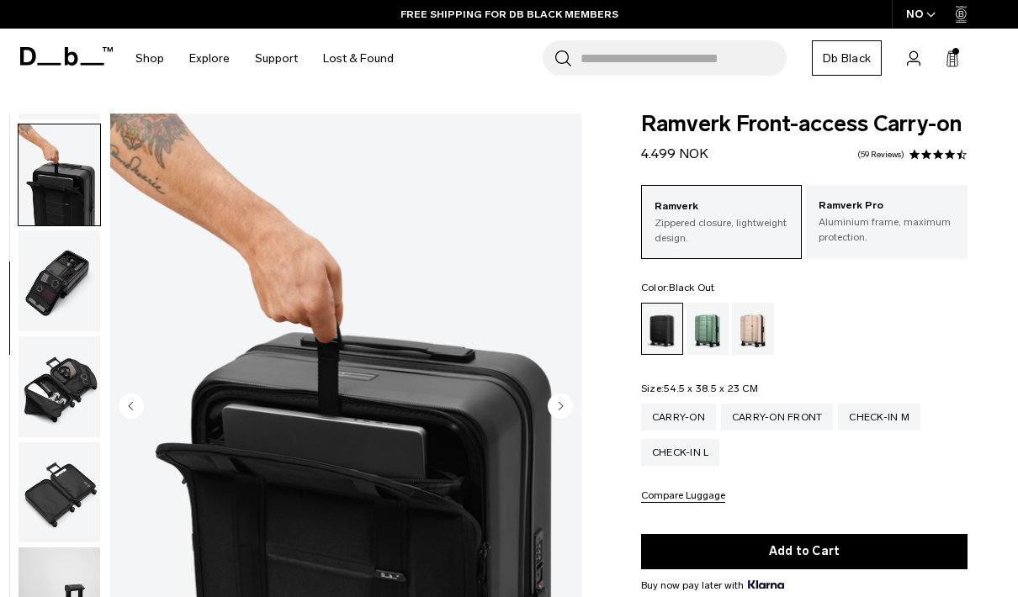
scroll to position [321, 0]
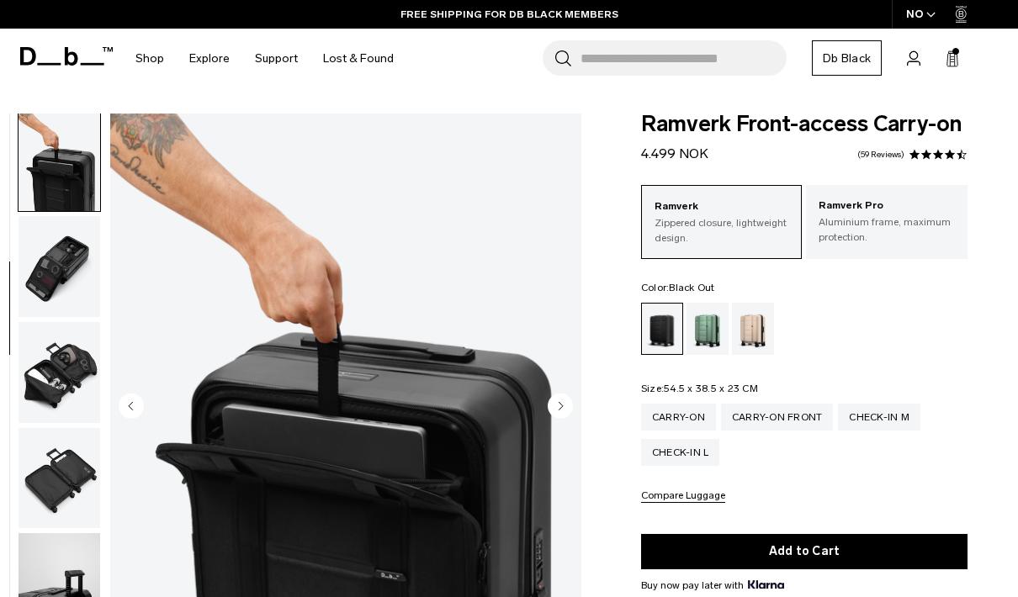
click at [556, 407] on circle "Next slide" at bounding box center [559, 405] width 25 height 25
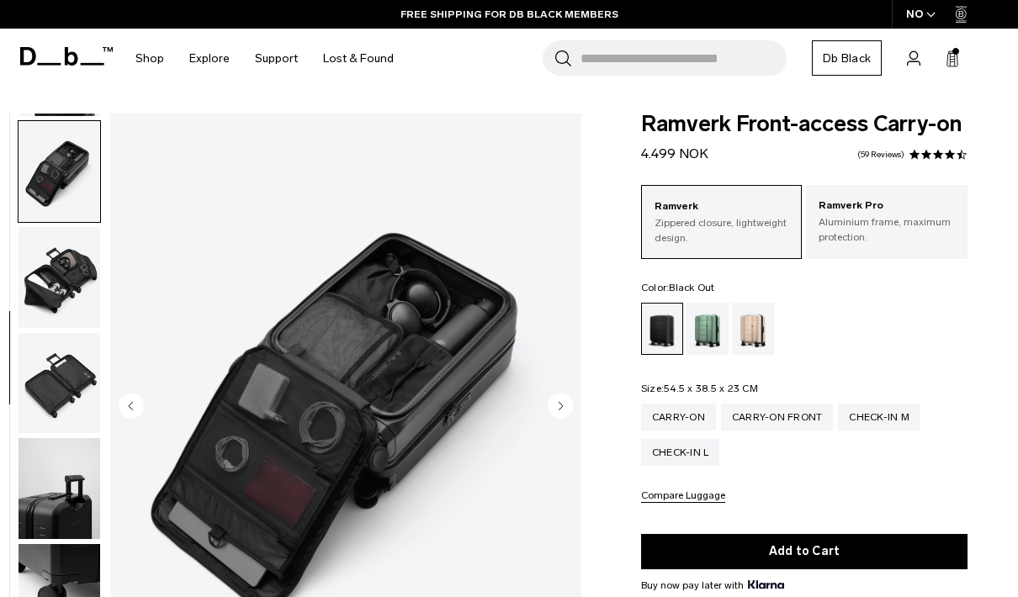
scroll to position [428, 0]
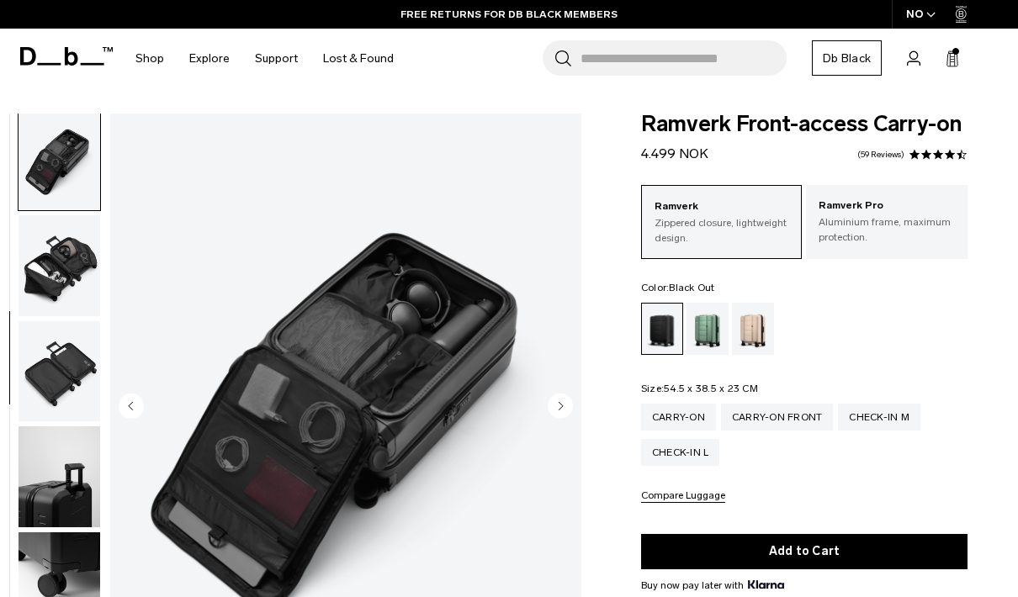
click at [556, 407] on circle "Next slide" at bounding box center [559, 405] width 25 height 25
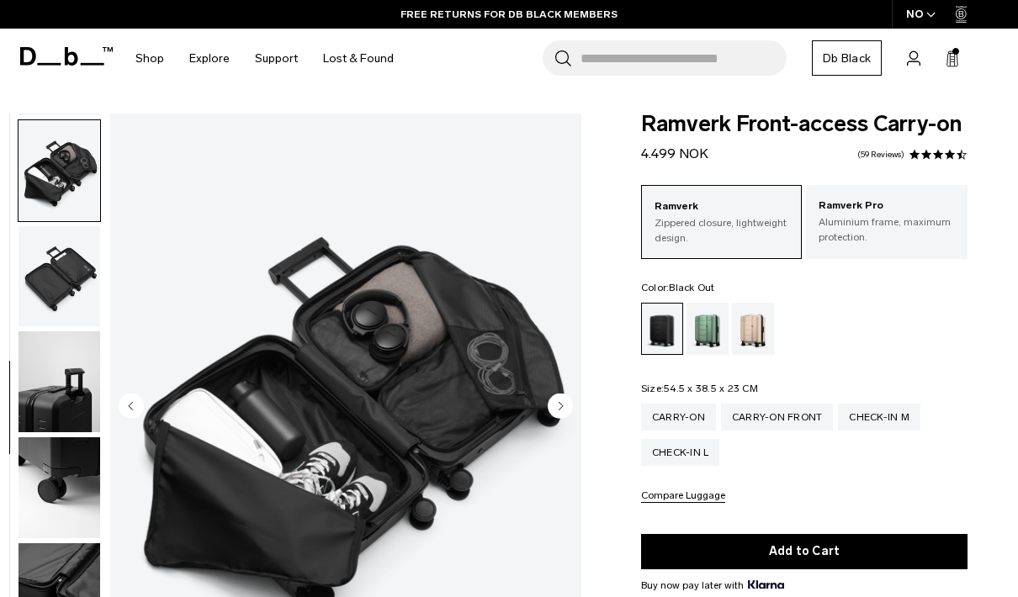
scroll to position [535, 0]
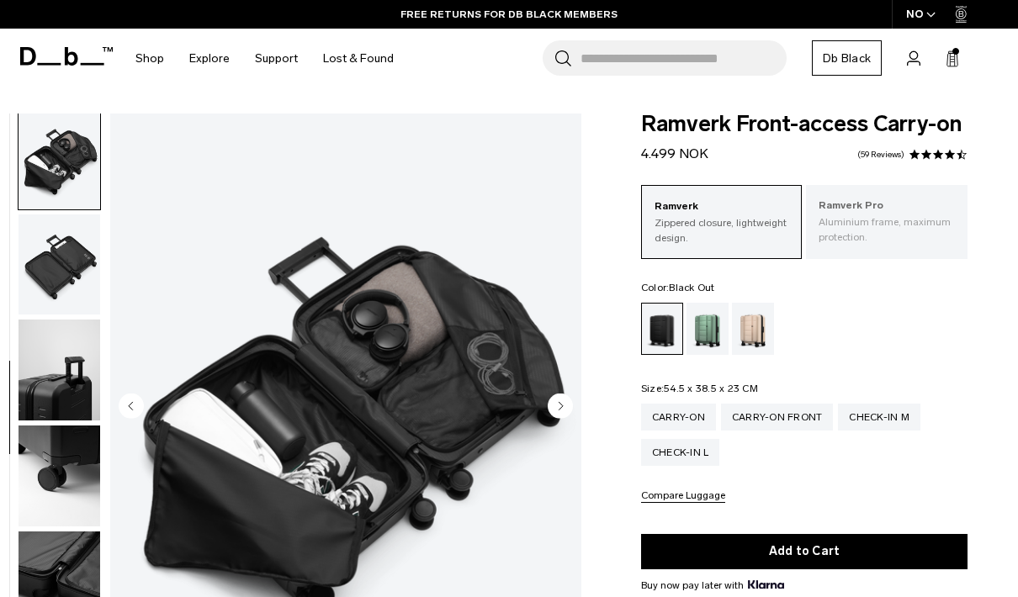
click at [856, 243] on p "Aluminium frame, maximum protection." at bounding box center [886, 229] width 136 height 30
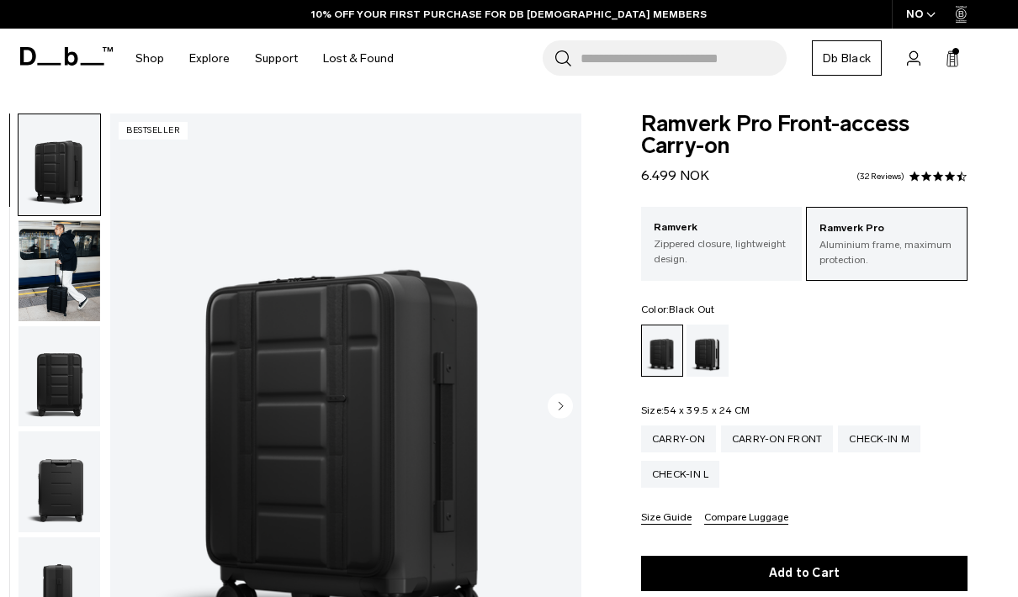
click at [558, 406] on circle "Next slide" at bounding box center [559, 406] width 25 height 25
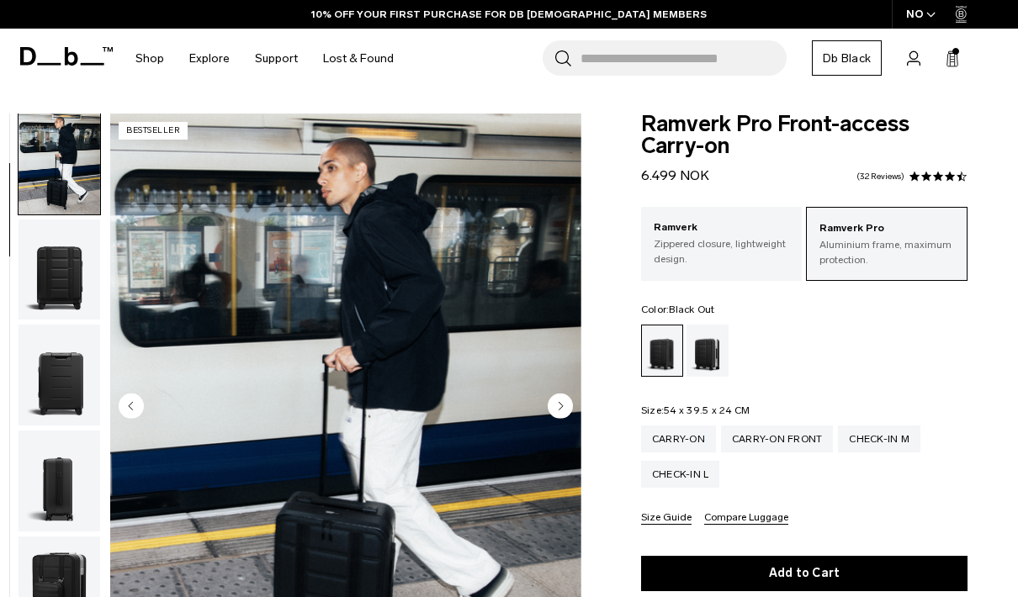
click at [558, 406] on circle "Next slide" at bounding box center [559, 405] width 25 height 25
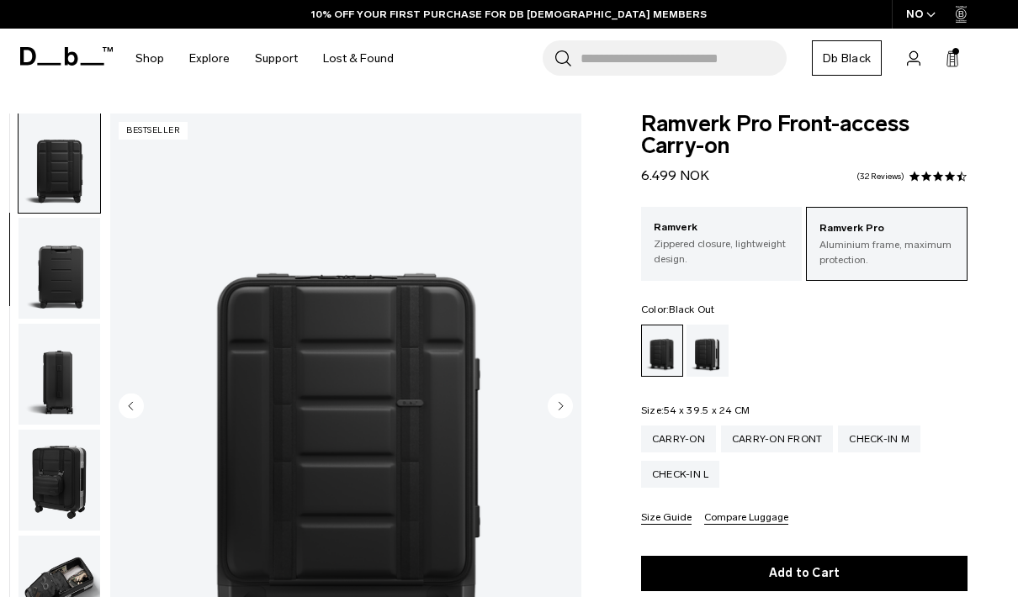
click at [558, 406] on circle "Next slide" at bounding box center [559, 405] width 25 height 25
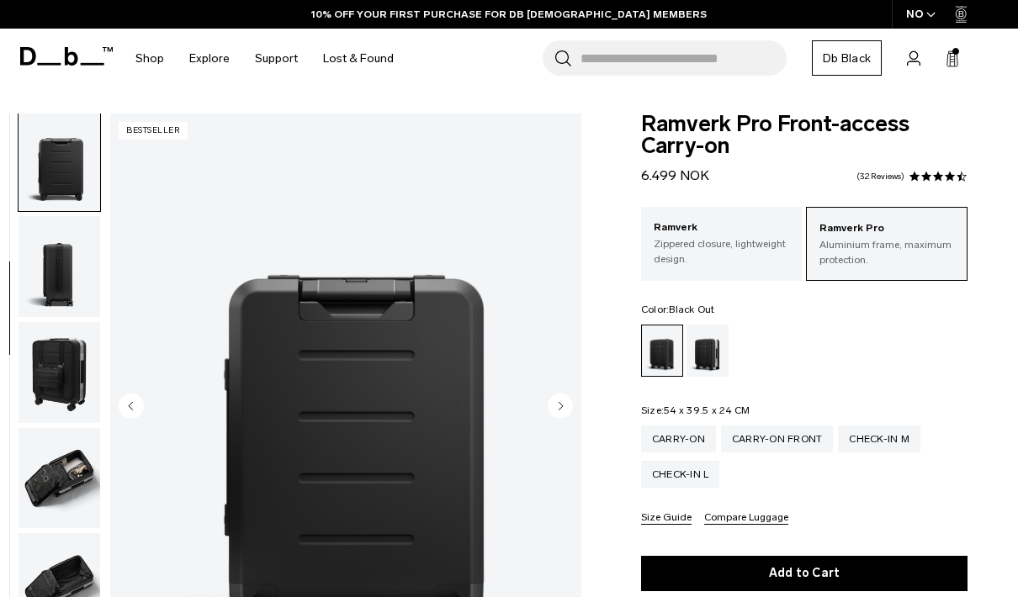
click at [558, 406] on circle "Next slide" at bounding box center [559, 405] width 25 height 25
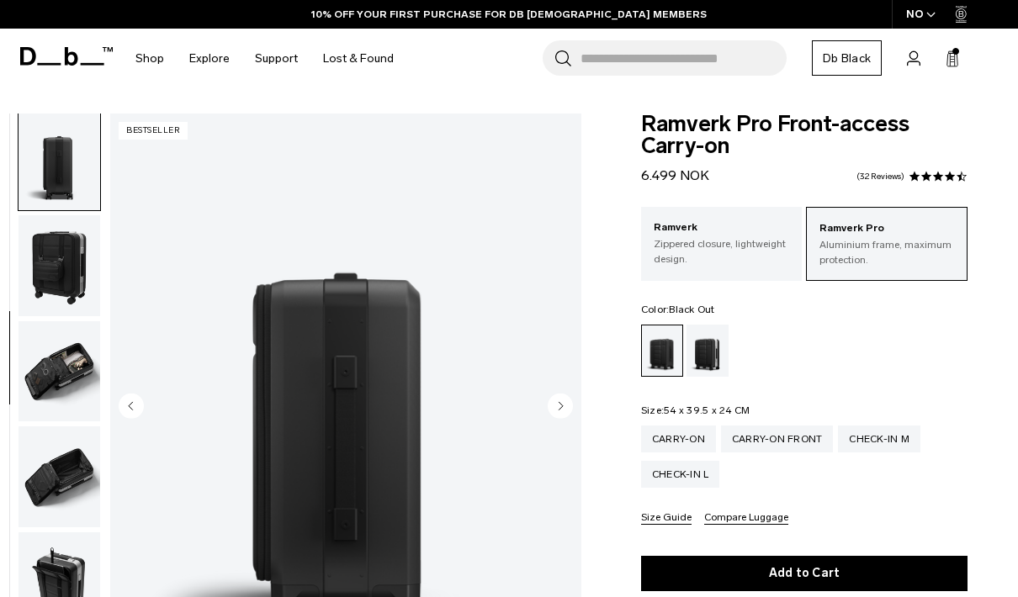
click at [558, 406] on circle "Next slide" at bounding box center [559, 405] width 25 height 25
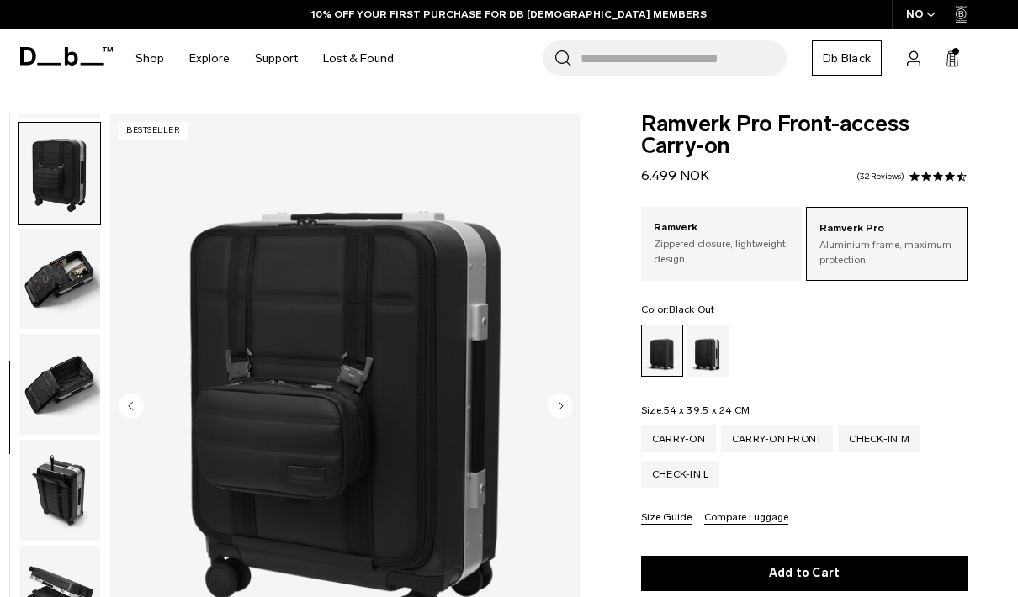
scroll to position [535, 0]
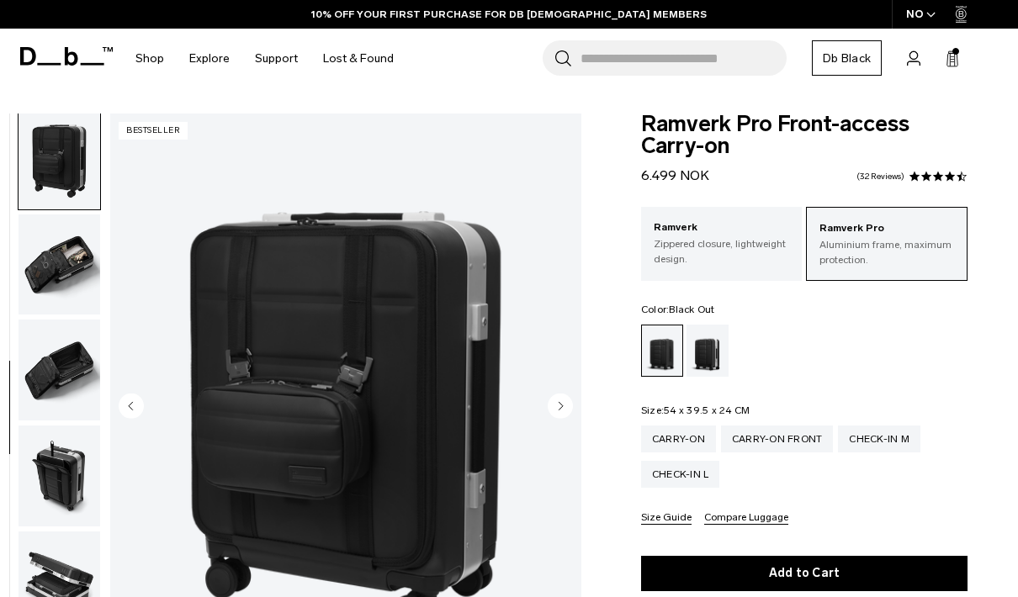
click at [558, 406] on circle "Next slide" at bounding box center [559, 405] width 25 height 25
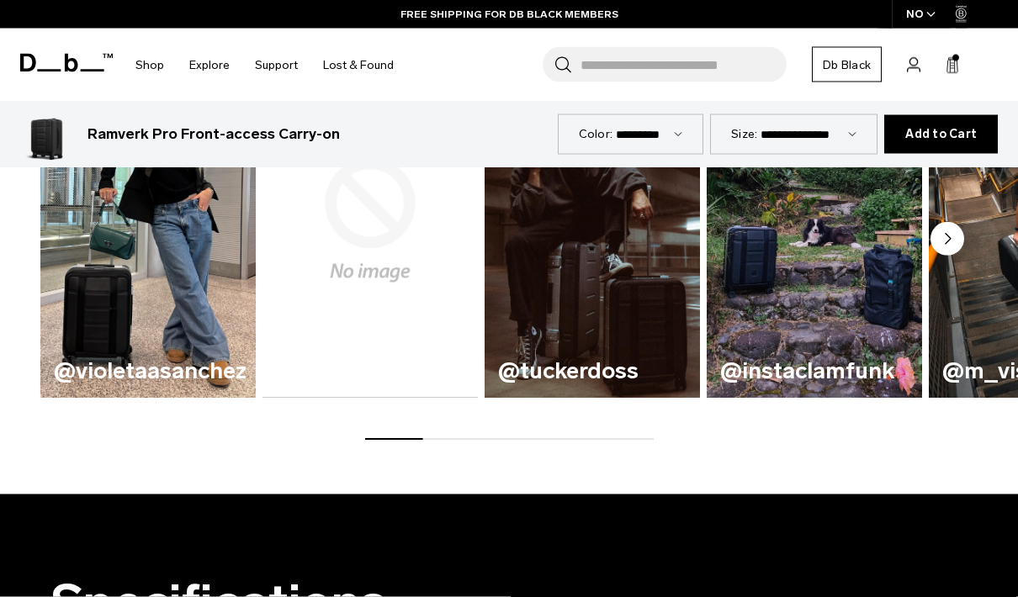
scroll to position [946, 0]
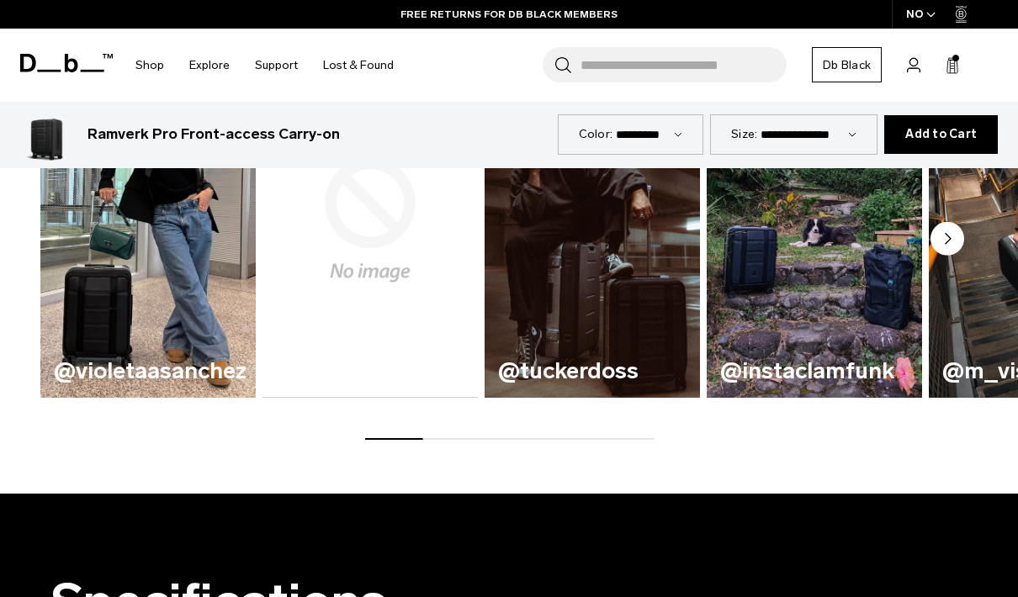
click at [947, 237] on icon "Next slide" at bounding box center [947, 239] width 5 height 10
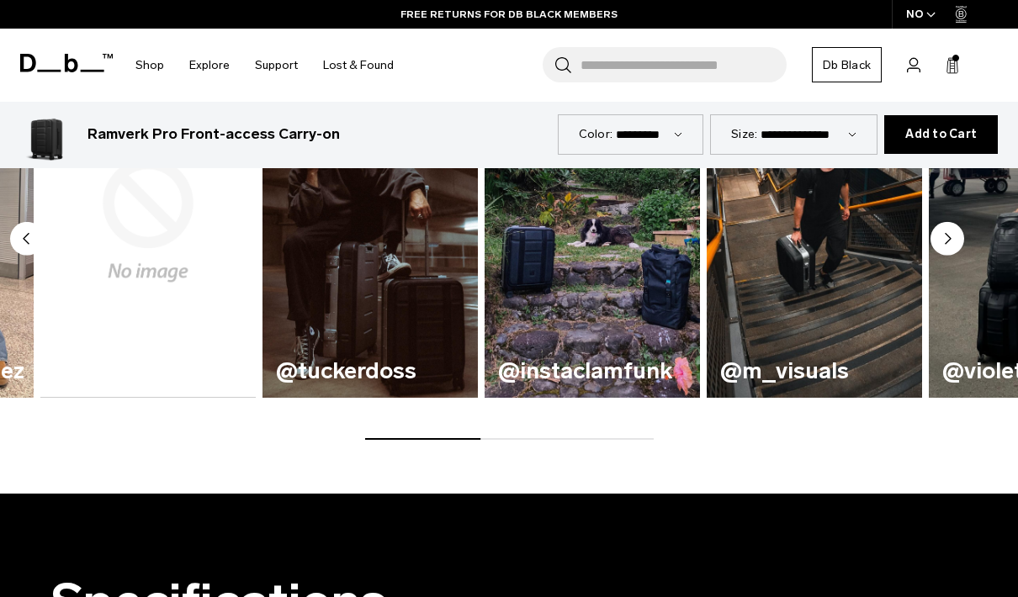
click at [947, 237] on icon "Next slide" at bounding box center [947, 239] width 5 height 10
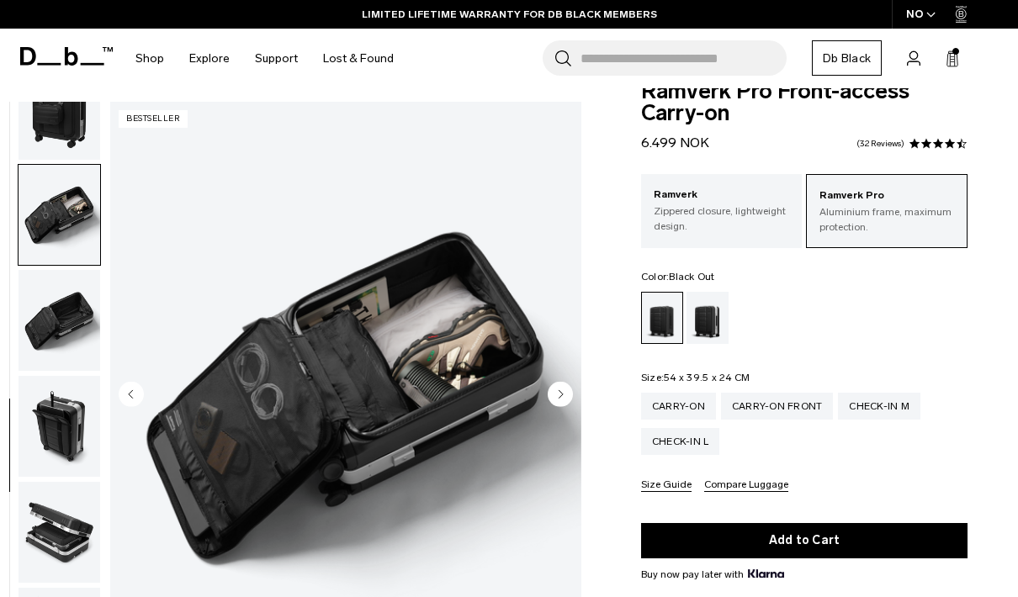
scroll to position [29, 0]
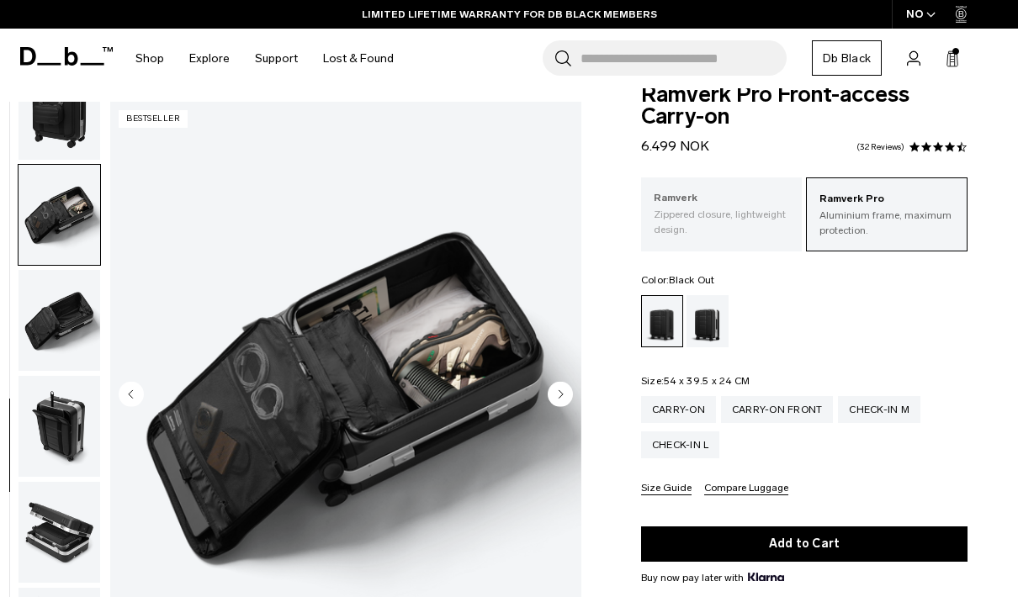
click at [702, 227] on p "Zippered closure, lightweight design." at bounding box center [721, 222] width 136 height 30
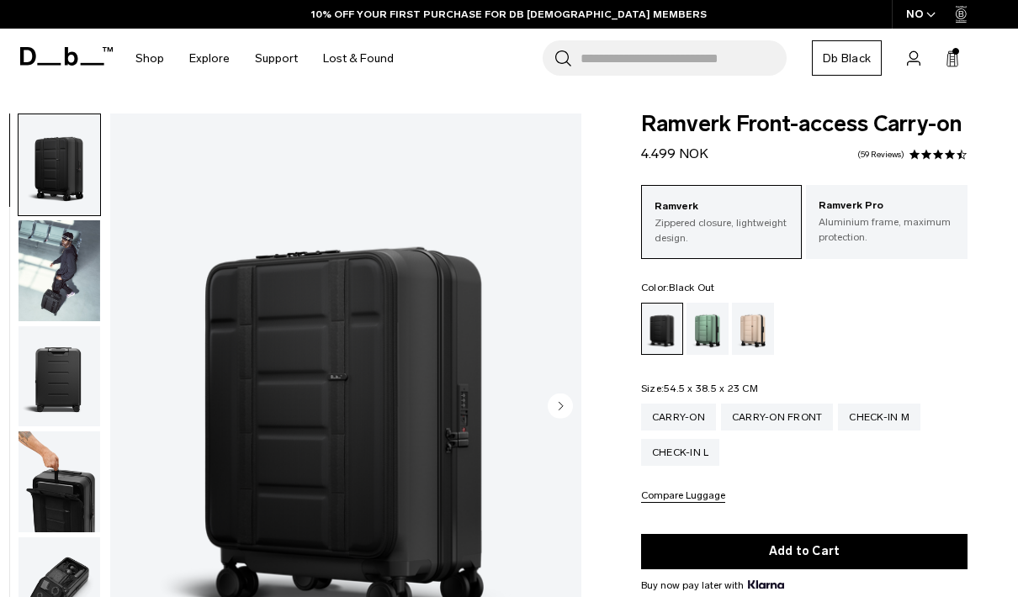
click at [563, 404] on circle "Next slide" at bounding box center [559, 406] width 25 height 25
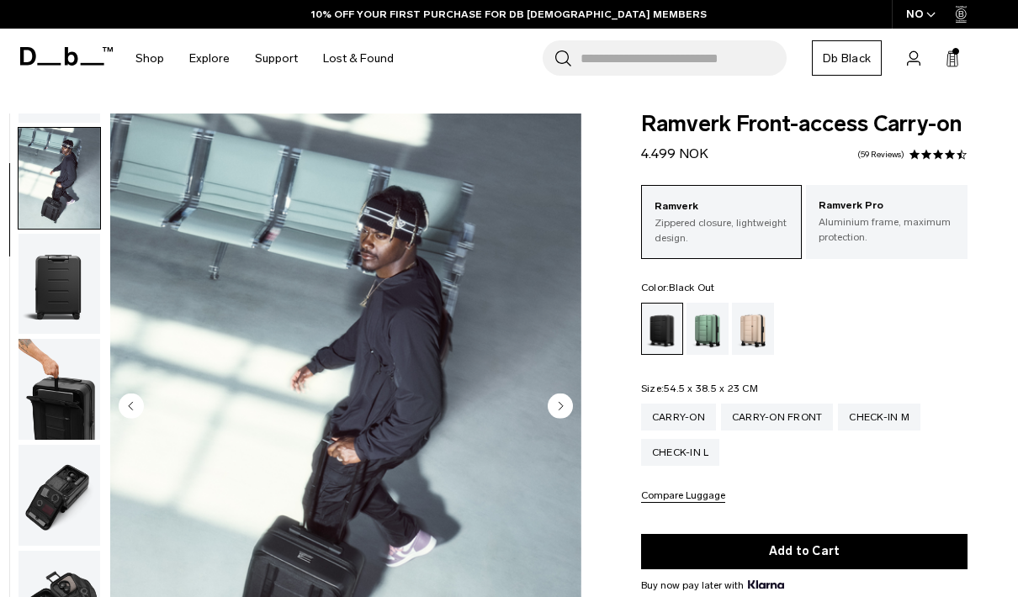
scroll to position [107, 0]
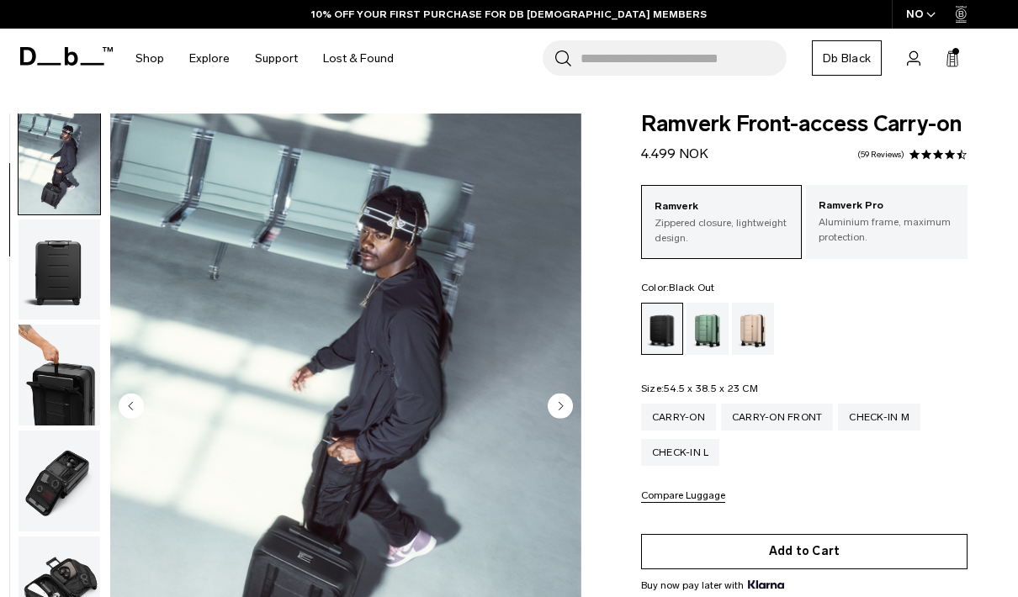
click at [726, 540] on button "Add to Cart" at bounding box center [804, 551] width 326 height 35
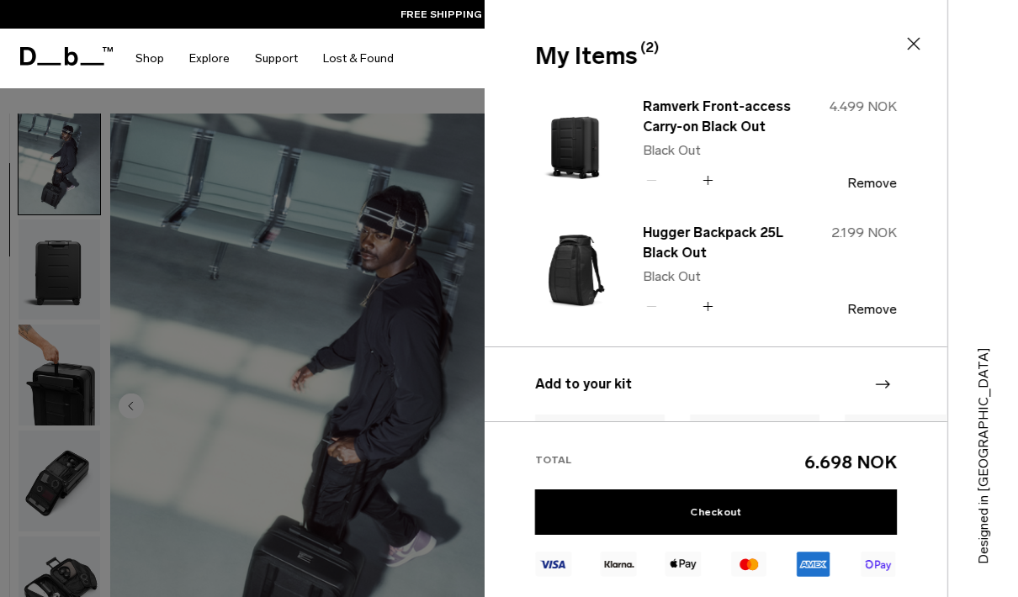
click at [451, 209] on div at bounding box center [509, 298] width 1018 height 597
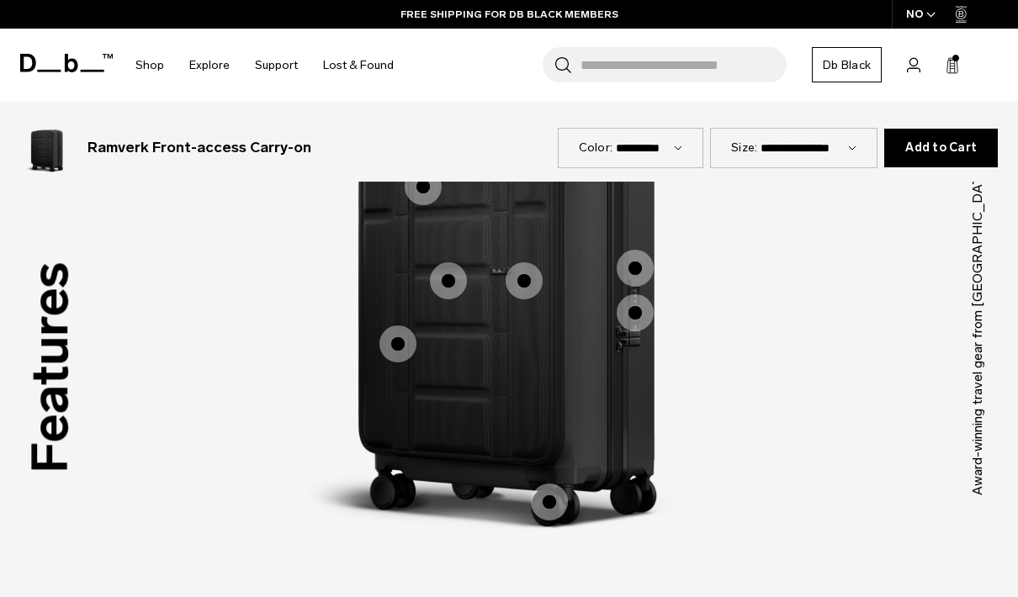
scroll to position [1464, 0]
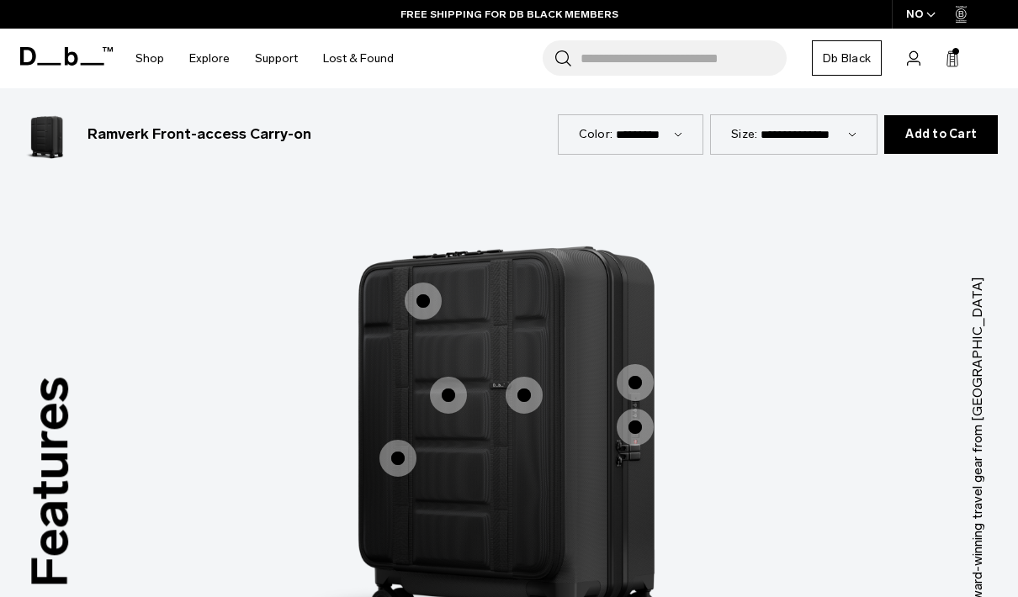
click at [452, 377] on span "1 / 3" at bounding box center [448, 395] width 37 height 37
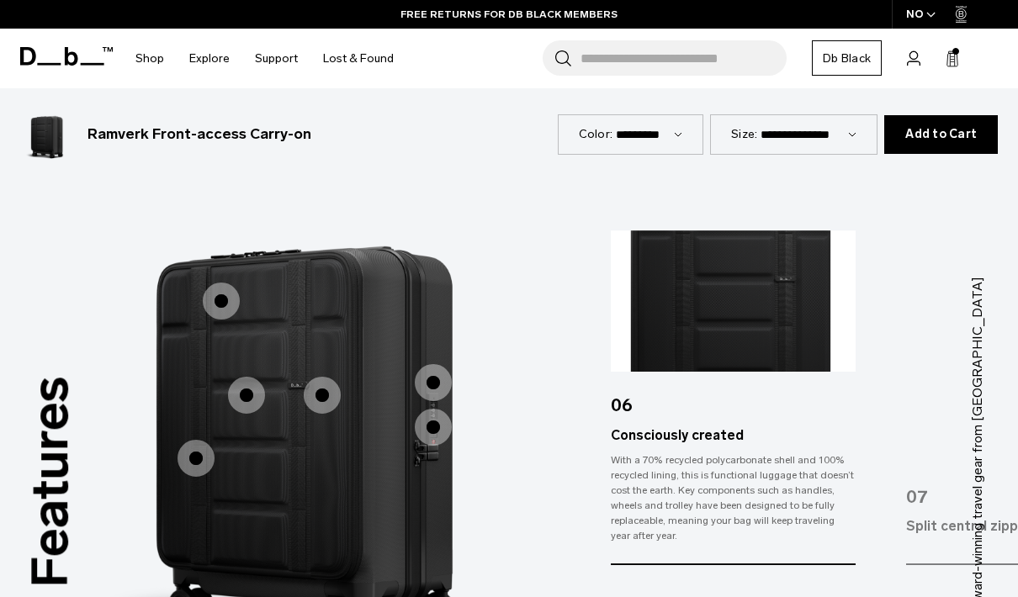
click at [320, 377] on span "1 / 3" at bounding box center [322, 395] width 37 height 37
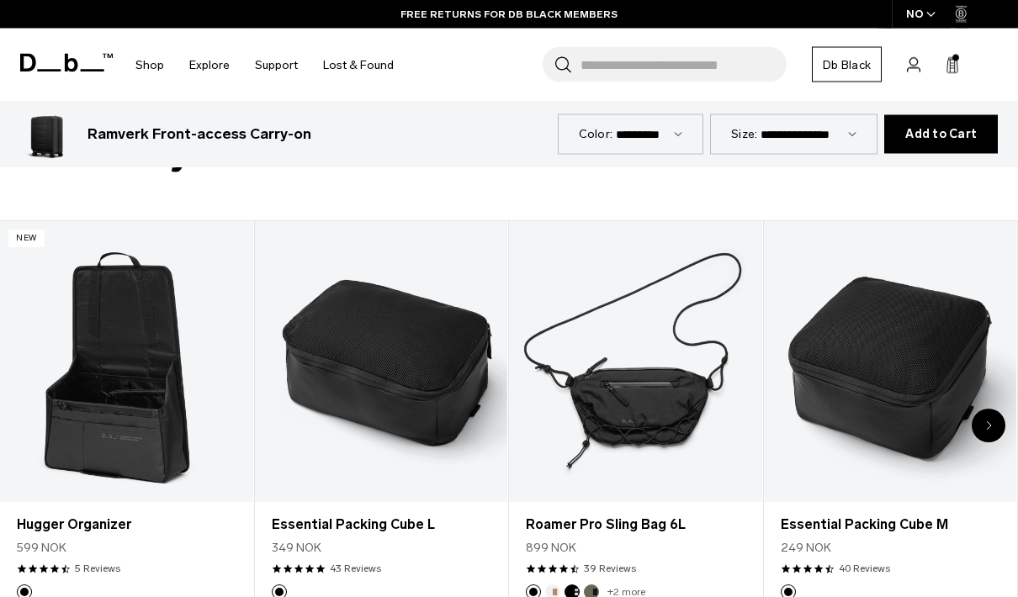
scroll to position [2778, 0]
click at [996, 409] on div "Next slide" at bounding box center [988, 426] width 34 height 34
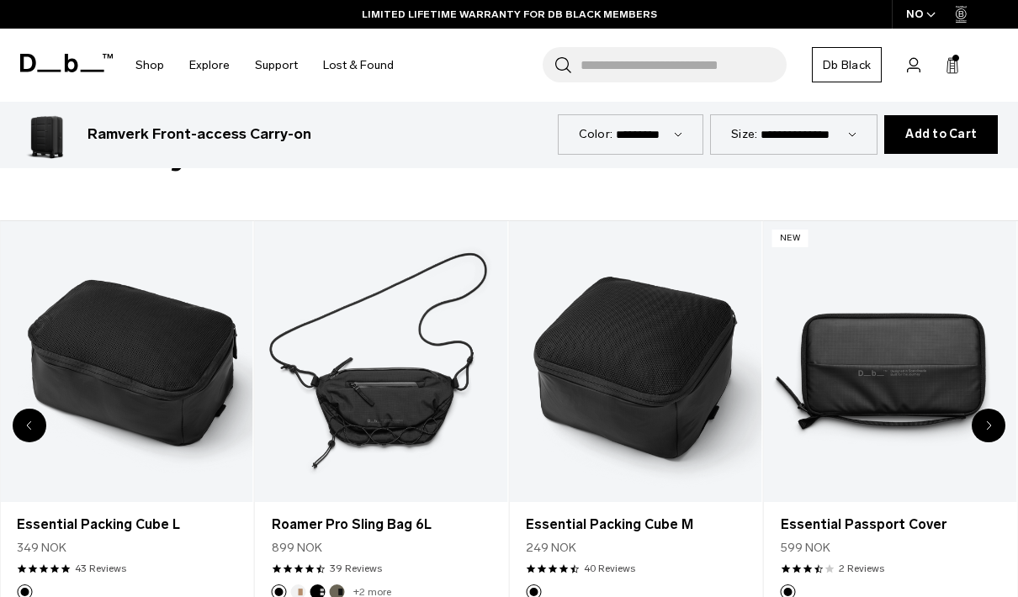
click at [996, 409] on div "Next slide" at bounding box center [988, 426] width 34 height 34
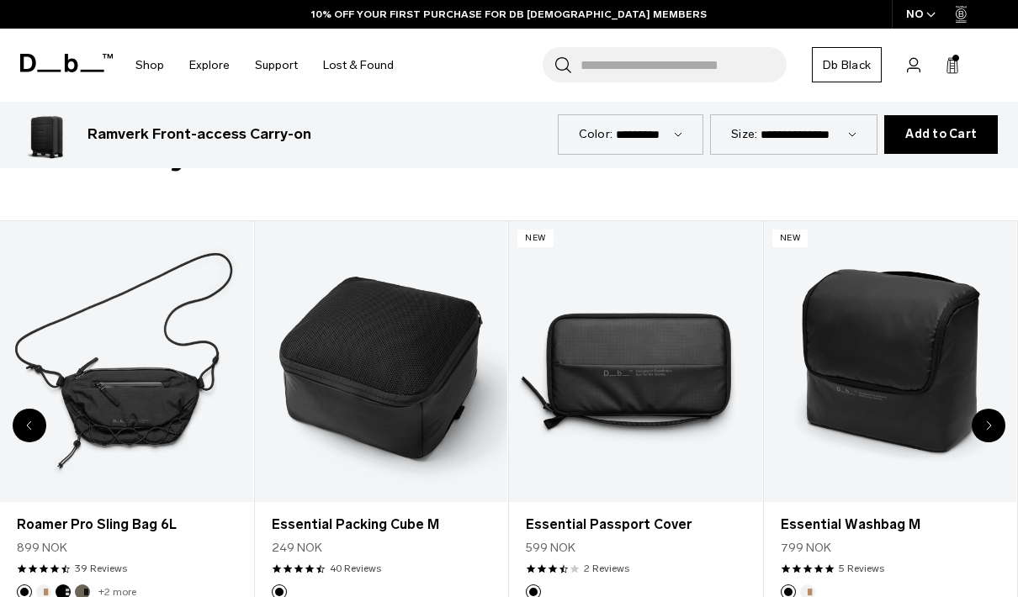
click at [997, 409] on div "Next slide" at bounding box center [988, 426] width 34 height 34
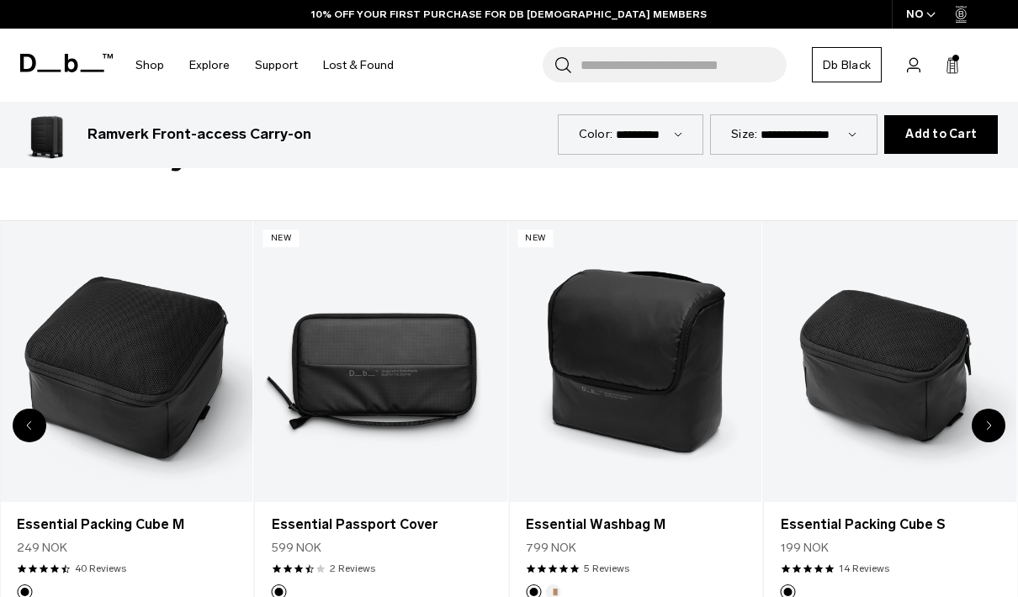
click at [997, 409] on div "Next slide" at bounding box center [988, 426] width 34 height 34
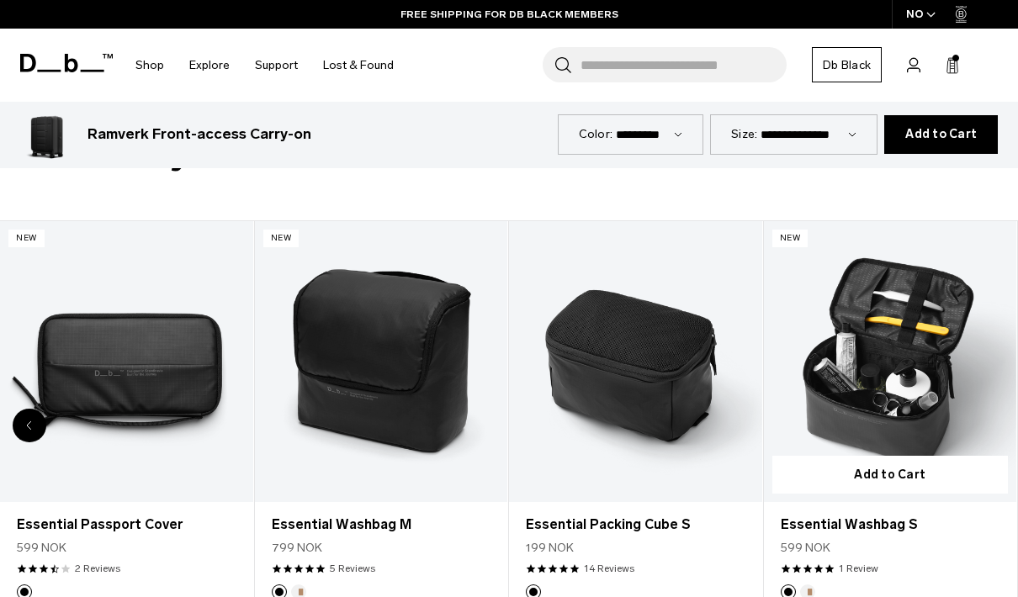
click at [997, 381] on div "8 / 8" at bounding box center [890, 361] width 253 height 281
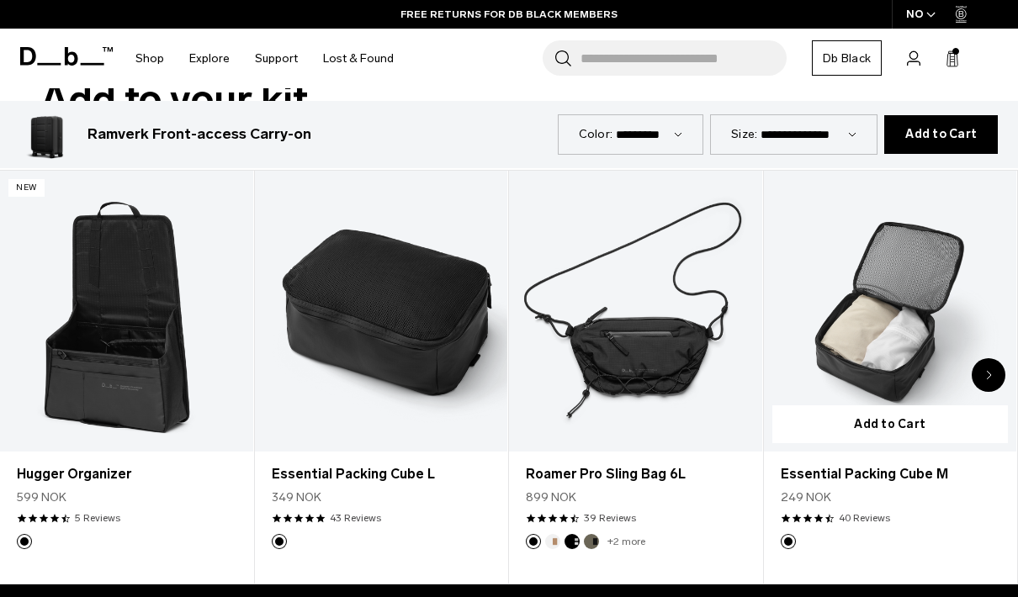
scroll to position [2828, 0]
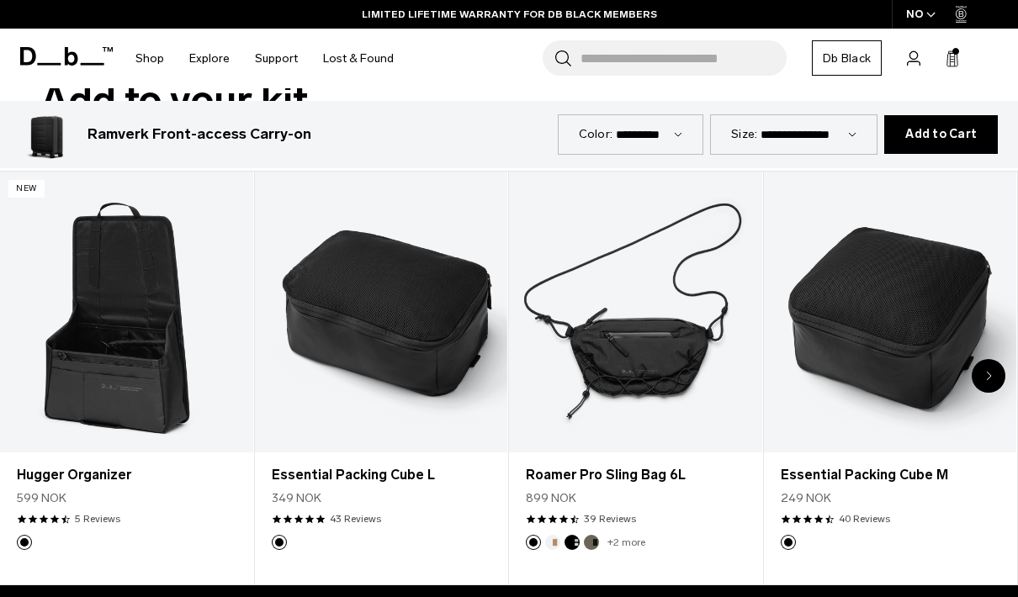
click at [991, 359] on div "Next slide" at bounding box center [988, 376] width 34 height 34
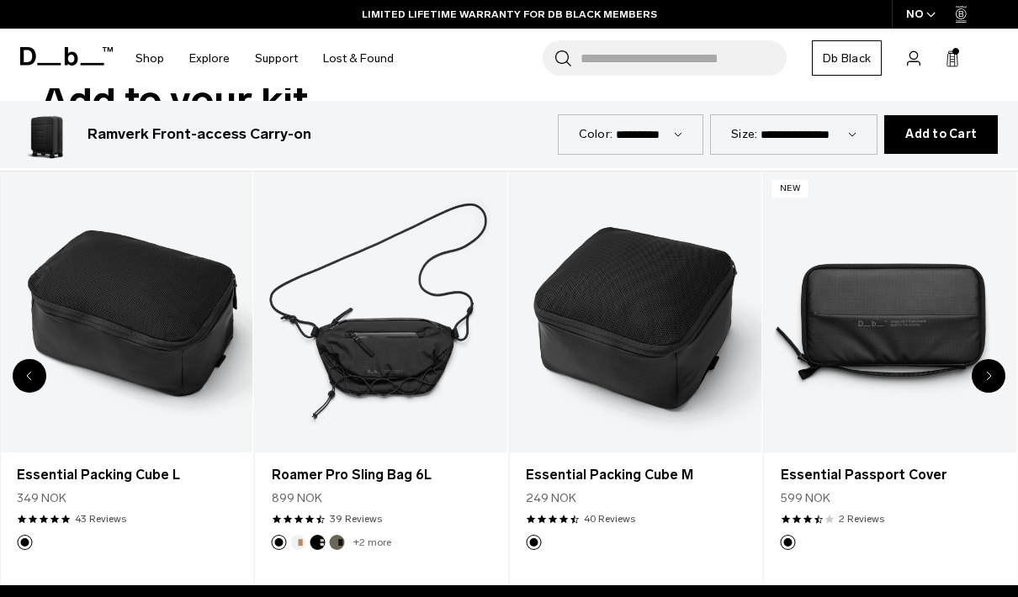
click at [991, 359] on div "Next slide" at bounding box center [988, 376] width 34 height 34
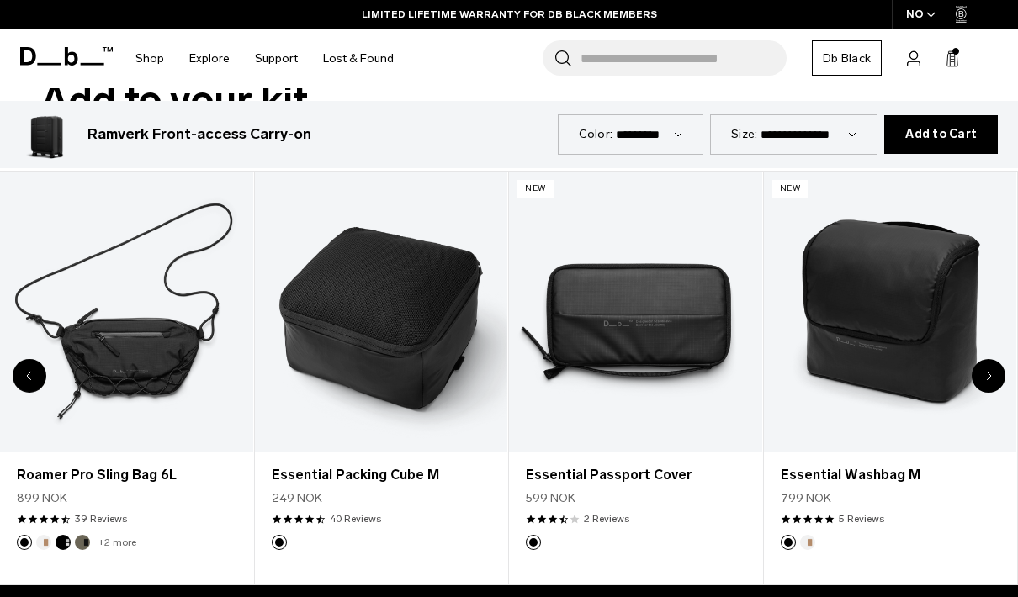
click at [983, 359] on div "Next slide" at bounding box center [988, 376] width 34 height 34
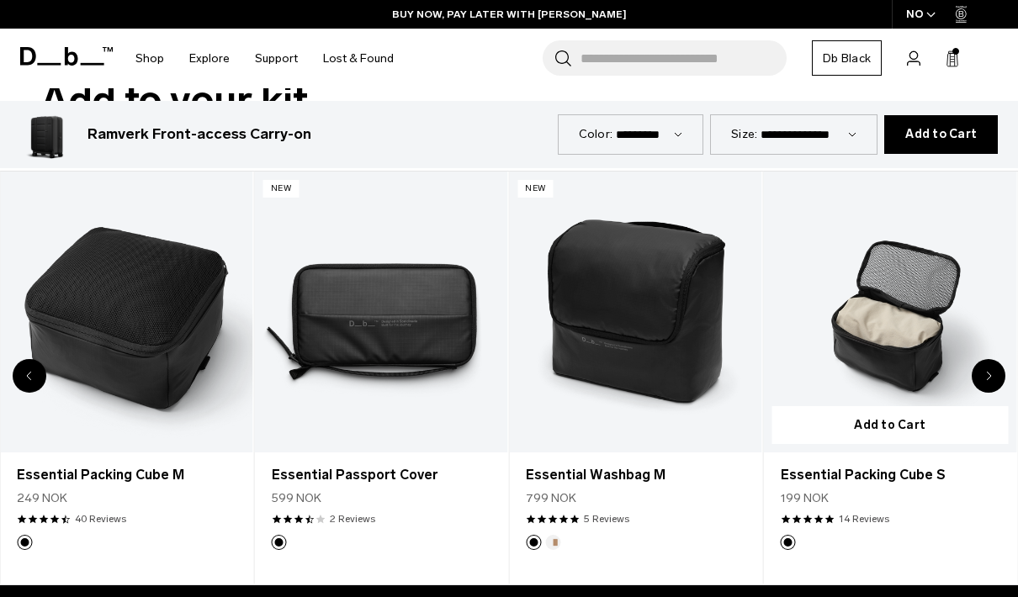
click at [983, 359] on div "Next slide" at bounding box center [988, 376] width 34 height 34
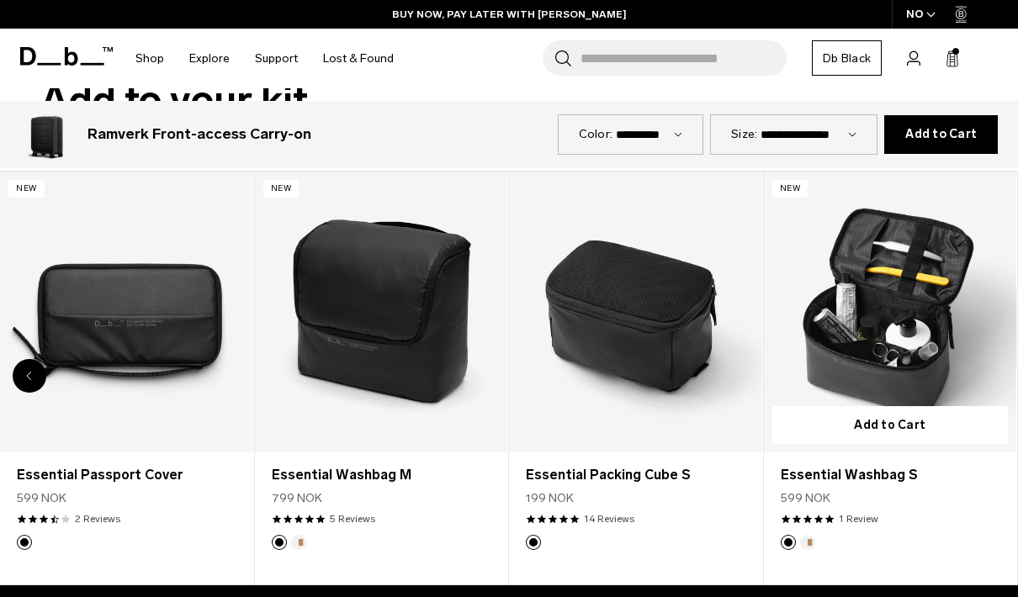
click at [891, 274] on link "Essential Washbag S" at bounding box center [890, 312] width 253 height 281
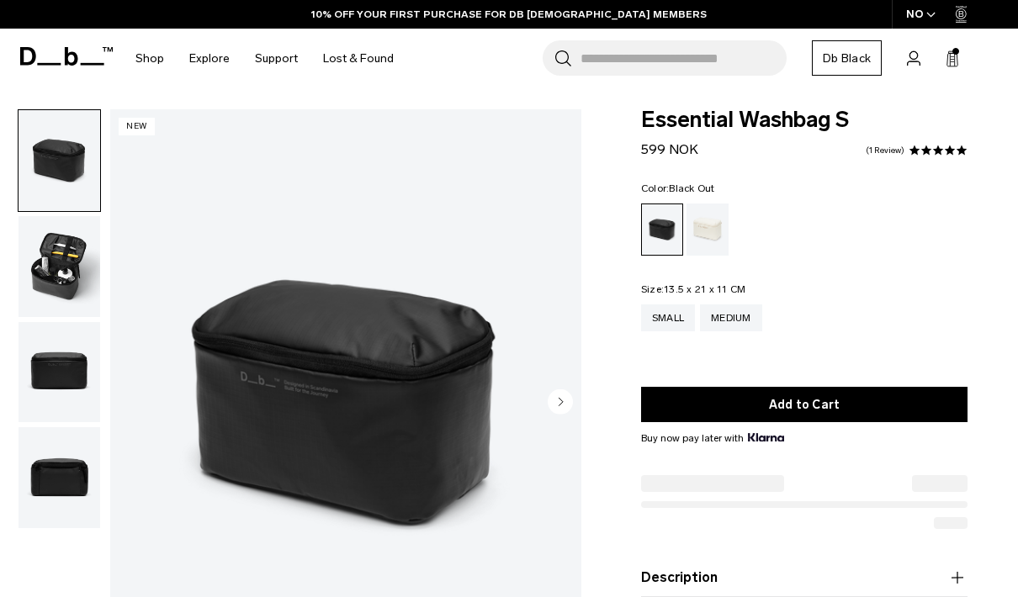
scroll to position [11, 0]
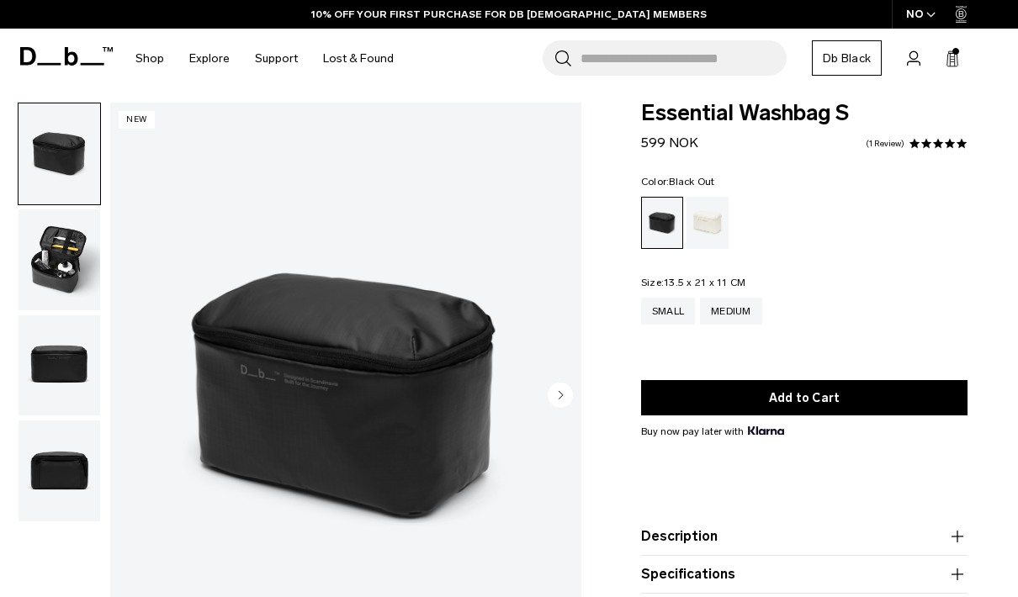
click at [563, 390] on circle "Next slide" at bounding box center [559, 394] width 25 height 25
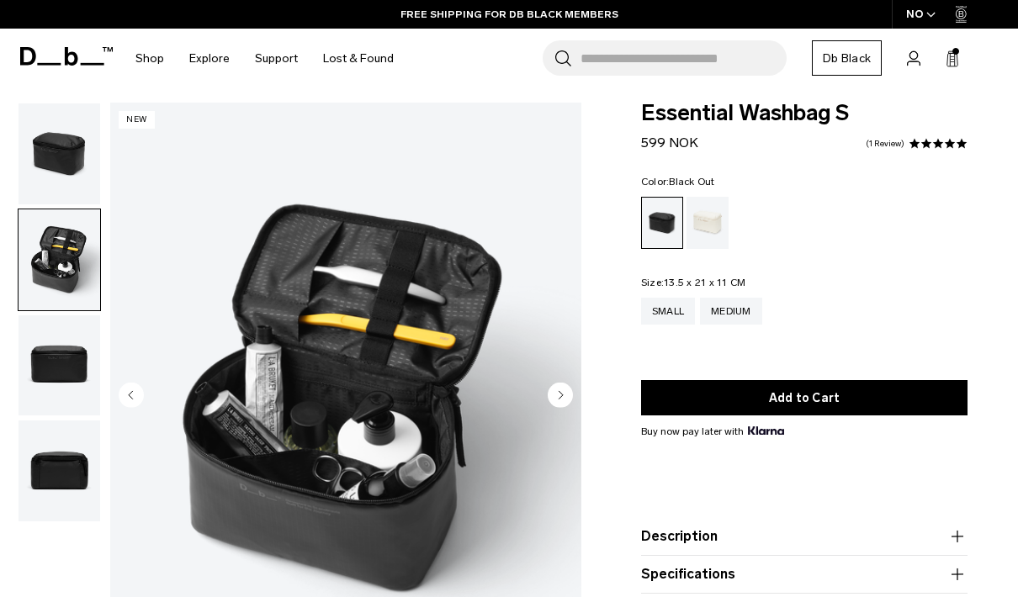
click at [563, 392] on circle "Next slide" at bounding box center [559, 394] width 25 height 25
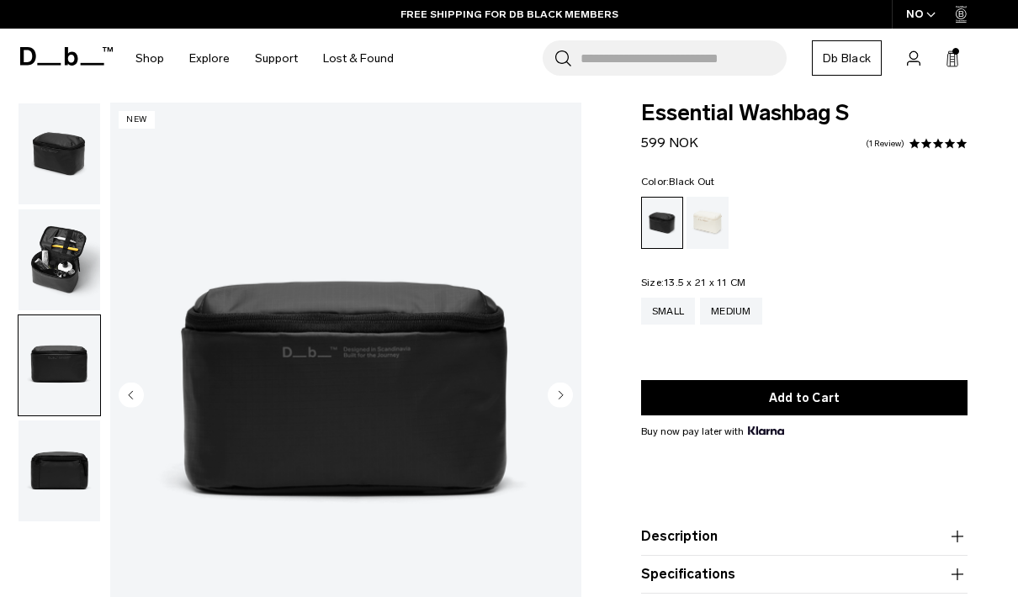
click at [563, 392] on circle "Next slide" at bounding box center [559, 394] width 25 height 25
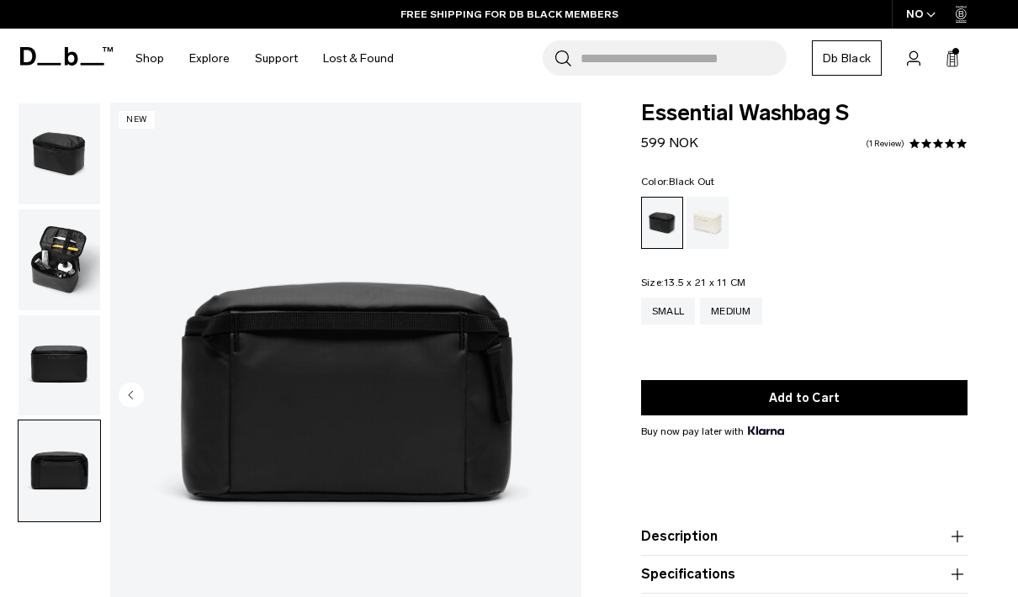
click at [563, 392] on img "4 / 4" at bounding box center [345, 397] width 471 height 588
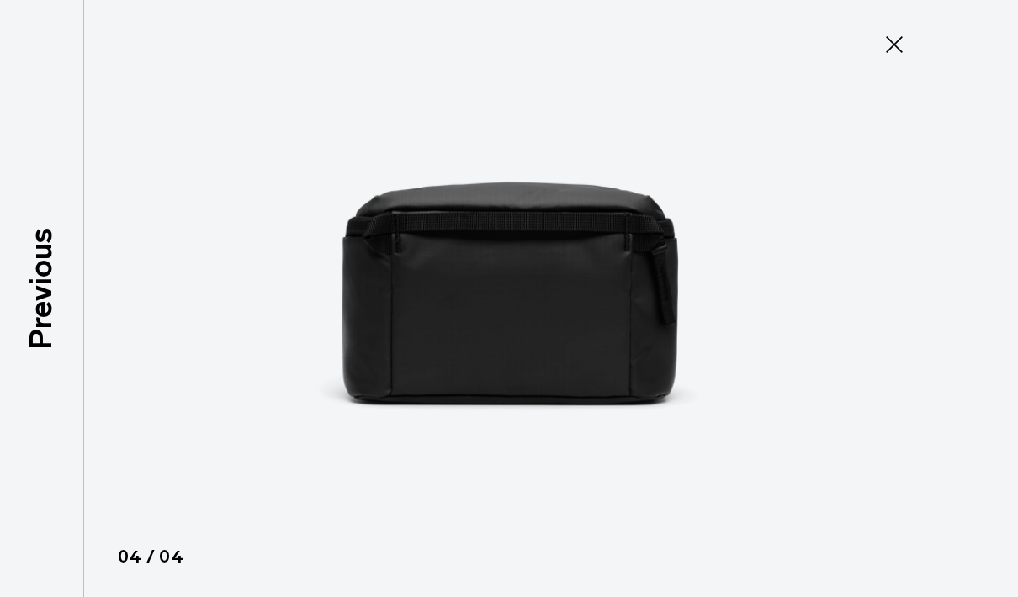
click at [885, 54] on icon at bounding box center [893, 44] width 27 height 27
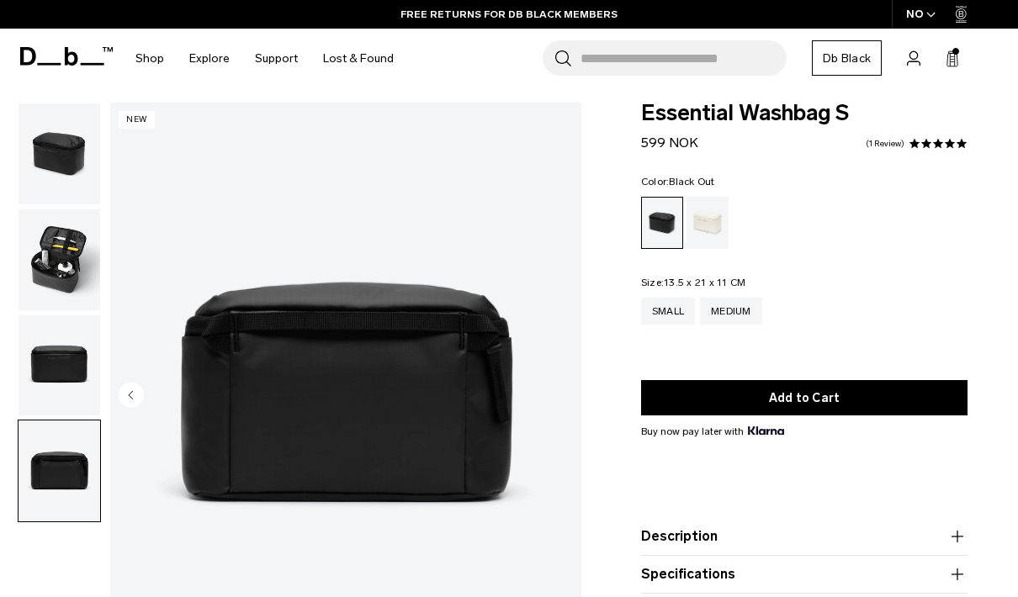
scroll to position [0, 0]
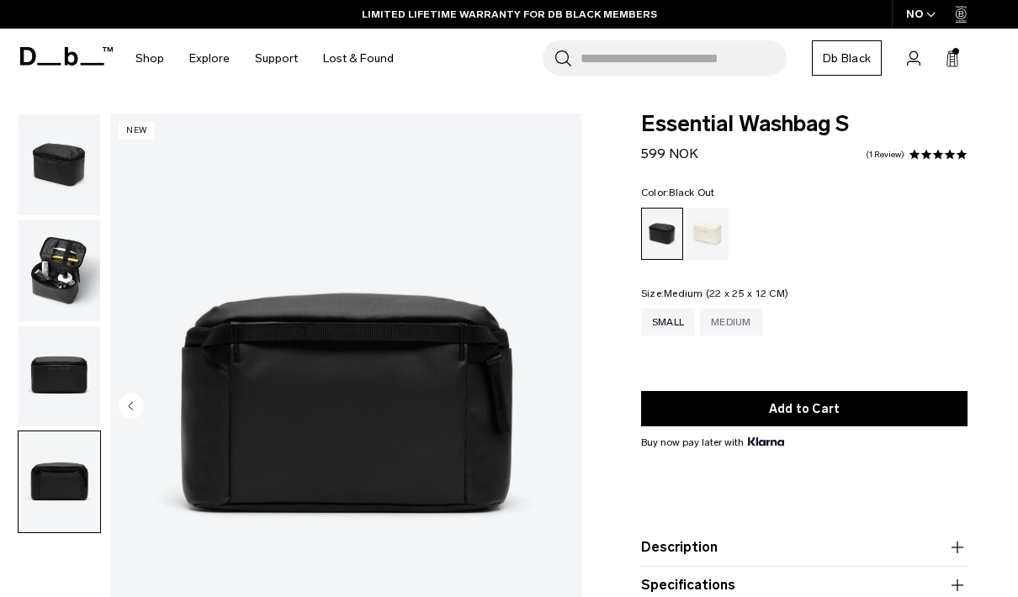
click at [734, 320] on div "Medium" at bounding box center [731, 322] width 62 height 27
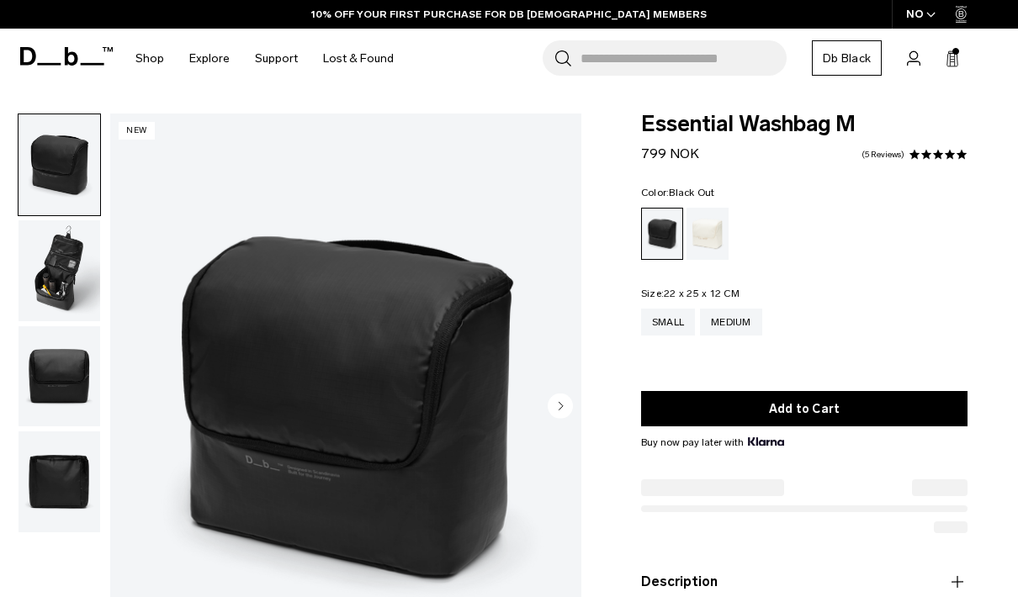
click at [563, 401] on circle "Next slide" at bounding box center [559, 405] width 25 height 25
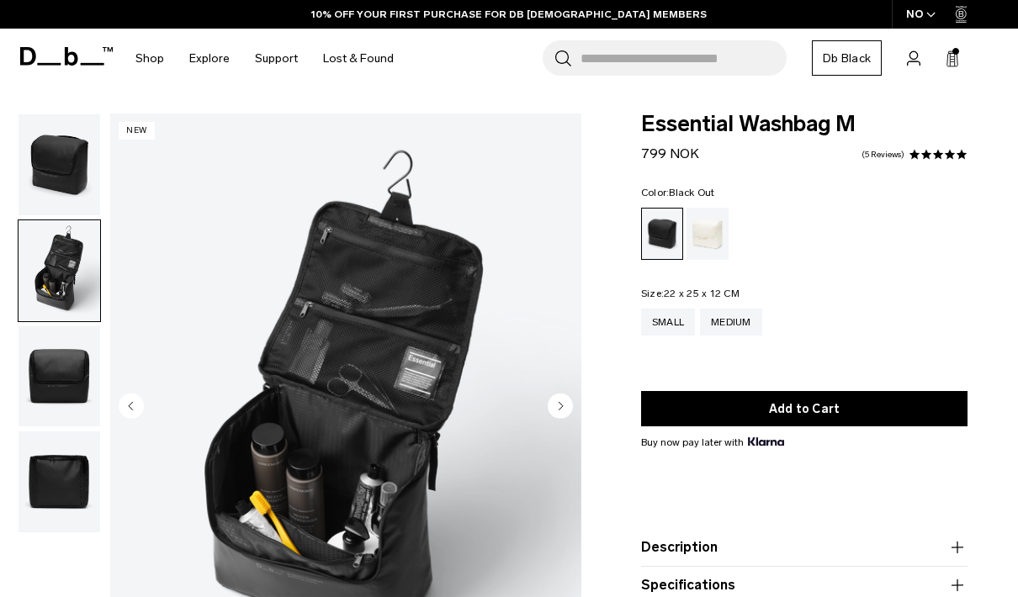
click at [563, 401] on circle "Next slide" at bounding box center [559, 405] width 25 height 25
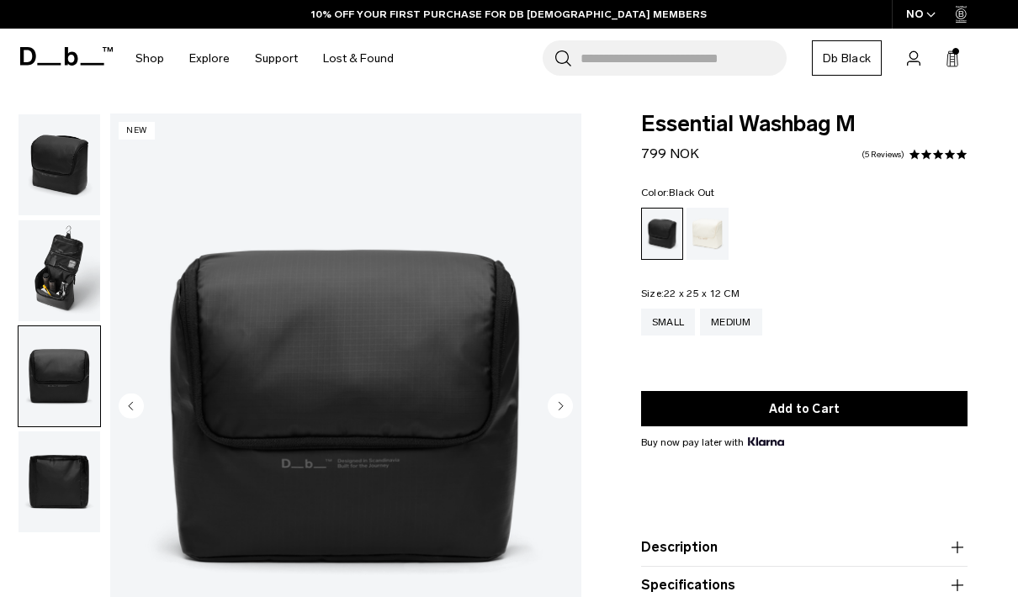
click at [563, 401] on circle "Next slide" at bounding box center [559, 405] width 25 height 25
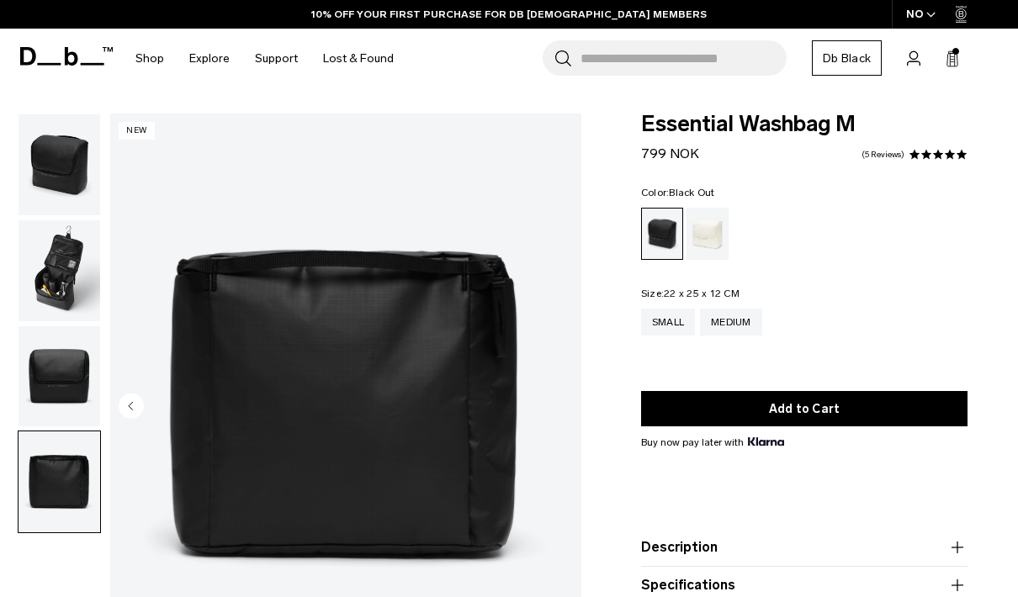
click at [563, 401] on img "4 / 4" at bounding box center [345, 408] width 471 height 588
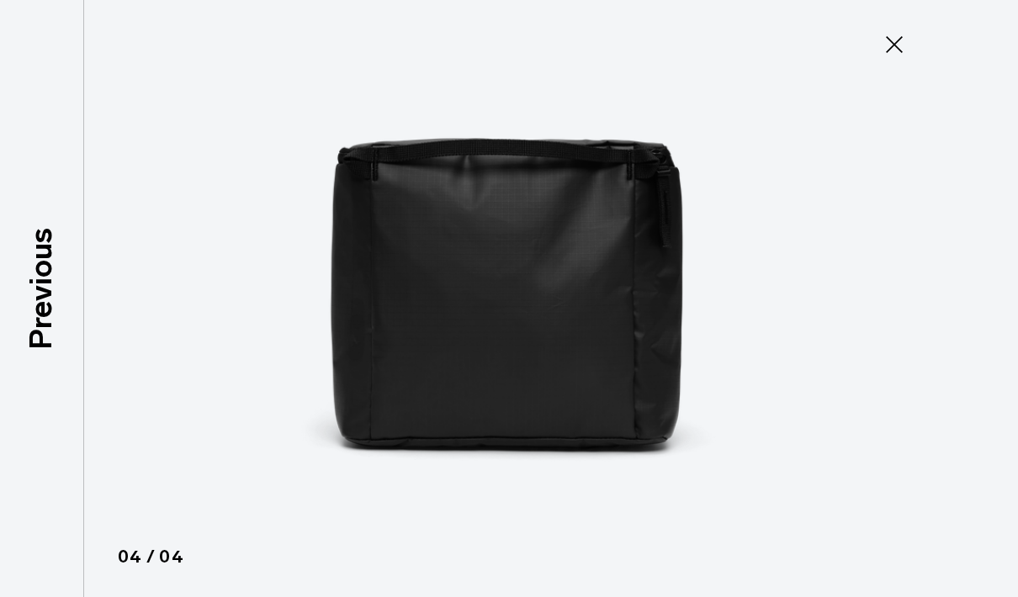
click at [901, 45] on icon at bounding box center [893, 44] width 27 height 27
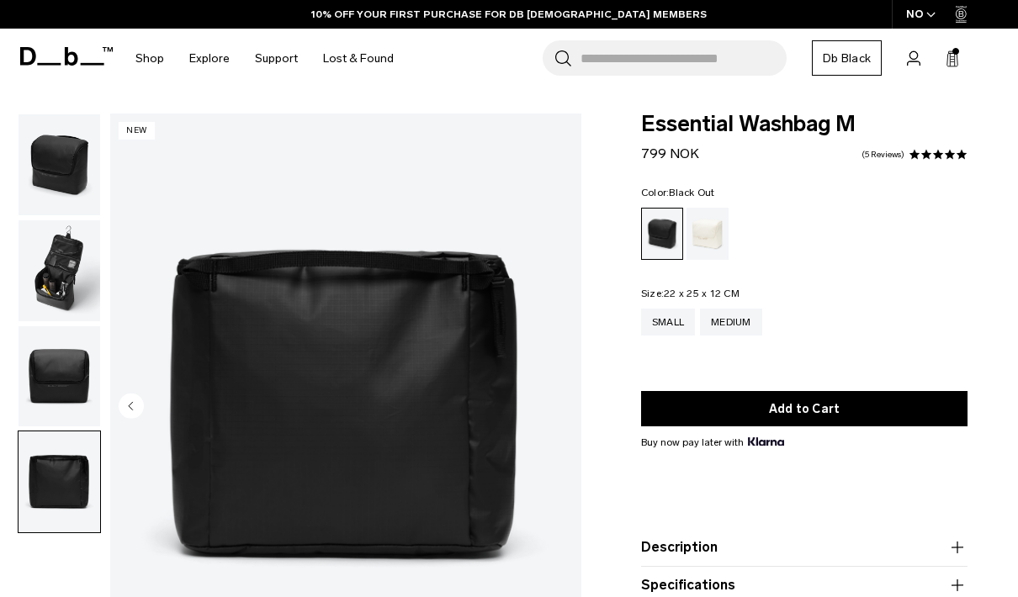
click at [965, 56] on div "Search for Bags, Luggage... Search Close Trending Products All Products Hugger …" at bounding box center [705, 59] width 598 height 60
click at [935, 64] on div "Search for Bags, Luggage... Search Close Trending Products All Products Hugger …" at bounding box center [705, 59] width 598 height 60
click at [950, 61] on icon at bounding box center [951, 58] width 13 height 17
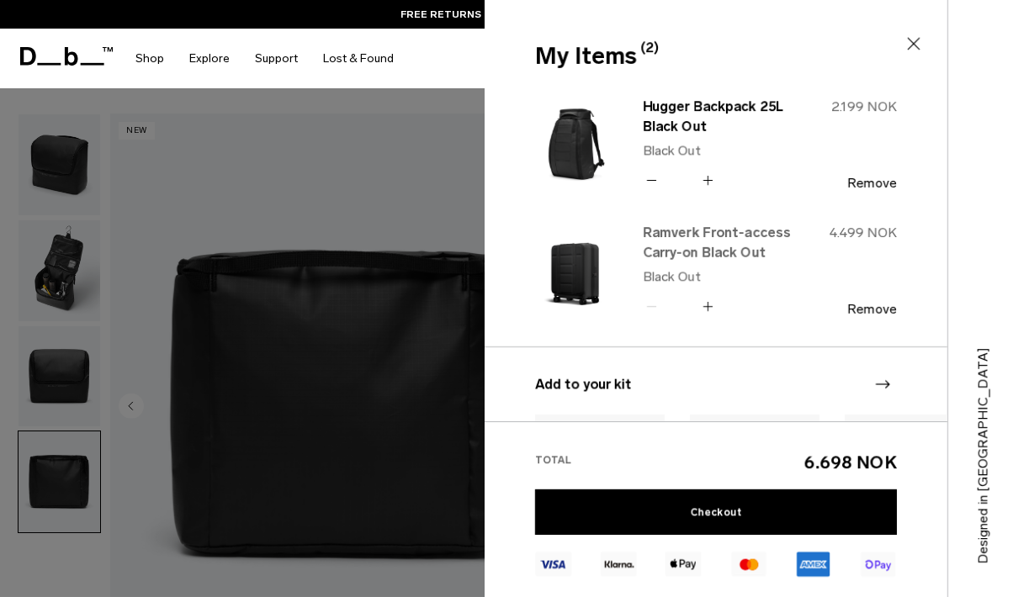
click at [700, 236] on link "Ramverk Front-access Carry-on Black Out" at bounding box center [716, 243] width 148 height 40
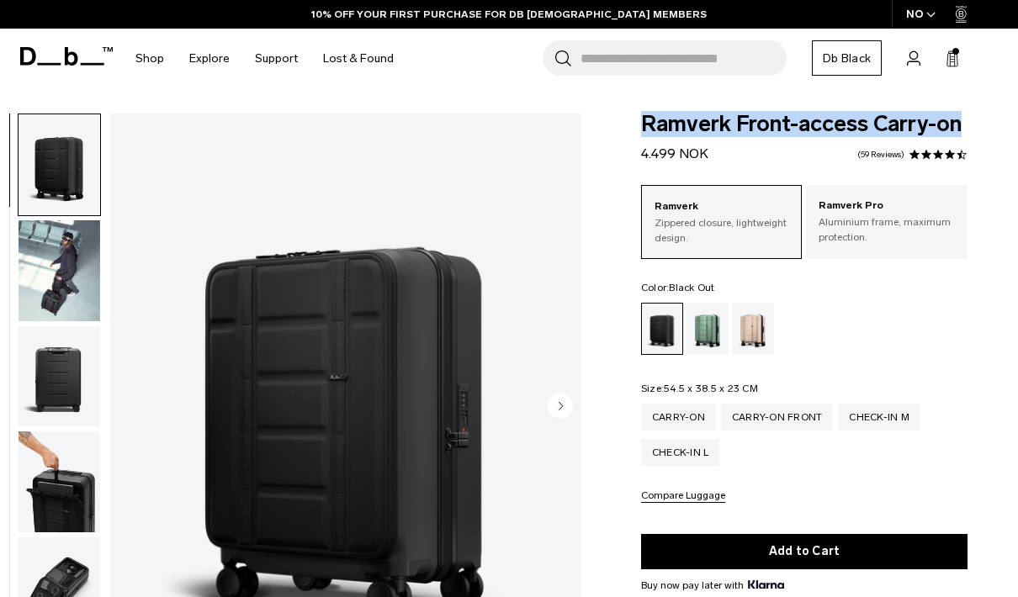
drag, startPoint x: 990, startPoint y: 121, endPoint x: 623, endPoint y: 115, distance: 366.7
click at [623, 115] on div "Ramverk Front-access Carry-on 4.499 NOK 4.5 star rating 59 Reviews Ramverk Zipp…" at bounding box center [803, 477] width 427 height 727
copy span "Ramverk Front-access Carry-on"
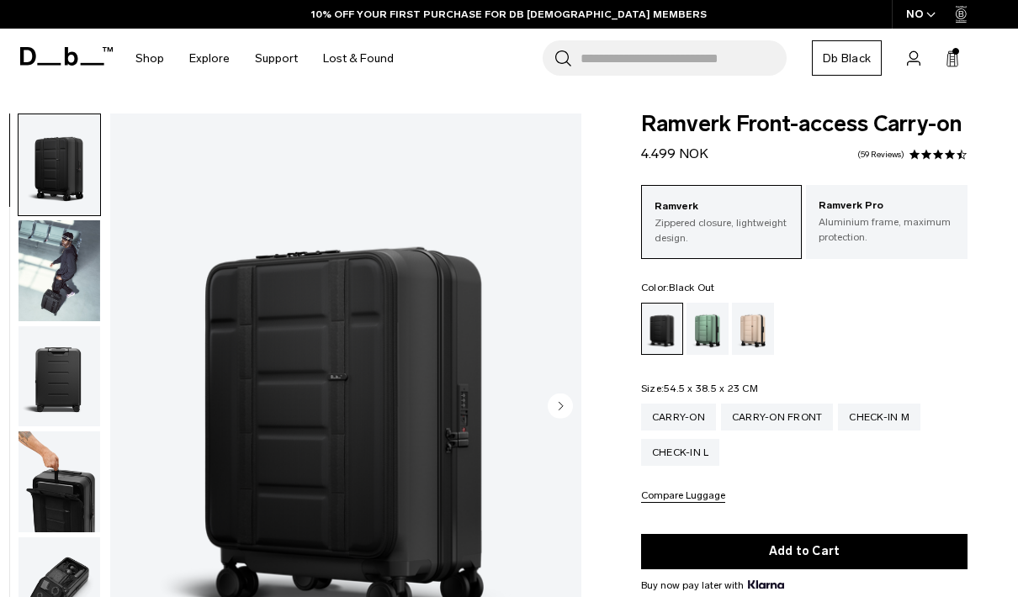
click at [921, 158] on span at bounding box center [926, 155] width 12 height 12
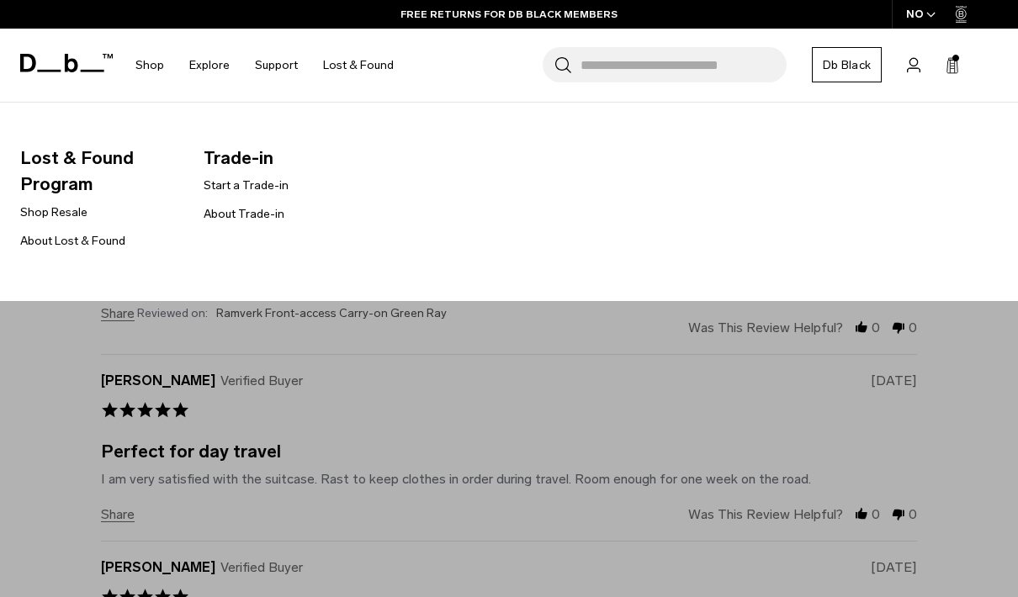
scroll to position [3132, 0]
